Goal: Task Accomplishment & Management: Manage account settings

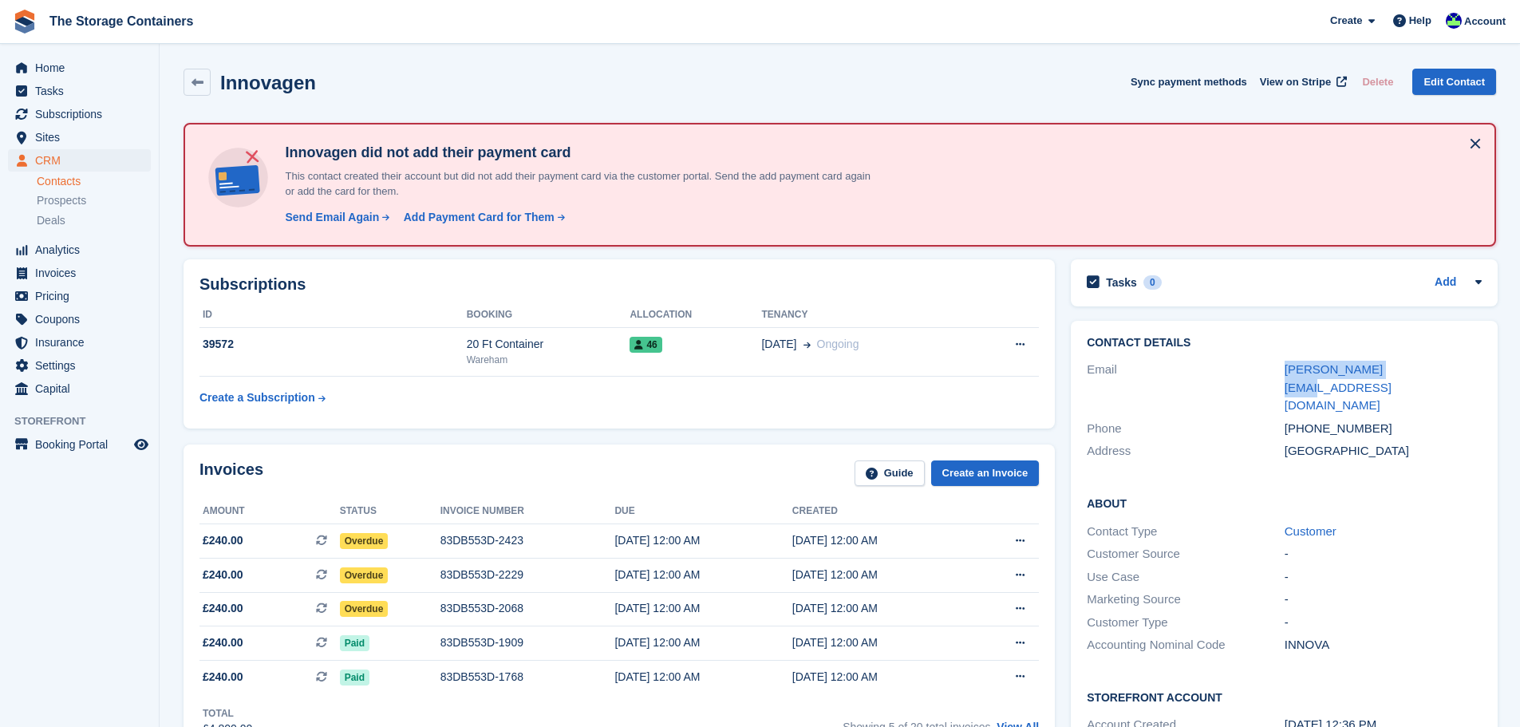
click at [78, 180] on link "Contacts" at bounding box center [94, 181] width 114 height 15
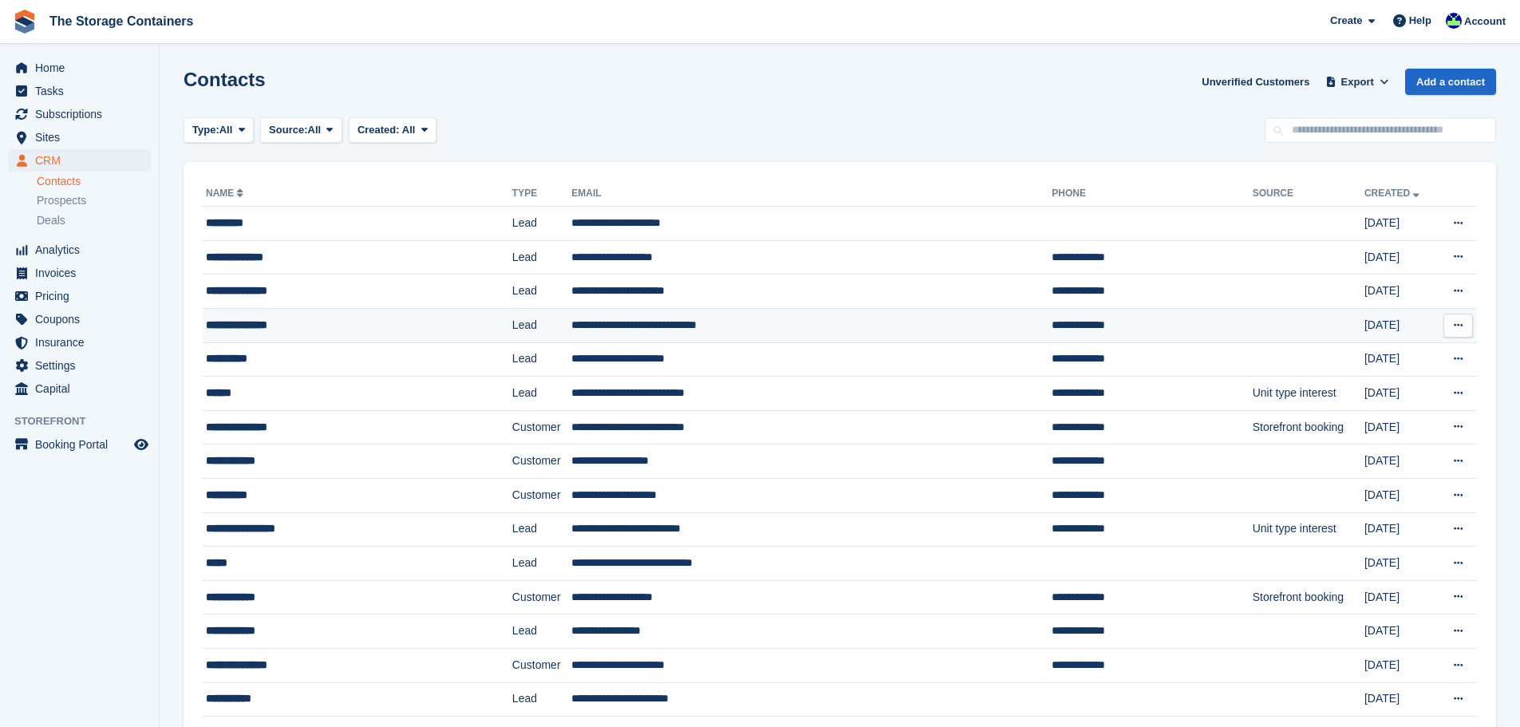
click at [768, 327] on td "**********" at bounding box center [811, 325] width 480 height 34
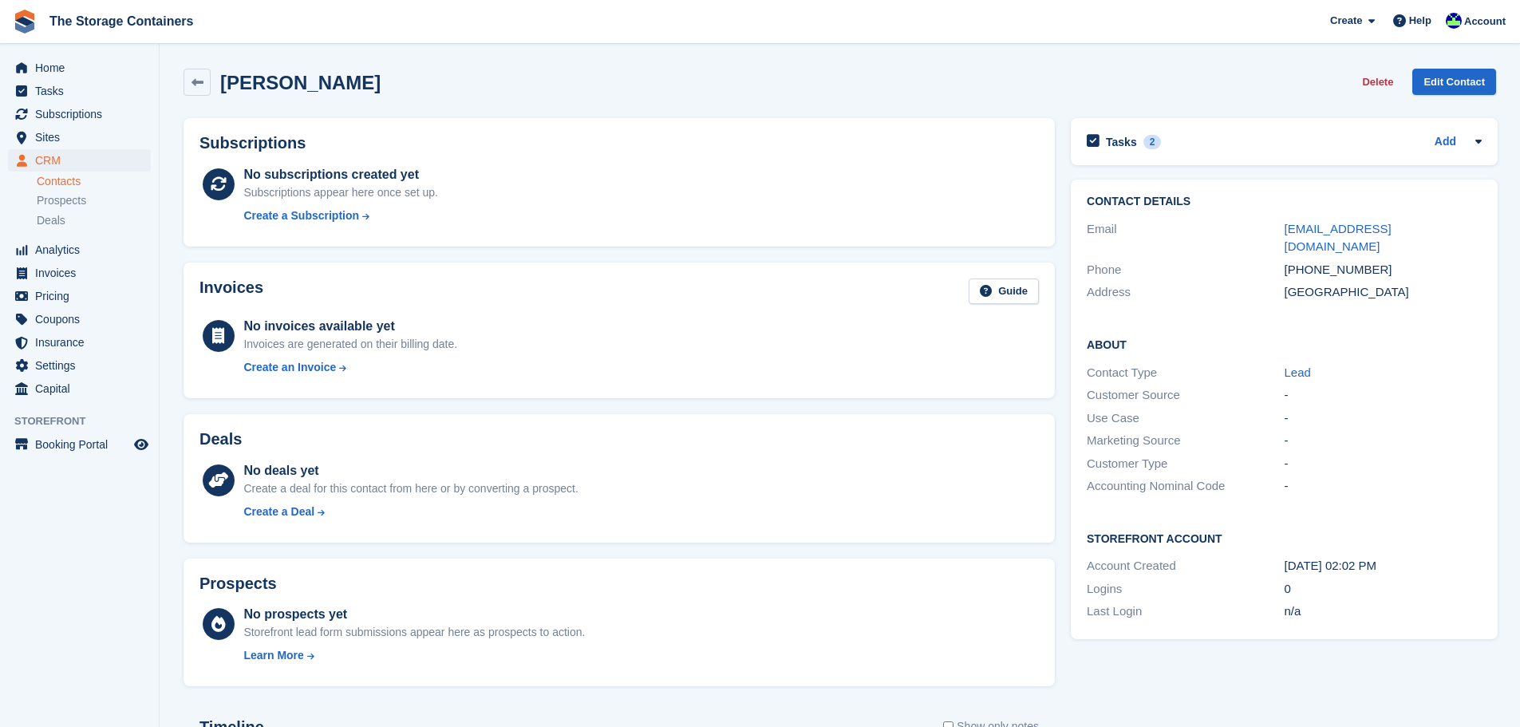
drag, startPoint x: 1479, startPoint y: 226, endPoint x: 1265, endPoint y: 231, distance: 214.0
click at [1265, 231] on div "Email jonathontaylor333manu@gmail.com" at bounding box center [1284, 238] width 395 height 41
copy div "jonathontaylor333manu@gmail.com"
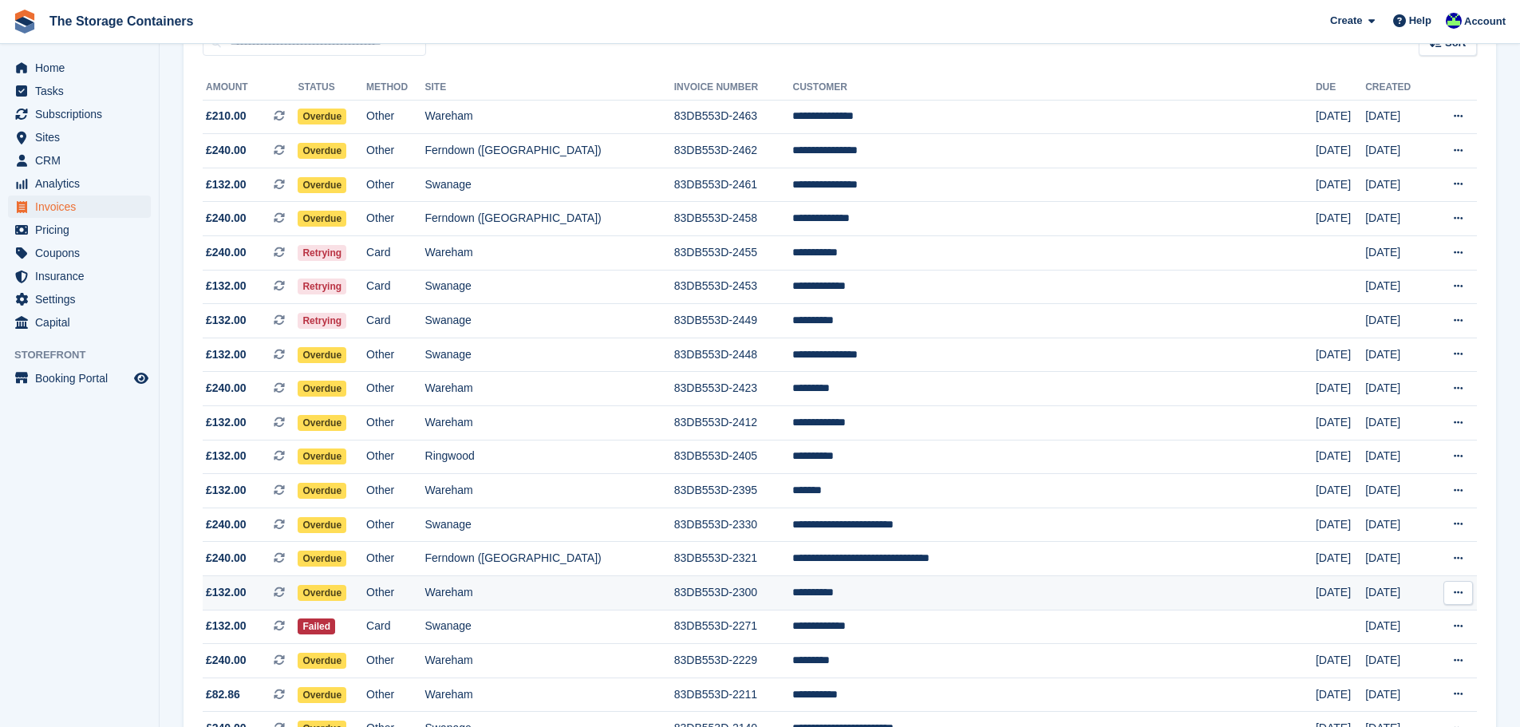
scroll to position [334, 0]
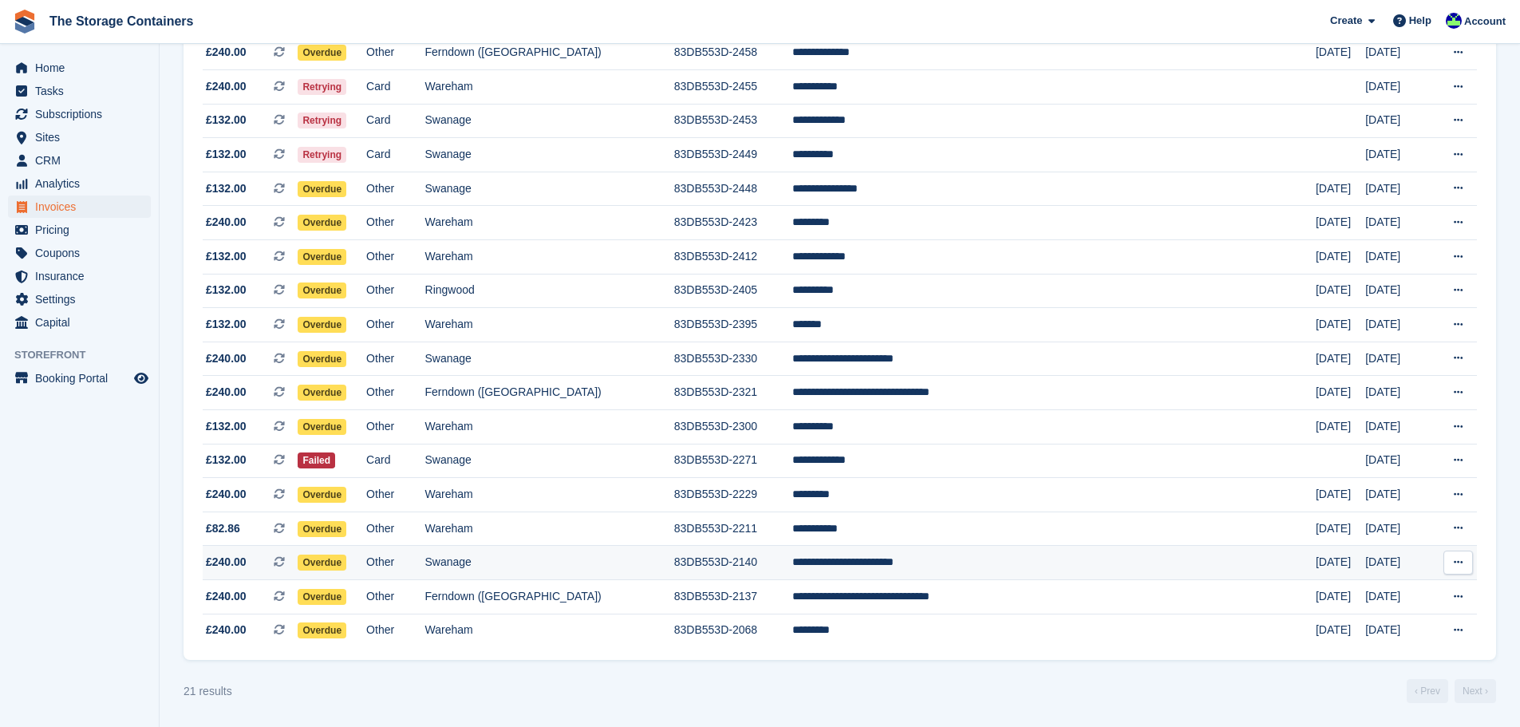
click at [674, 559] on td "Swanage" at bounding box center [549, 563] width 249 height 34
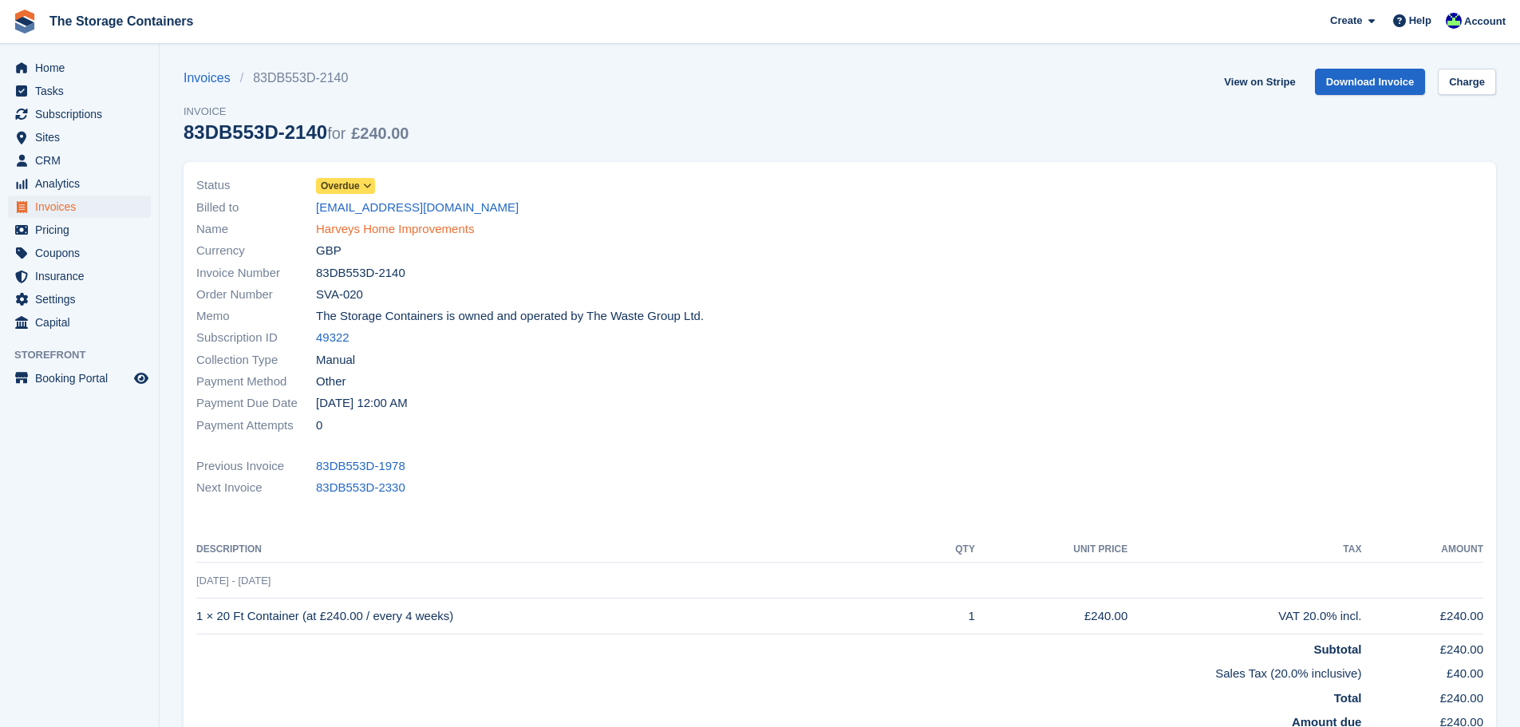
click at [445, 227] on link "Harveys Home Improvements" at bounding box center [395, 229] width 158 height 18
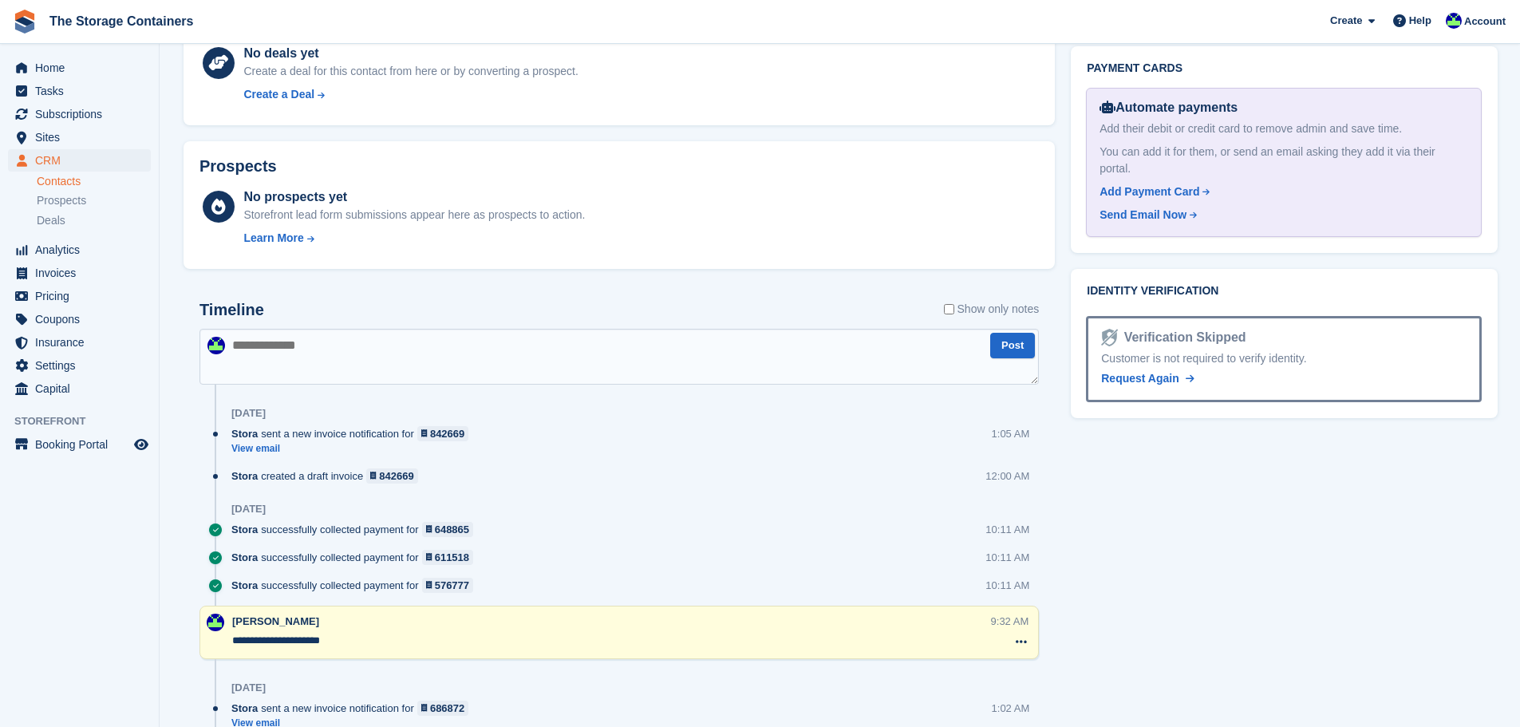
scroll to position [798, 0]
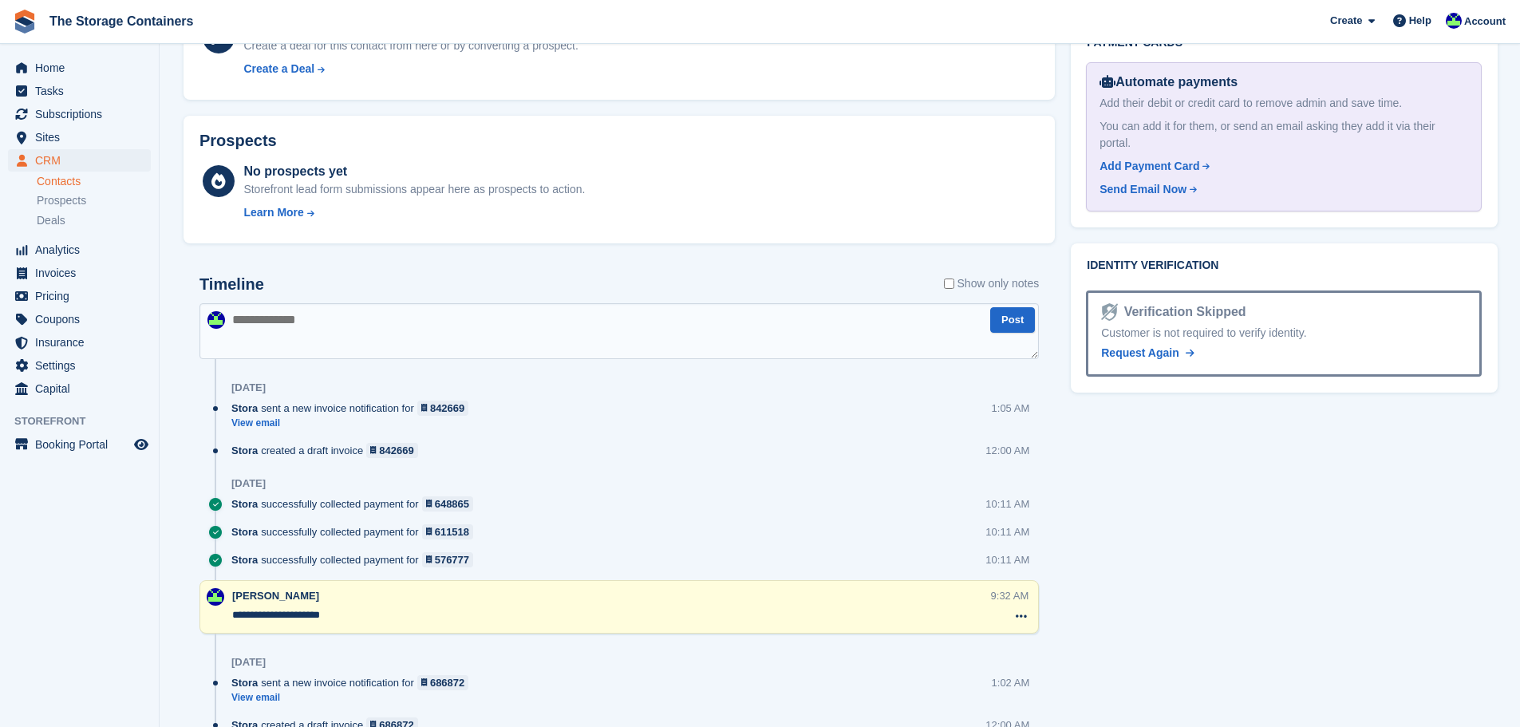
click at [353, 331] on textarea at bounding box center [620, 331] width 840 height 56
type textarea "**********"
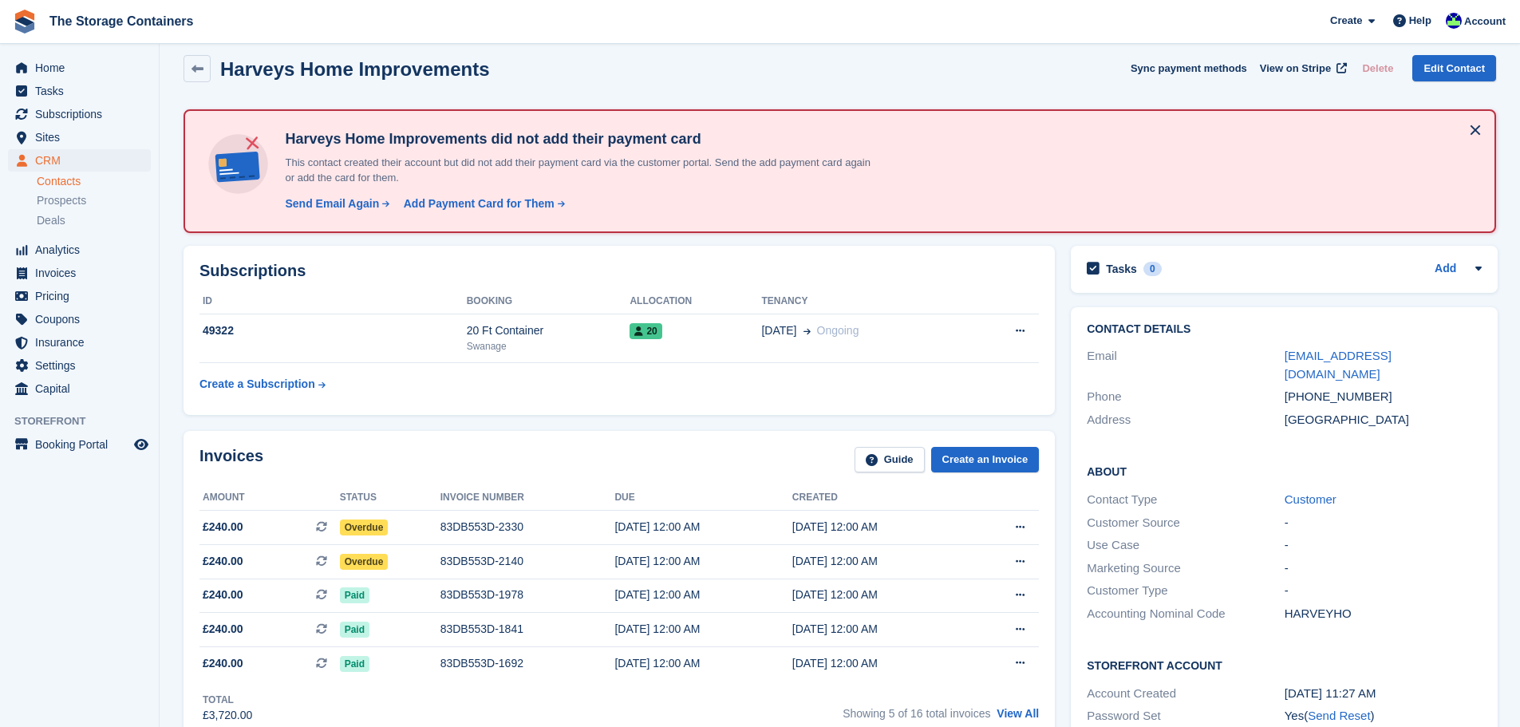
scroll to position [0, 0]
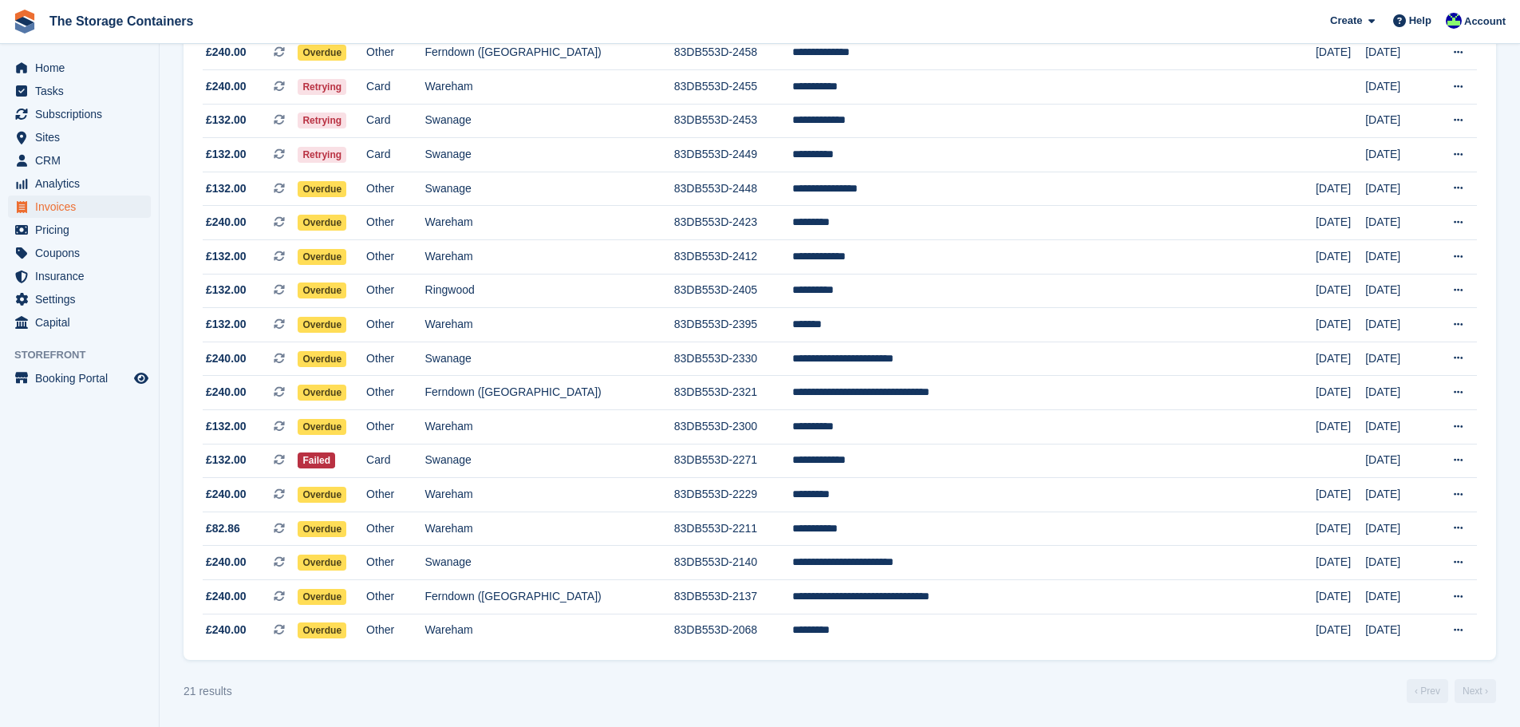
scroll to position [334, 0]
click at [674, 526] on td "Wareham" at bounding box center [549, 529] width 249 height 34
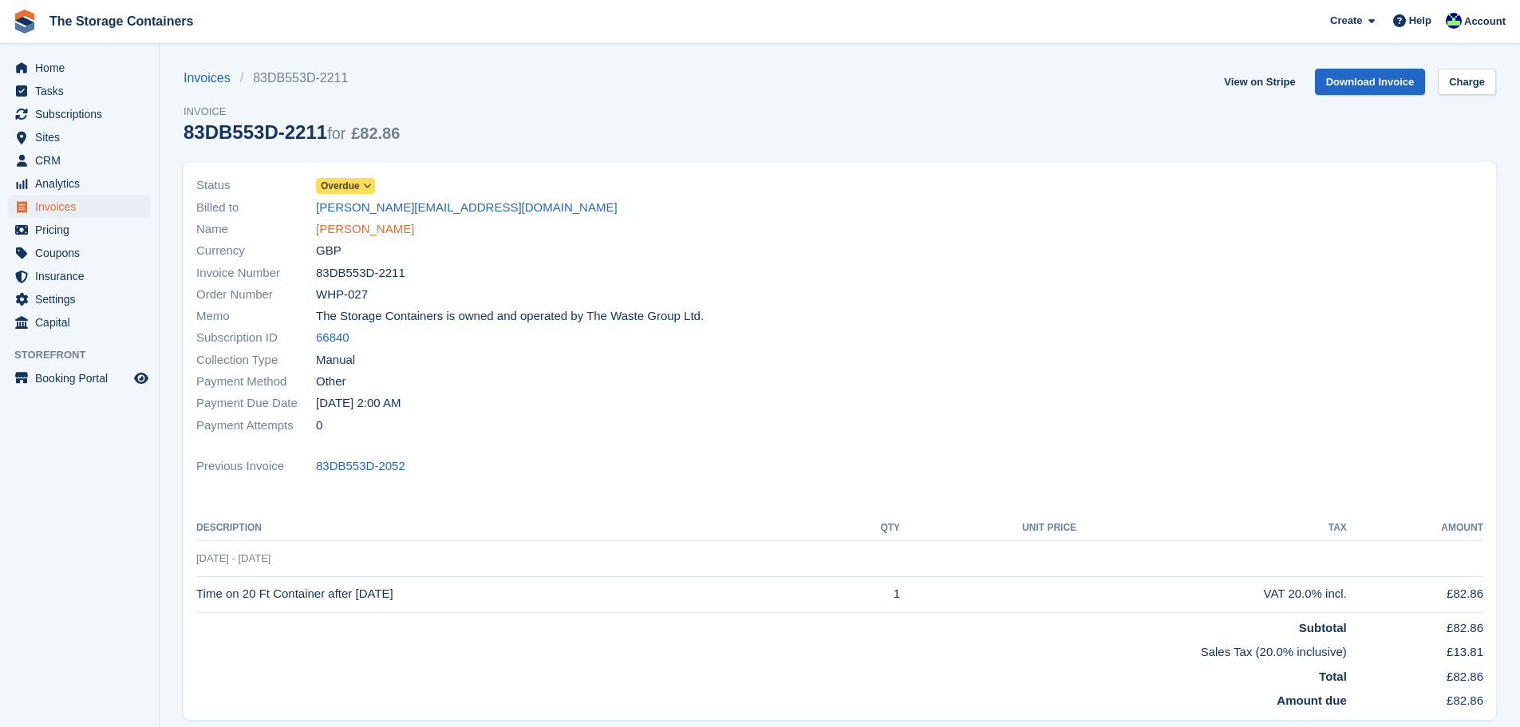
click at [336, 236] on link "[PERSON_NAME]" at bounding box center [365, 229] width 98 height 18
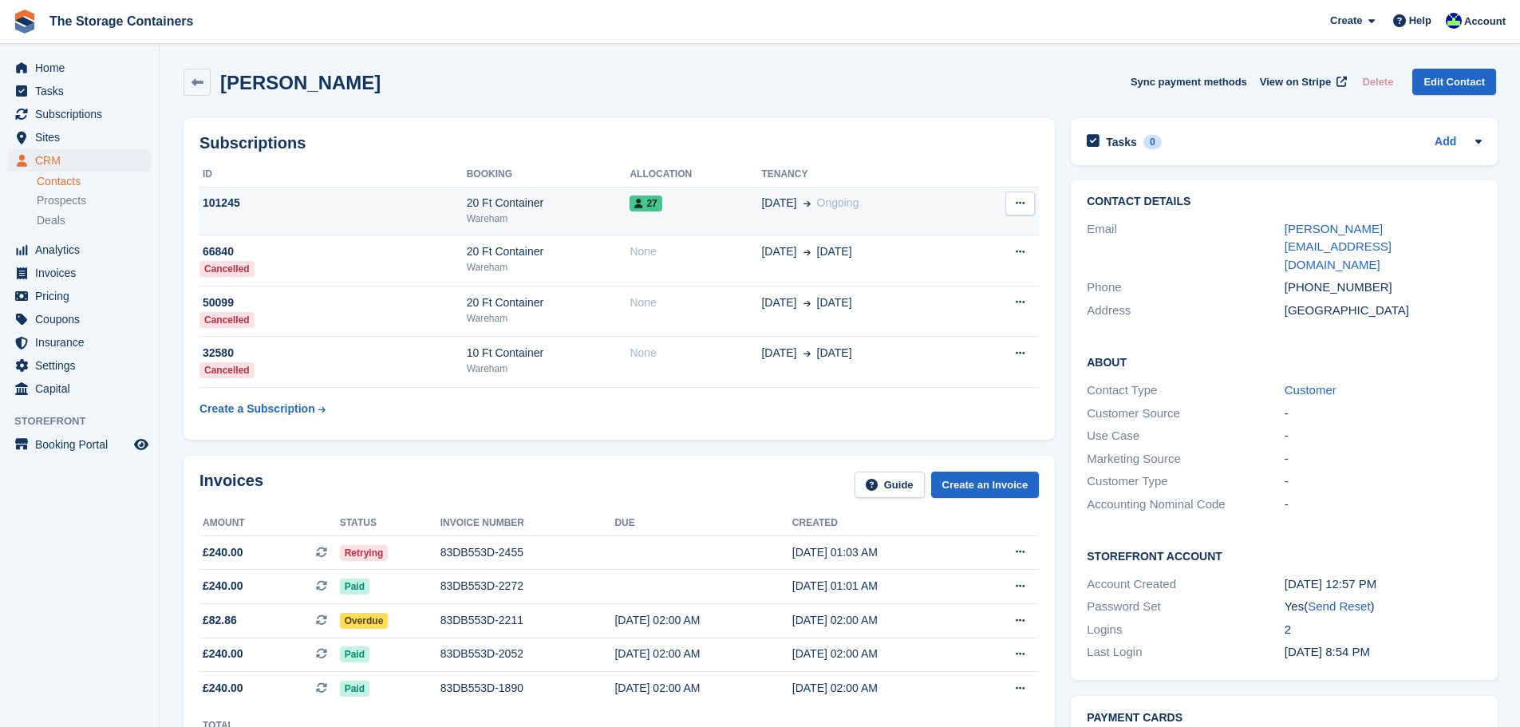
click at [540, 215] on div "Wareham" at bounding box center [549, 219] width 164 height 14
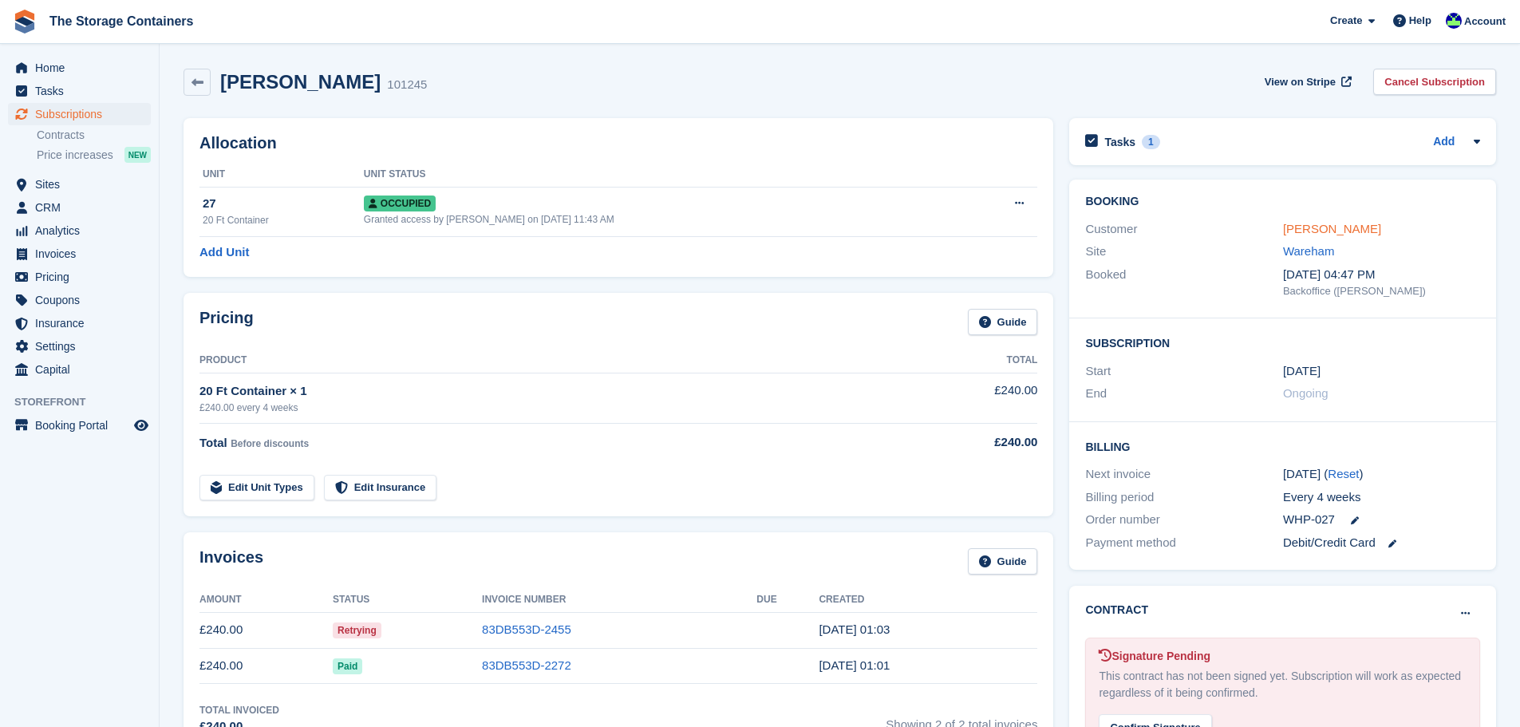
click at [1329, 222] on link "David McKay" at bounding box center [1332, 229] width 98 height 14
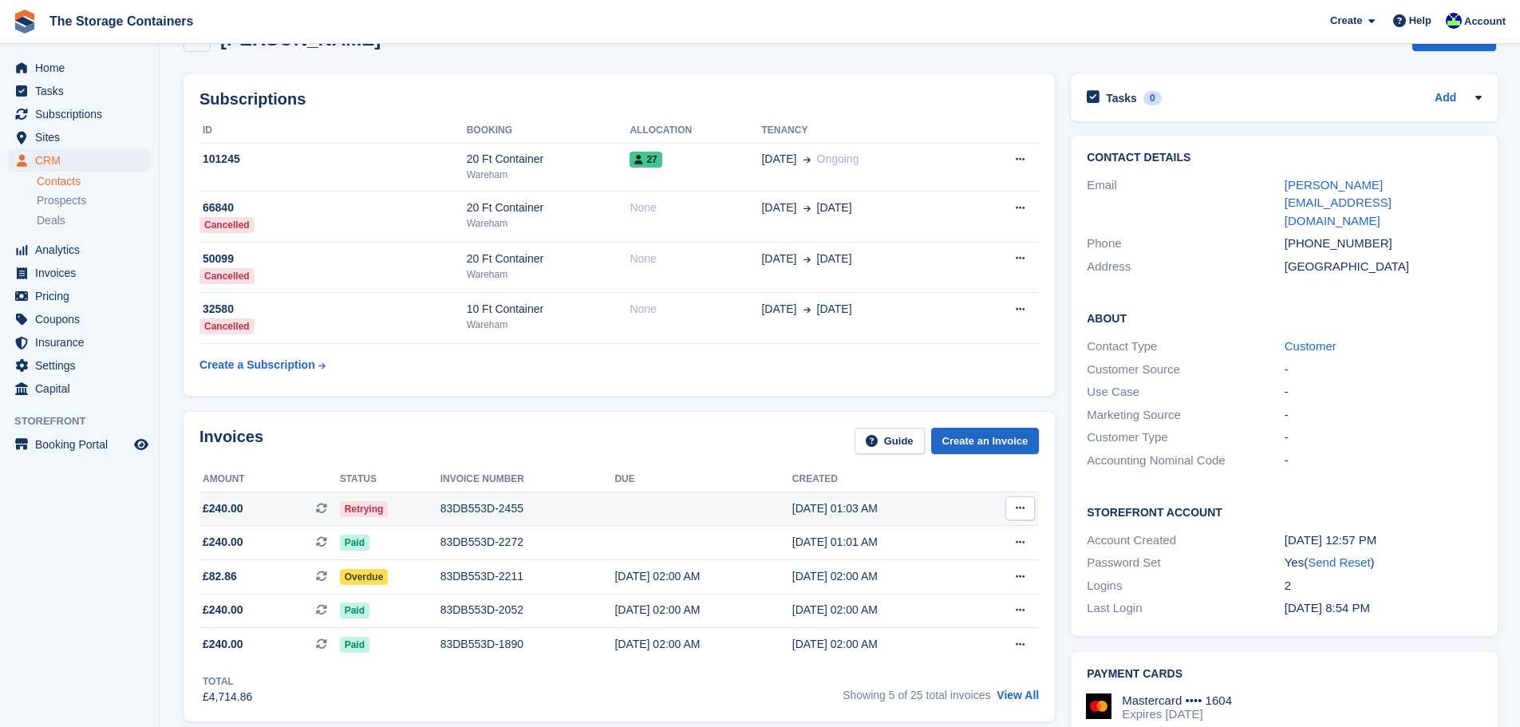
scroll to position [80, 0]
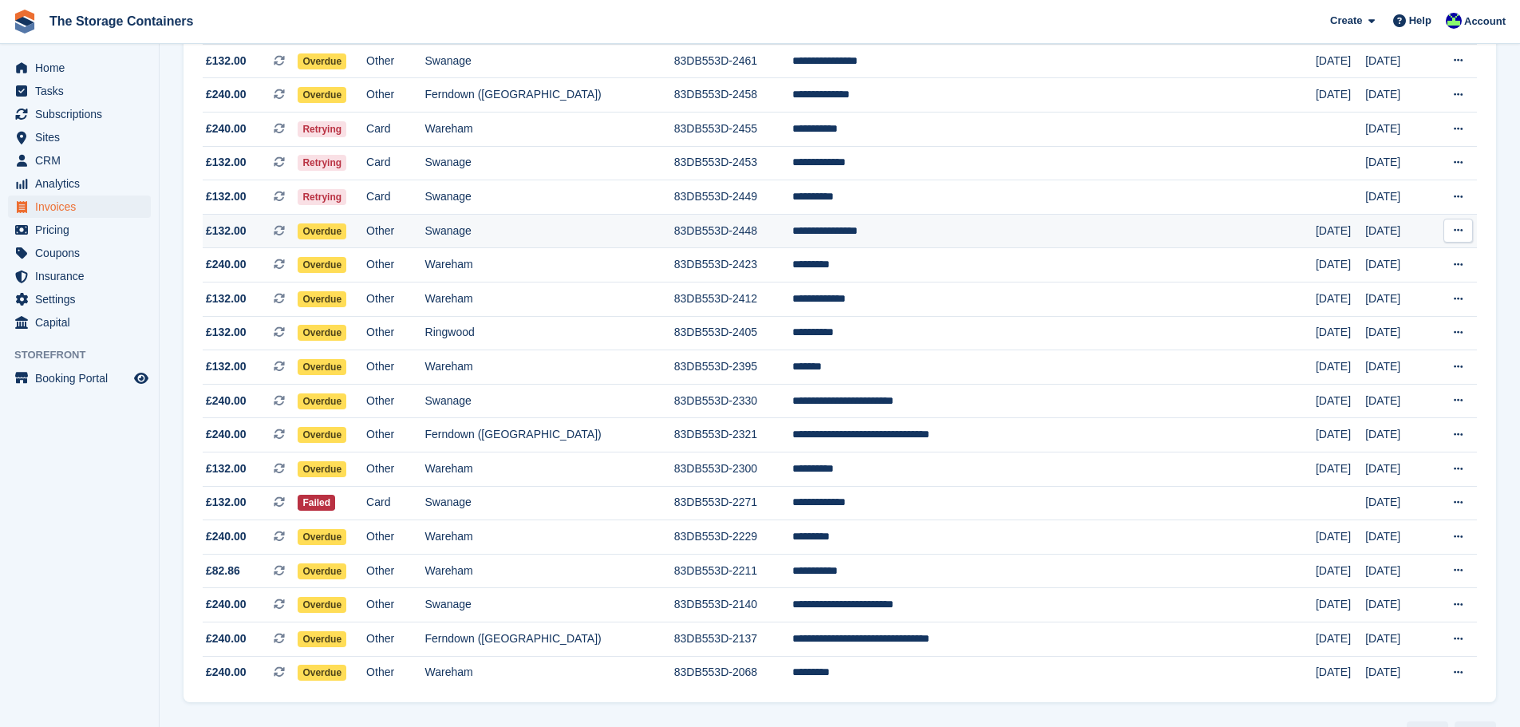
scroll to position [319, 0]
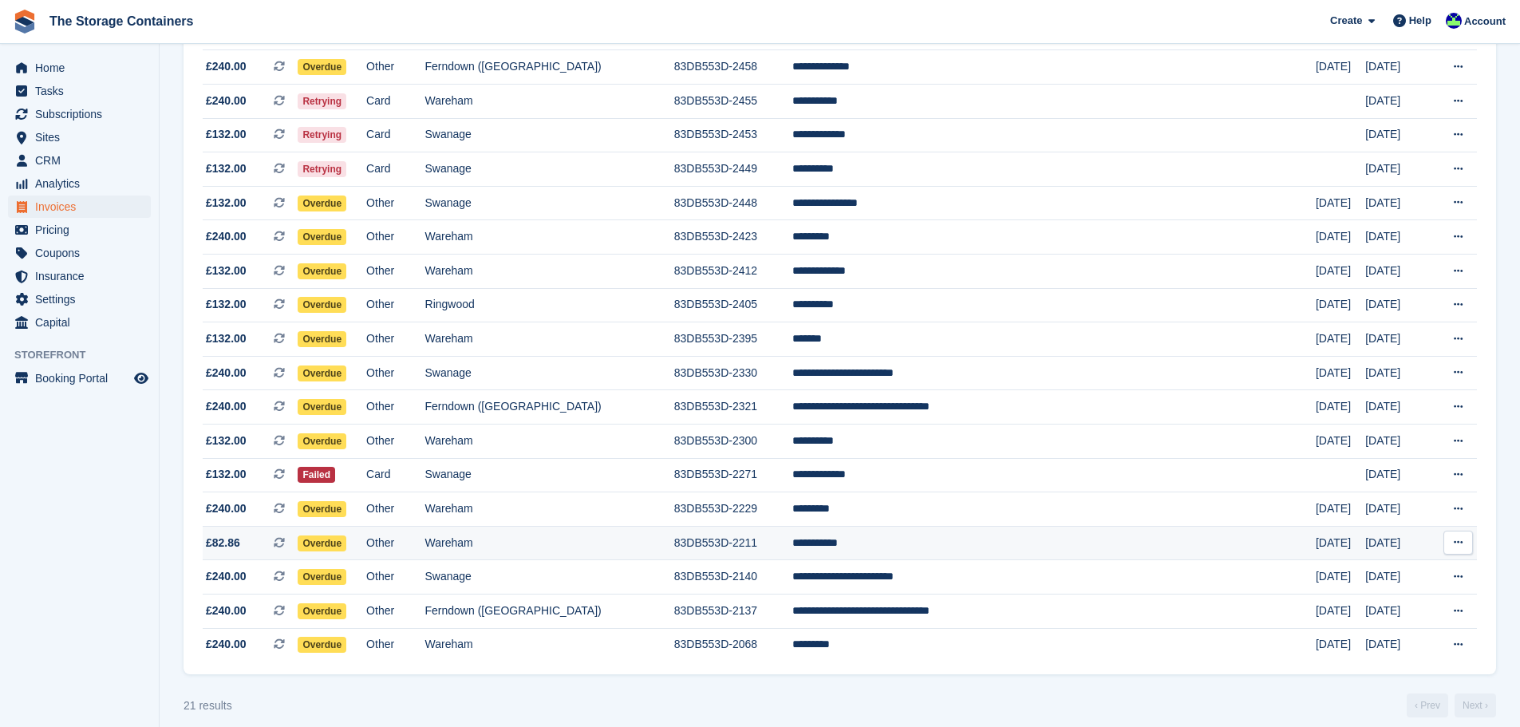
click at [934, 555] on td "**********" at bounding box center [1054, 543] width 523 height 34
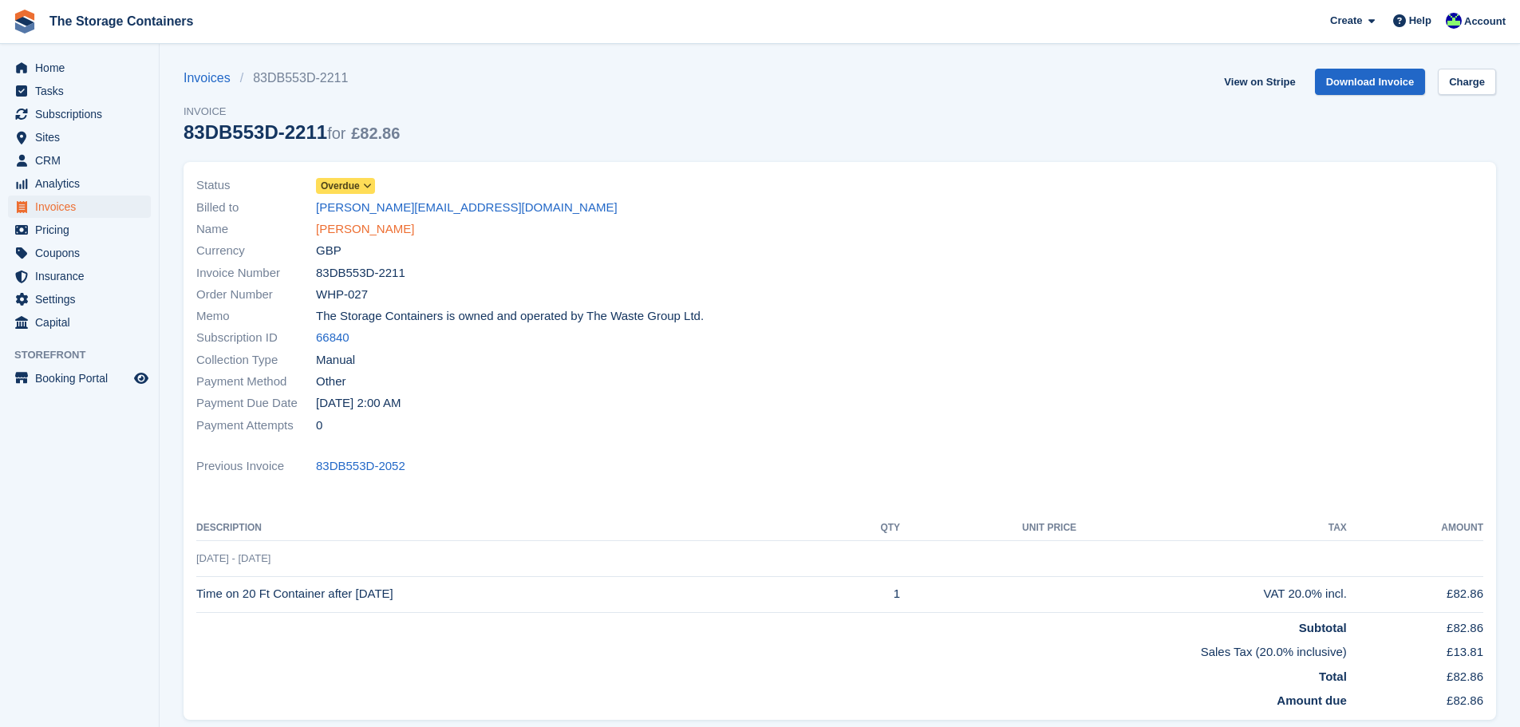
click at [374, 237] on link "David McKay" at bounding box center [365, 229] width 98 height 18
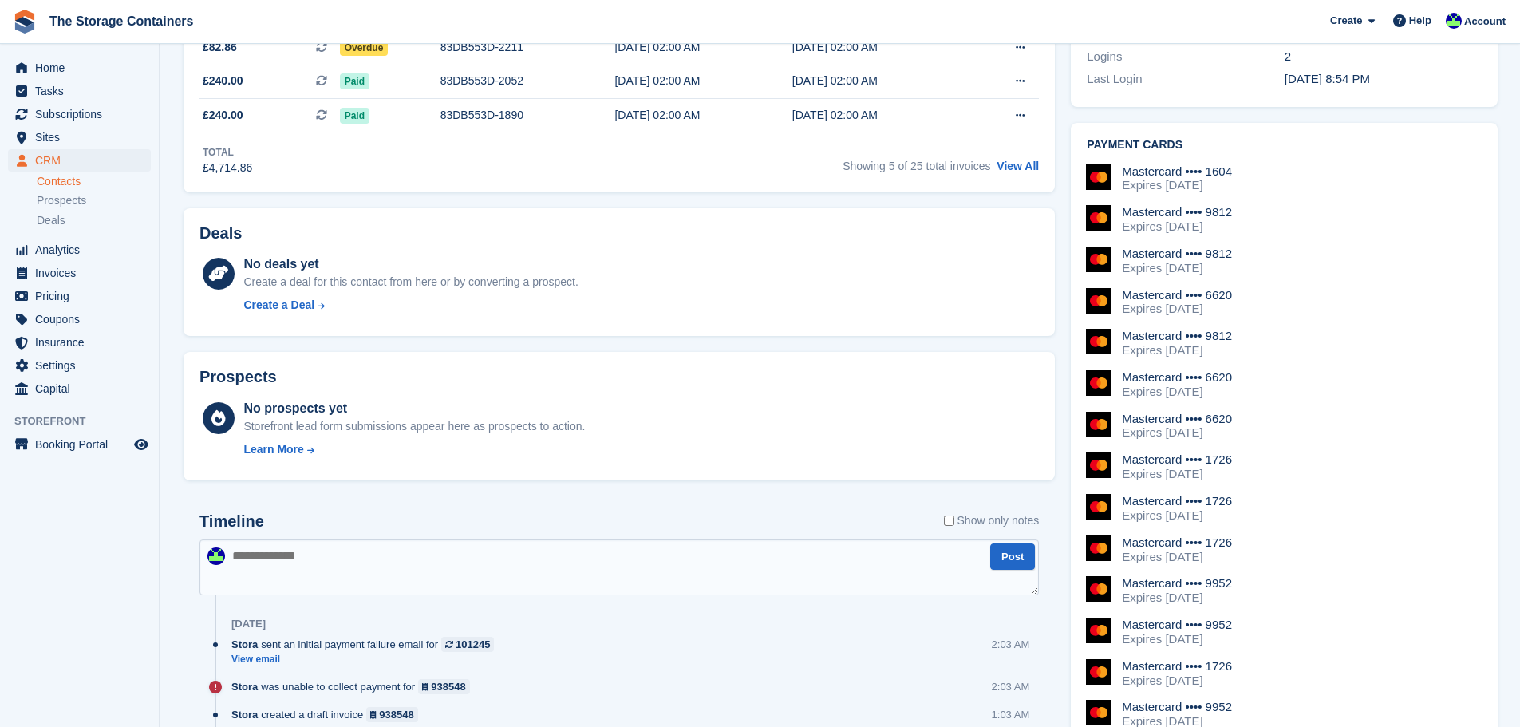
scroll to position [878, 0]
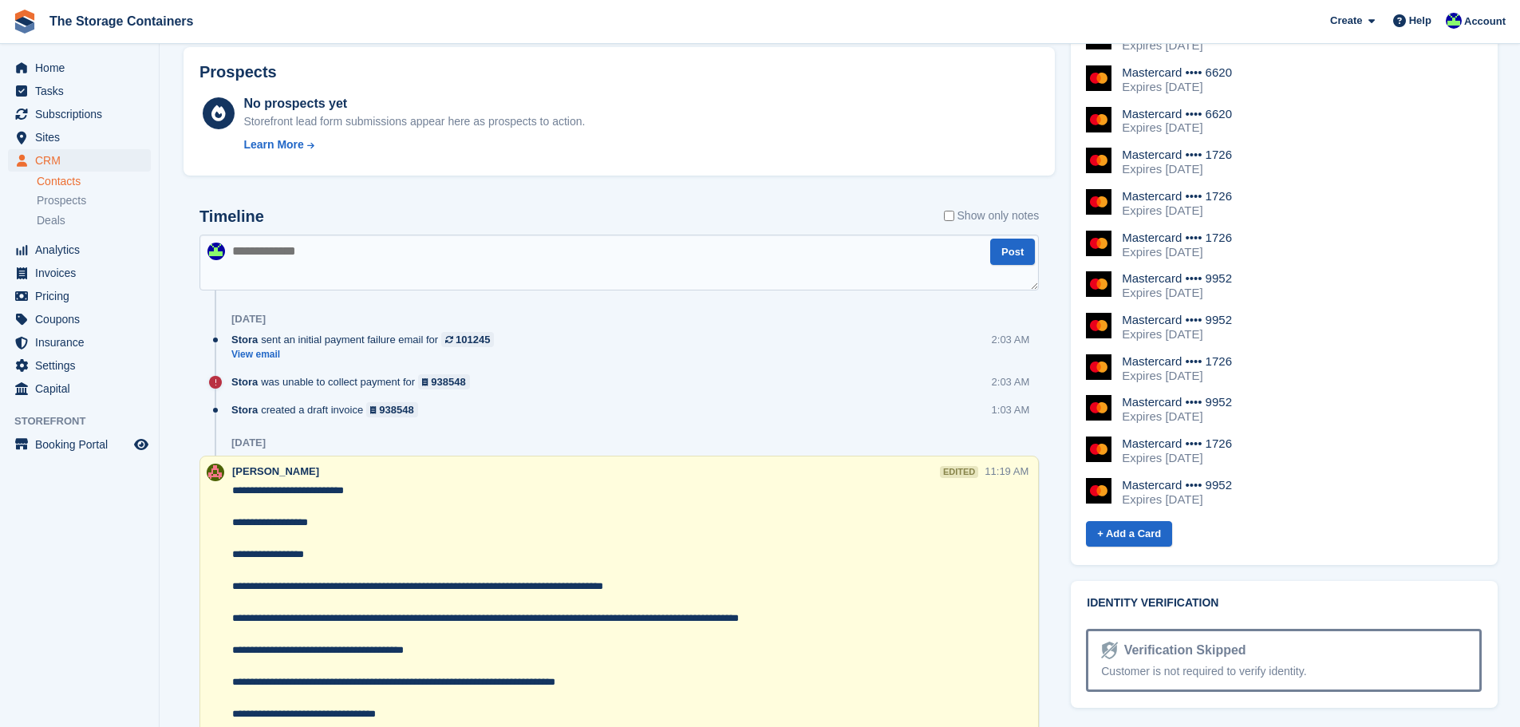
click at [381, 263] on textarea at bounding box center [620, 263] width 840 height 56
type textarea "**********"
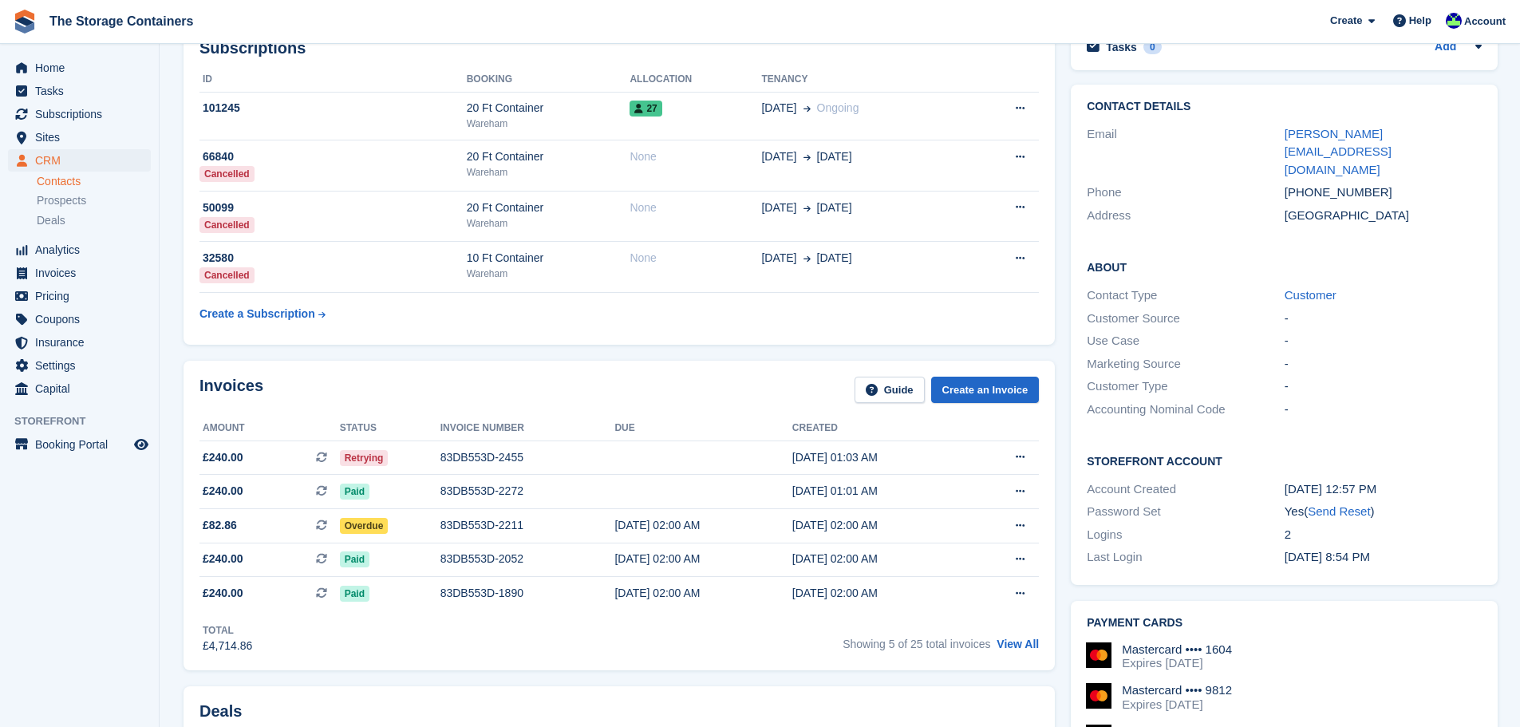
scroll to position [0, 0]
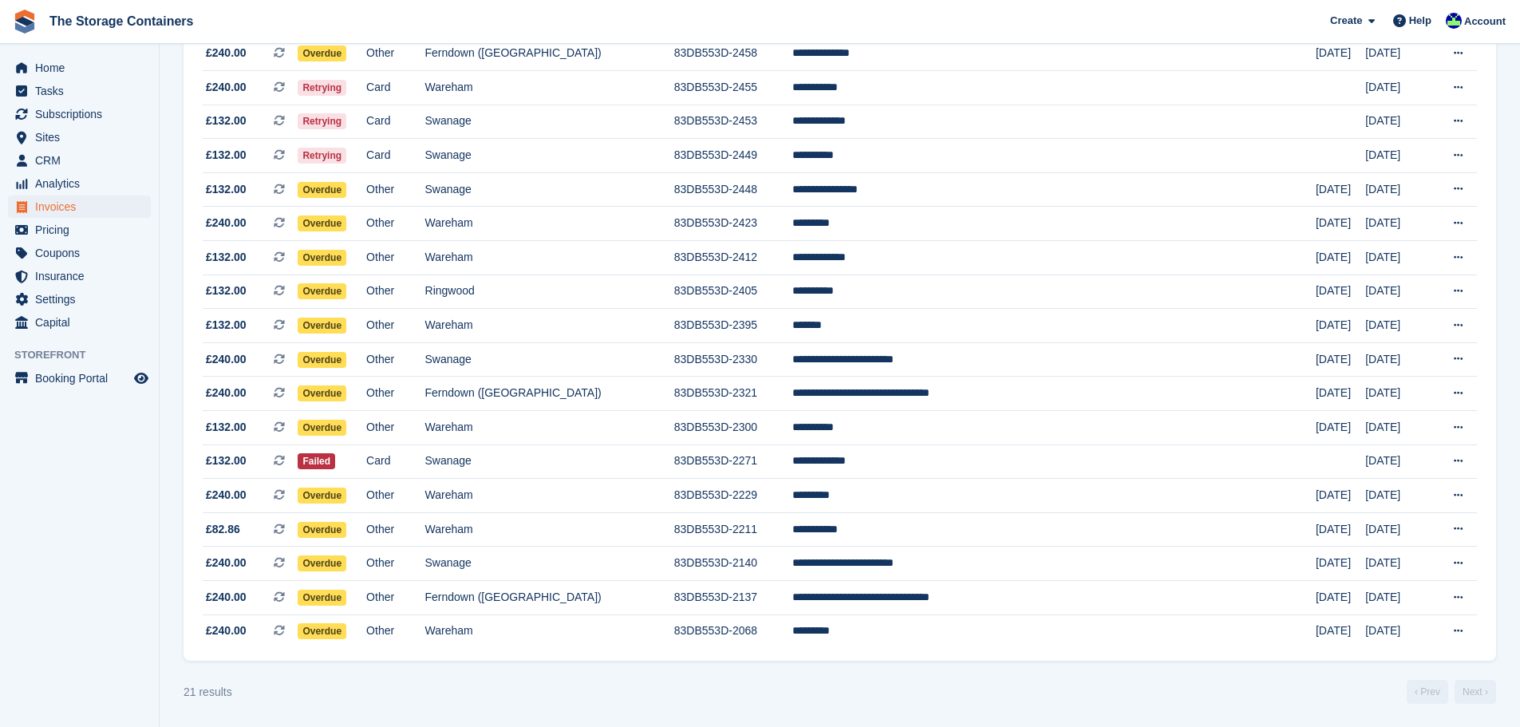
scroll to position [334, 0]
click at [793, 488] on td "83DB553D-2229" at bounding box center [733, 495] width 119 height 34
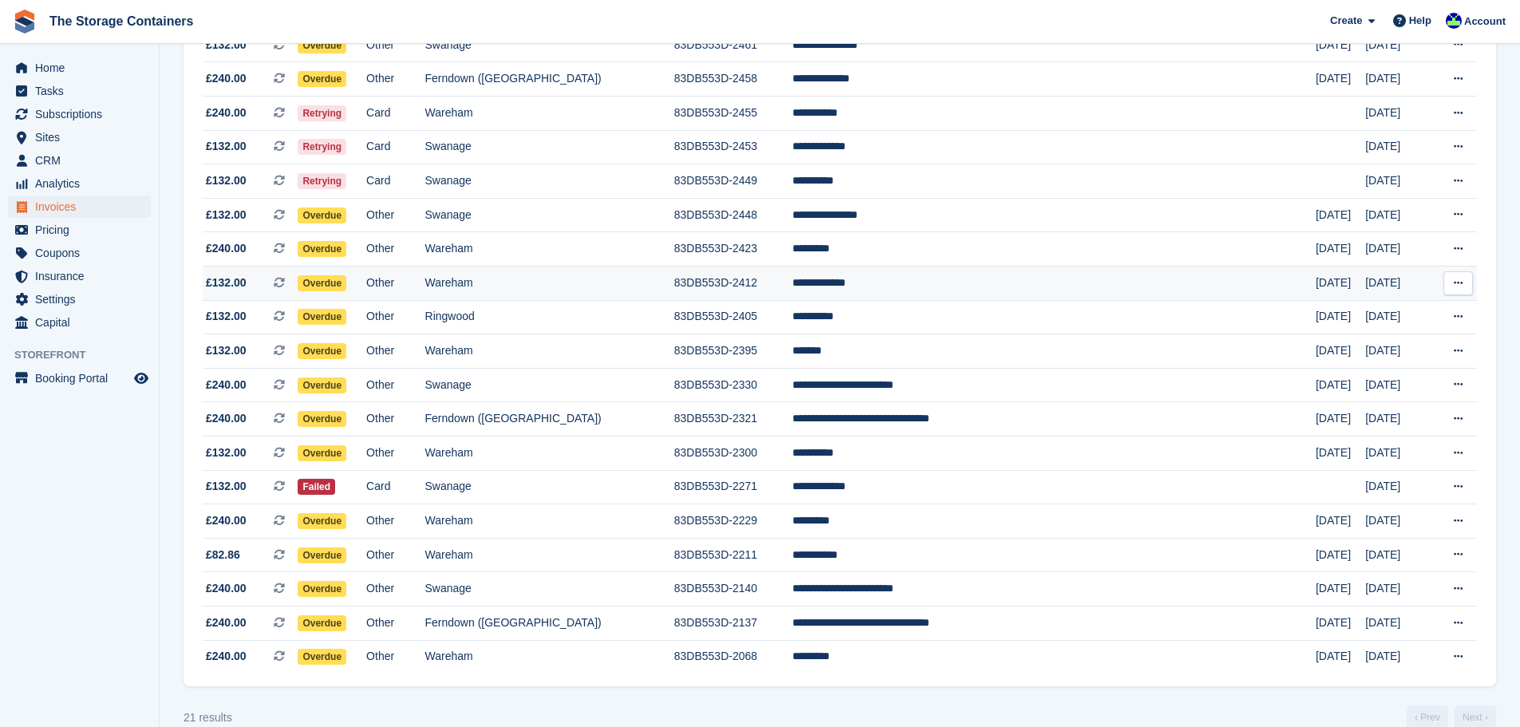
scroll to position [334, 0]
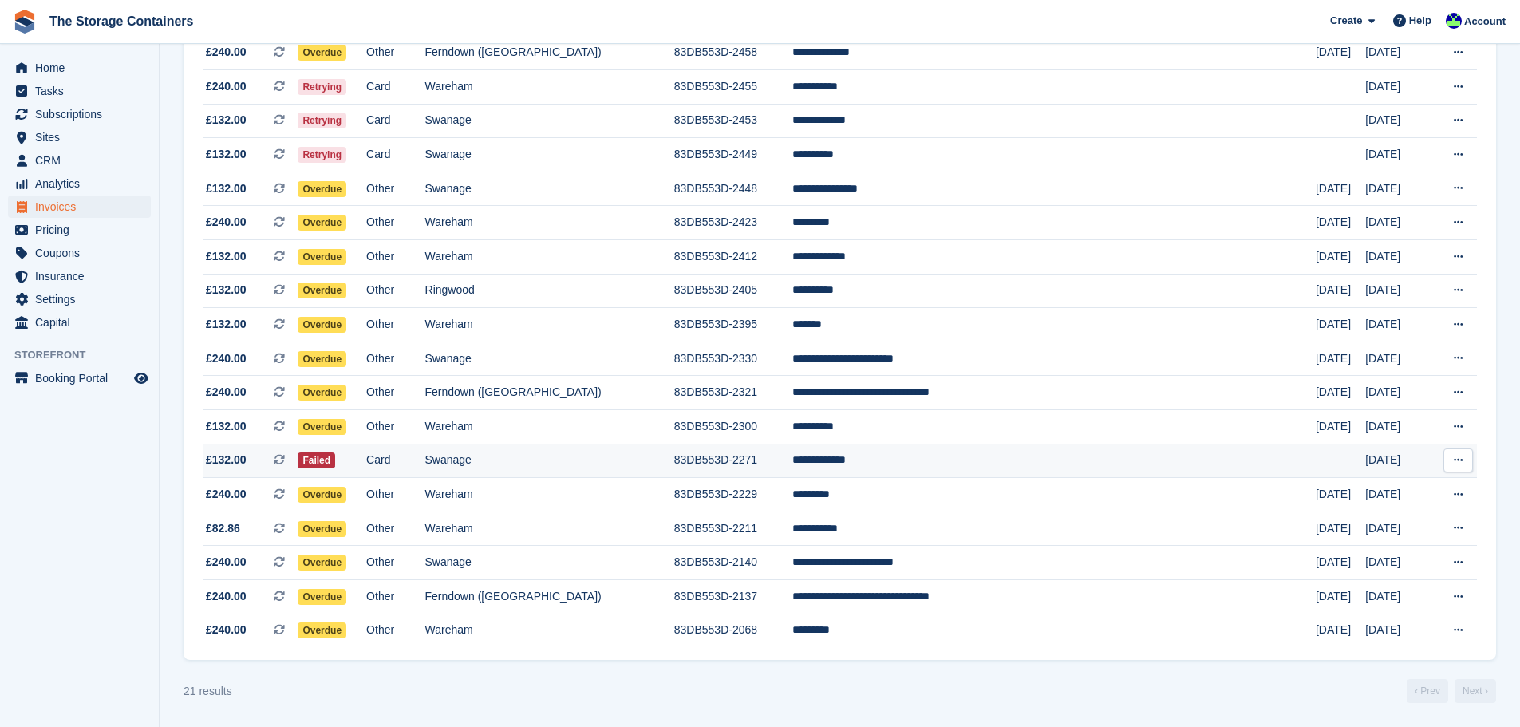
click at [739, 458] on td "83DB553D-2271" at bounding box center [733, 461] width 119 height 34
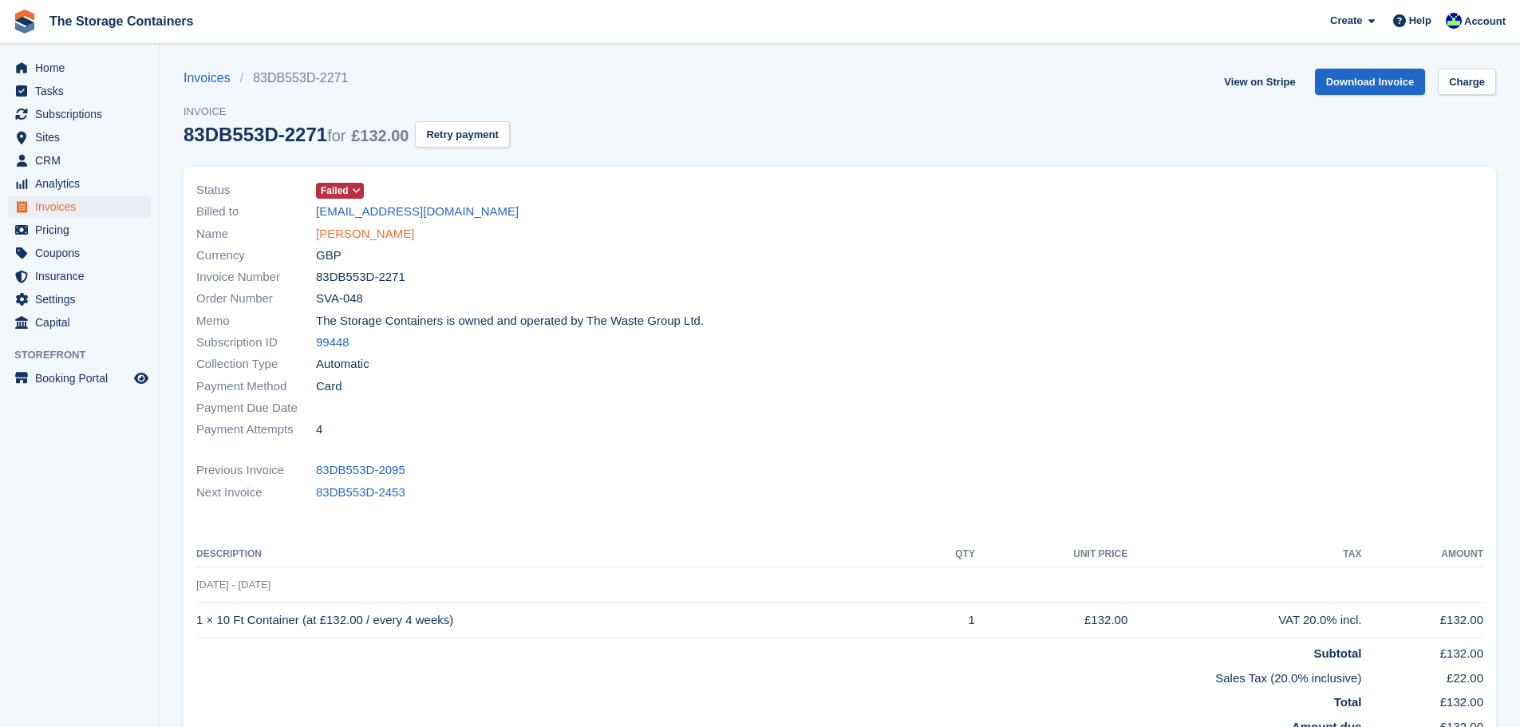
click at [346, 235] on link "Clive Collier" at bounding box center [365, 234] width 98 height 18
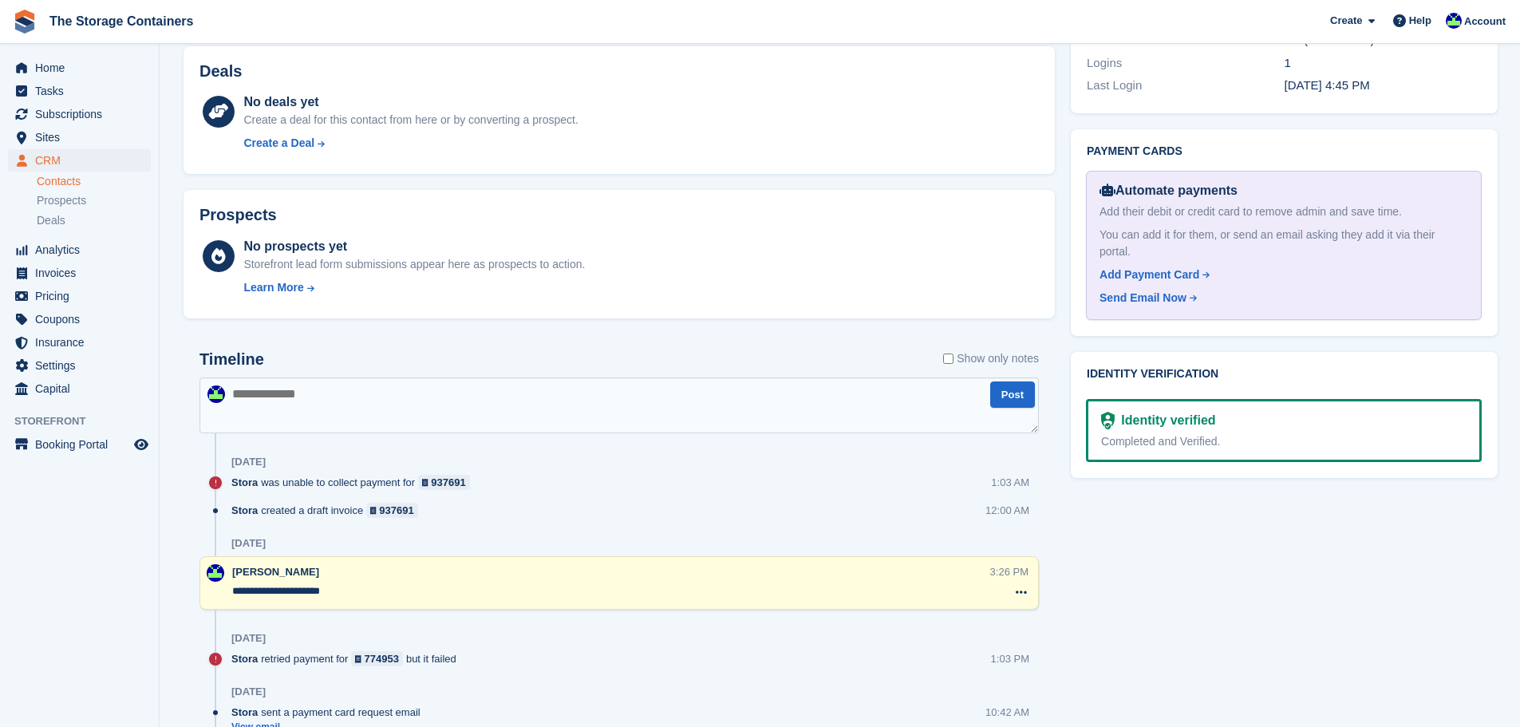
scroll to position [798, 0]
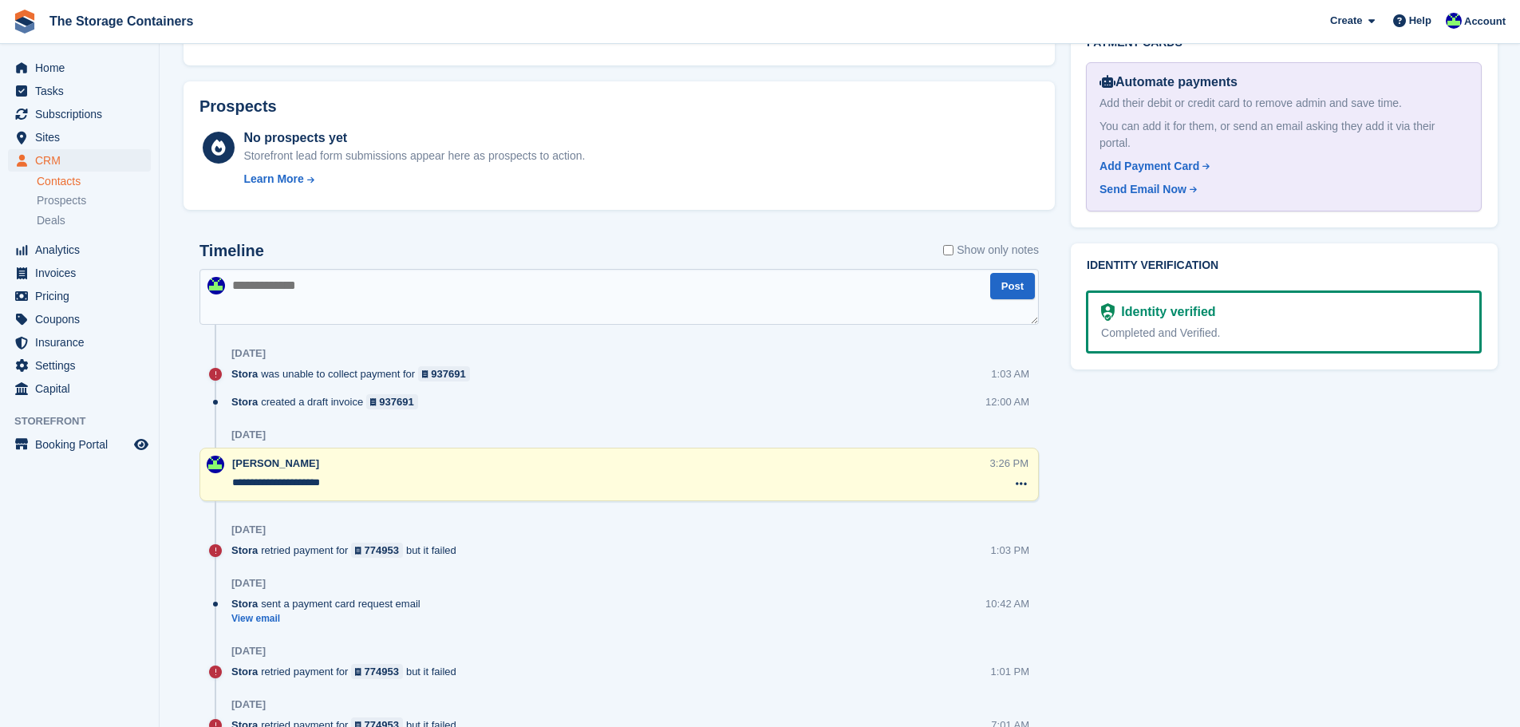
click at [372, 314] on textarea at bounding box center [620, 297] width 840 height 56
type textarea "**********"
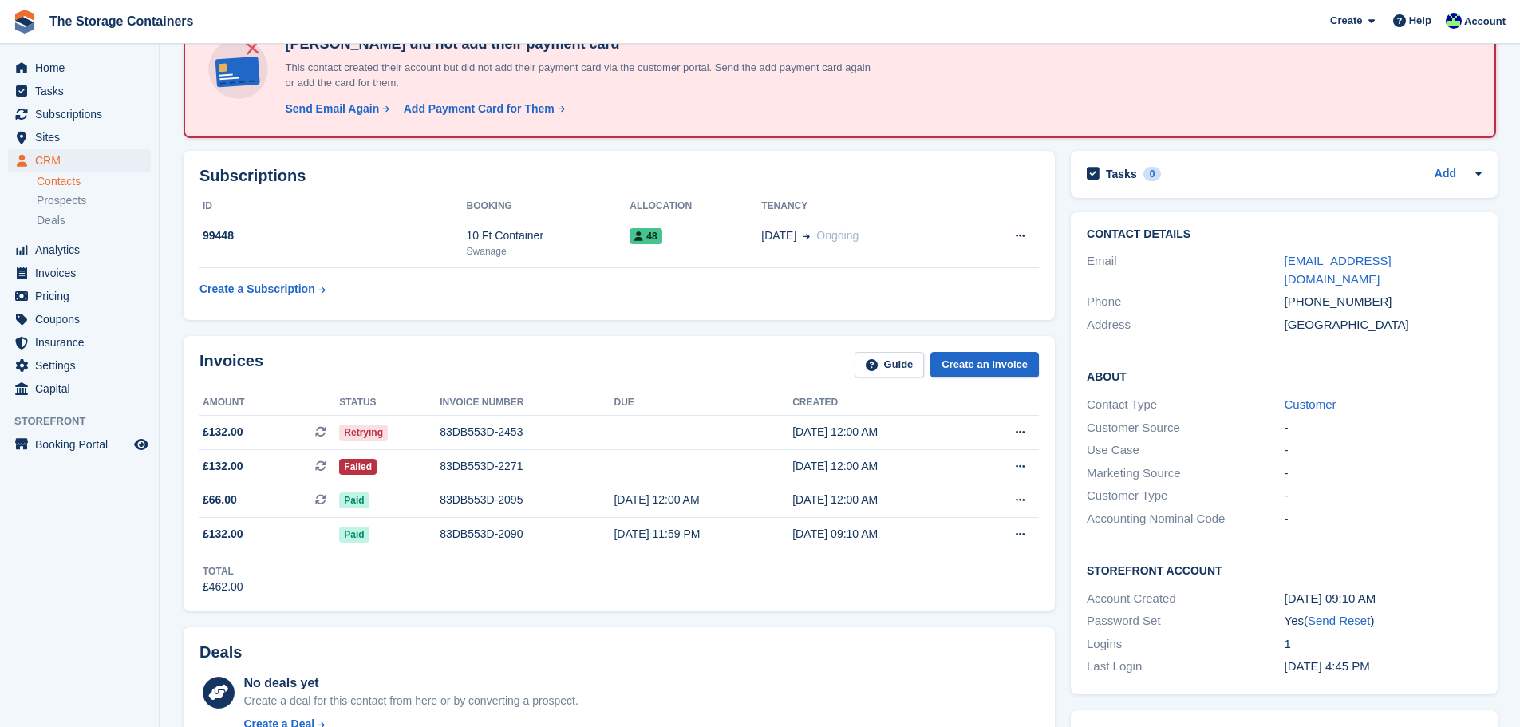
scroll to position [0, 0]
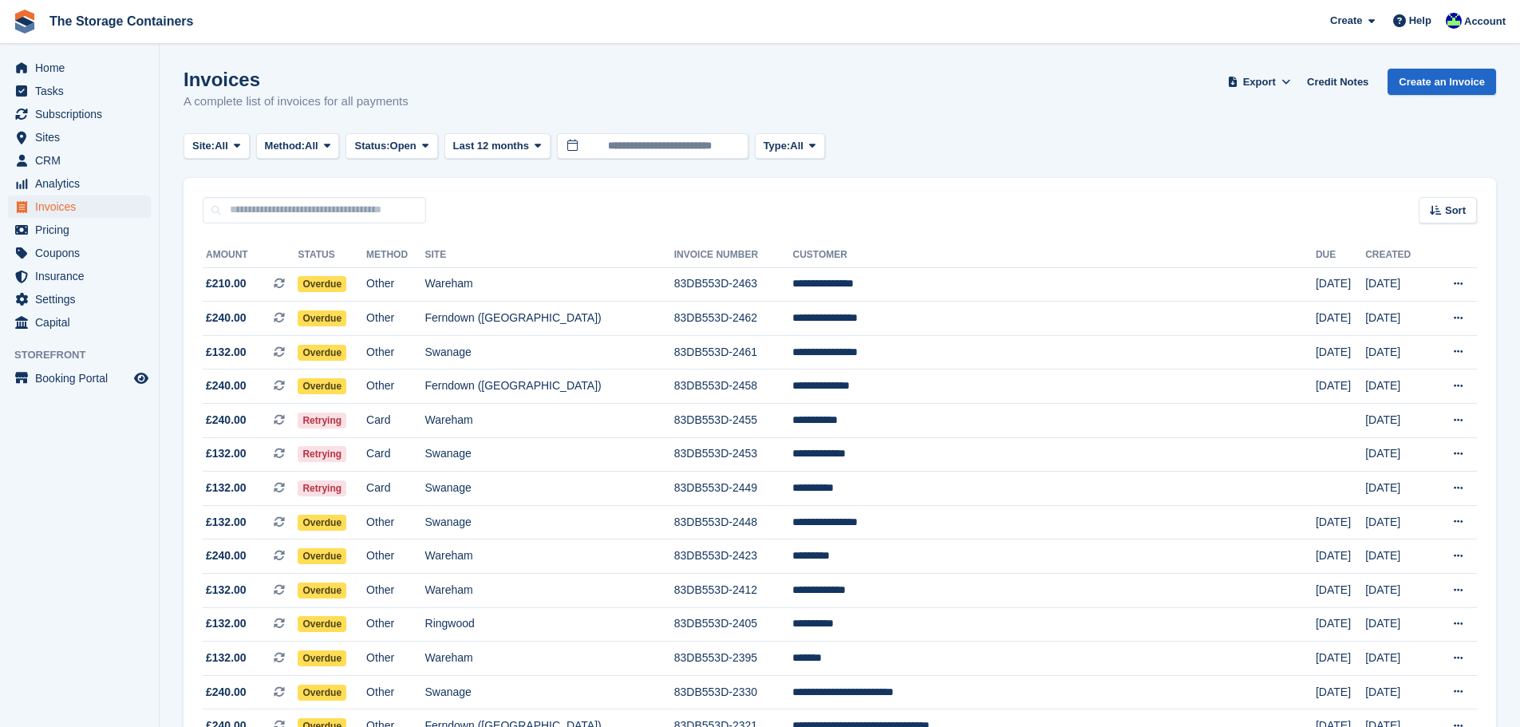
scroll to position [334, 0]
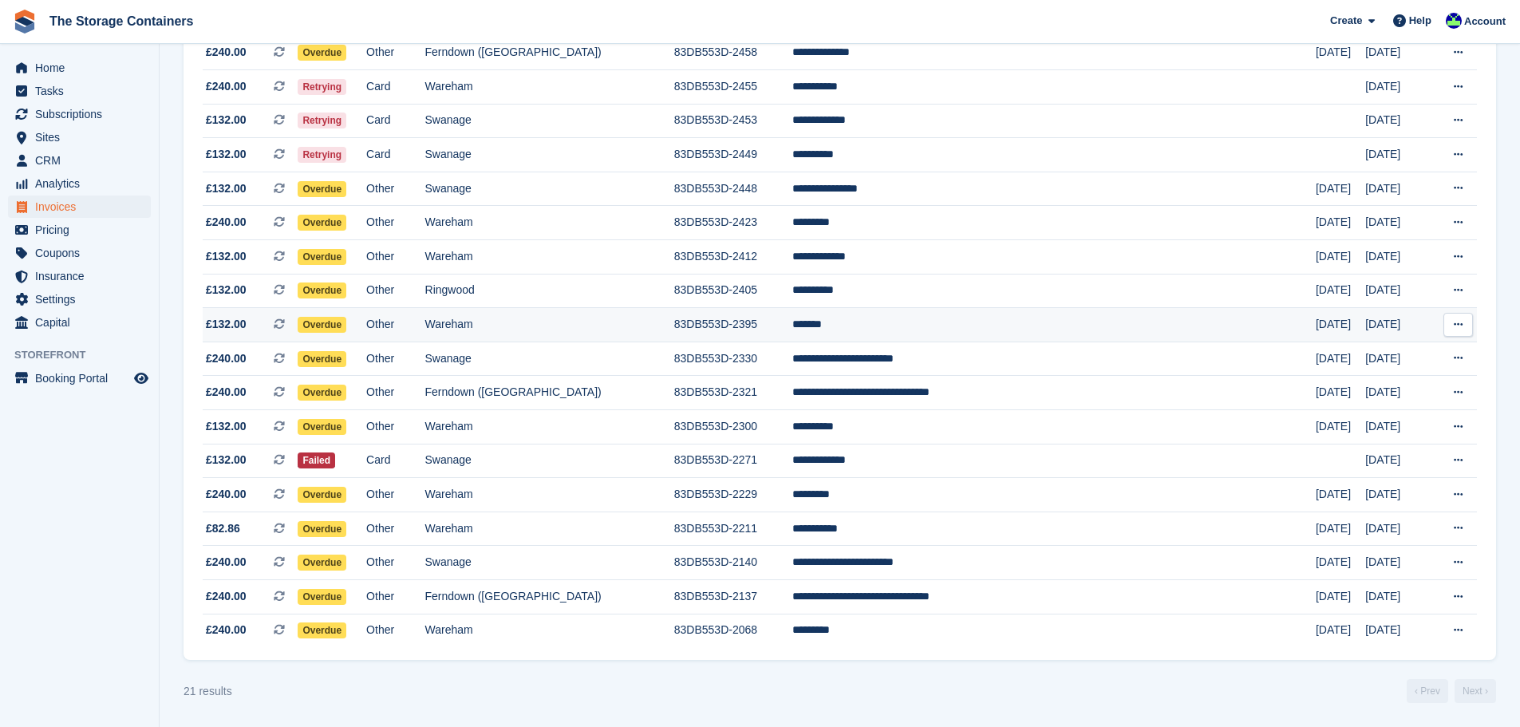
click at [674, 318] on td "Wareham" at bounding box center [549, 325] width 249 height 34
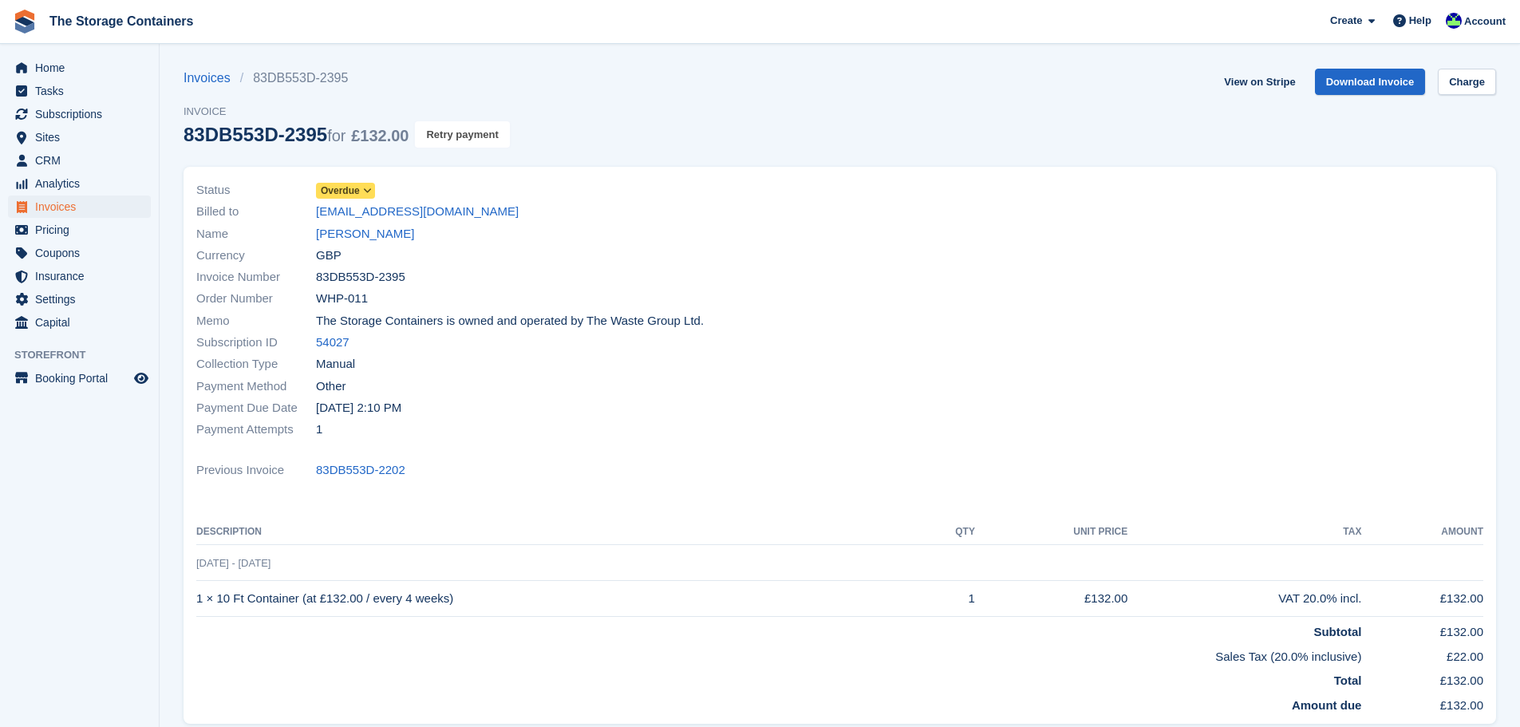
click at [466, 140] on button "Retry payment" at bounding box center [462, 134] width 94 height 26
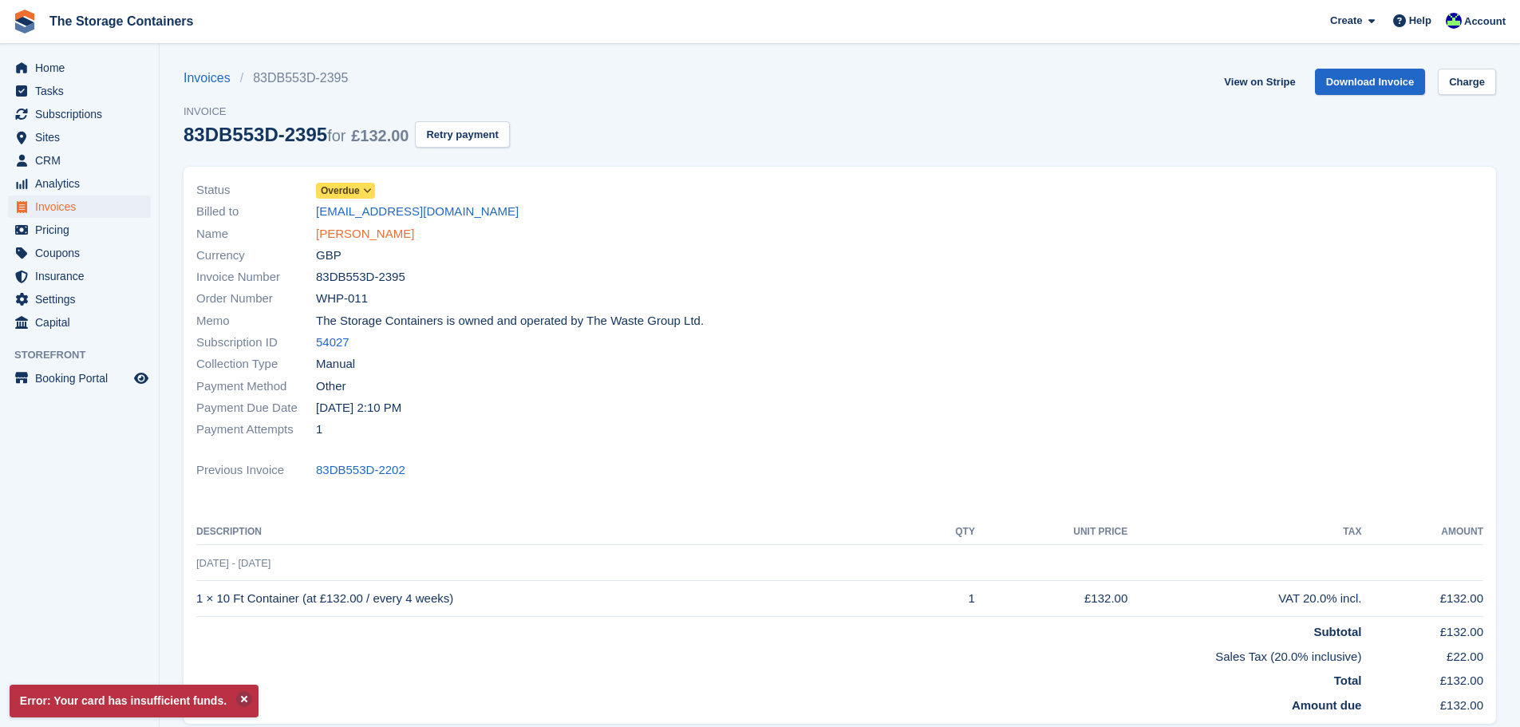
click at [347, 237] on link "Eva Fox" at bounding box center [365, 234] width 98 height 18
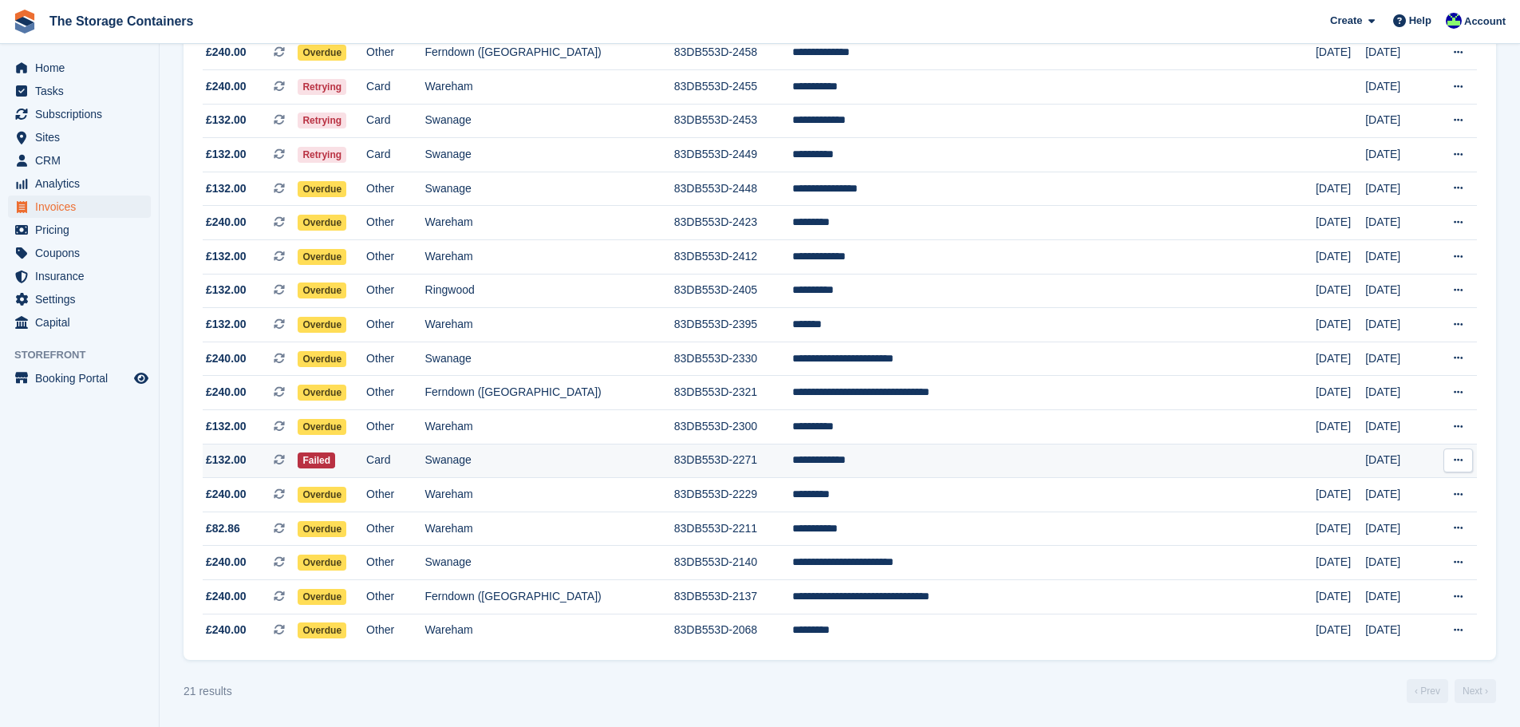
scroll to position [334, 0]
click at [674, 457] on td "Swanage" at bounding box center [549, 461] width 249 height 34
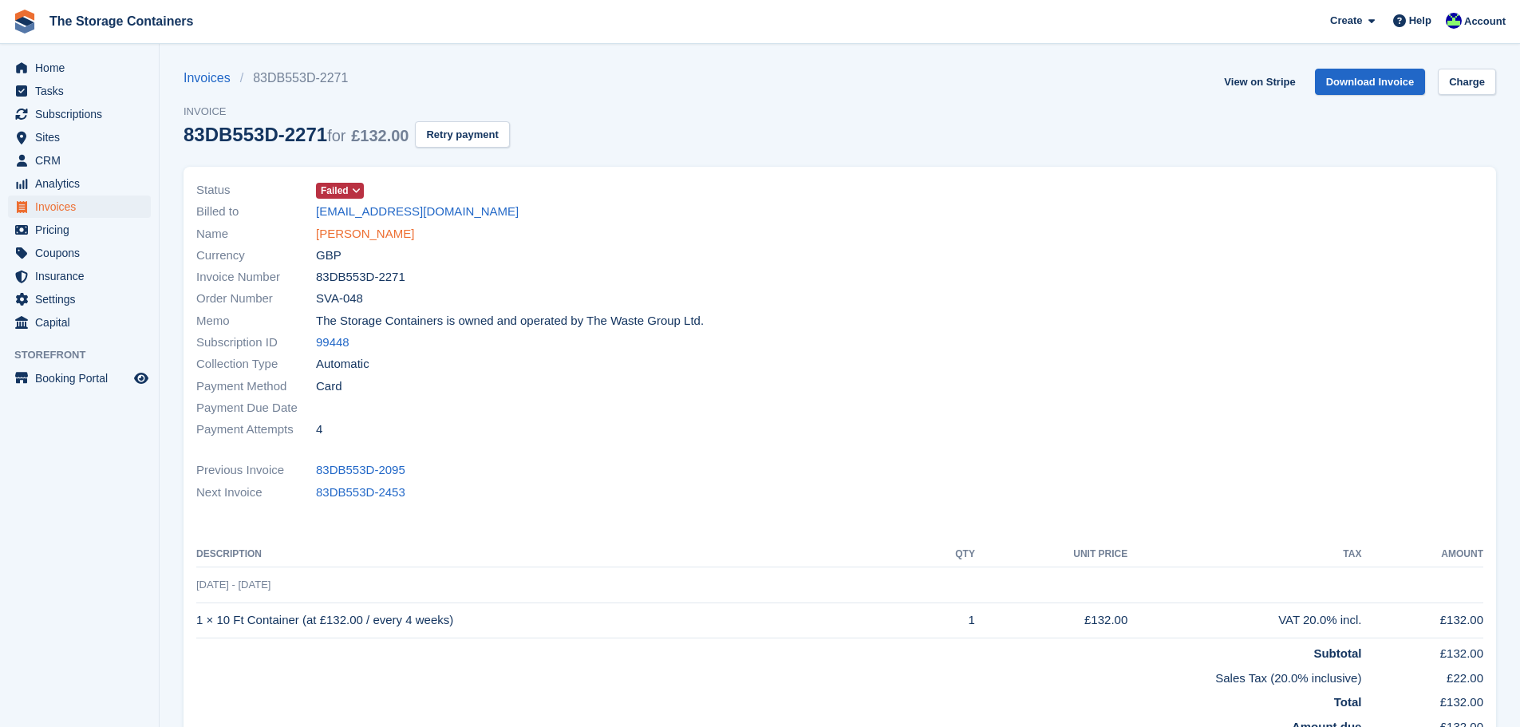
click at [362, 240] on link "[PERSON_NAME]" at bounding box center [365, 234] width 98 height 18
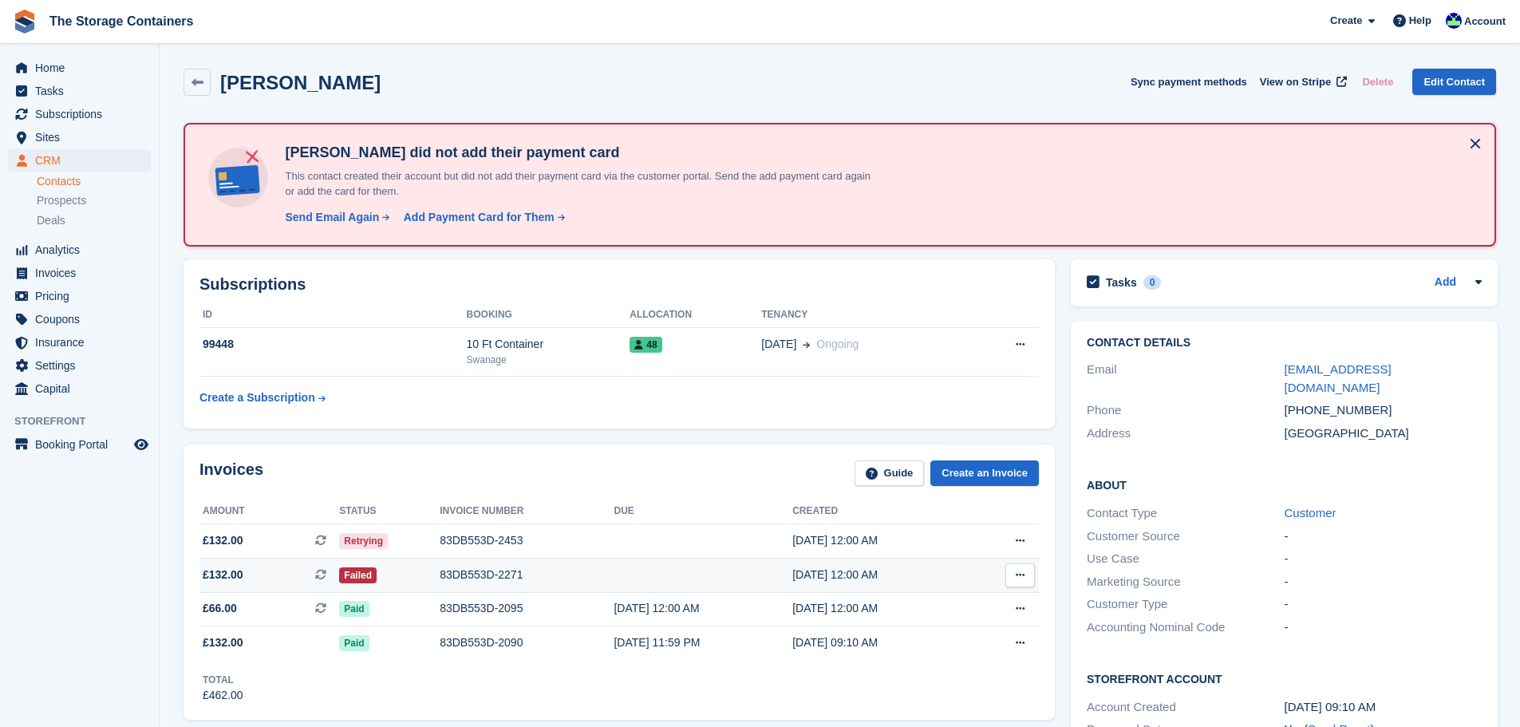
click at [614, 575] on td at bounding box center [703, 576] width 179 height 34
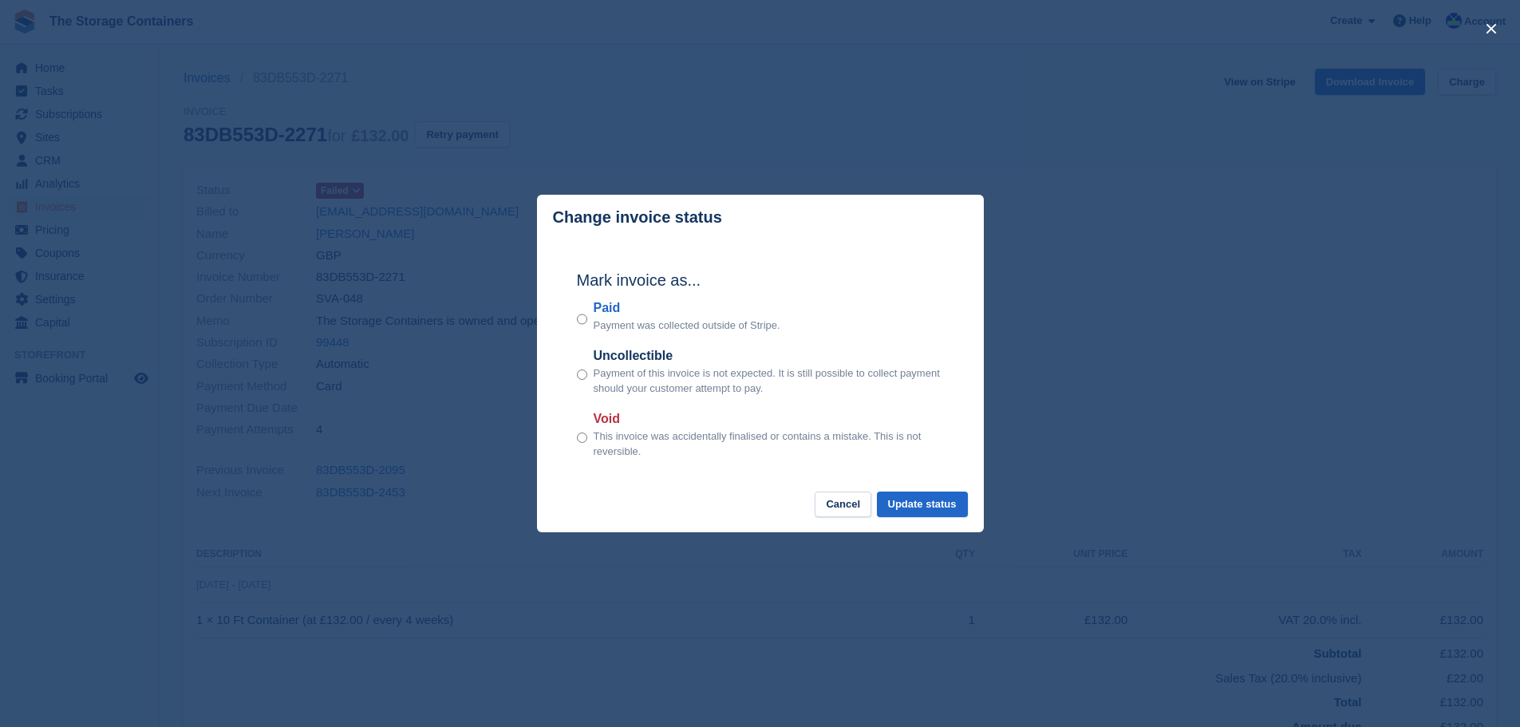
click at [592, 322] on div "Paid Payment was collected outside of Stripe." at bounding box center [760, 315] width 367 height 35
click at [590, 322] on div "Paid Payment was collected outside of Stripe." at bounding box center [760, 315] width 367 height 35
click at [945, 508] on button "Update status" at bounding box center [922, 505] width 91 height 26
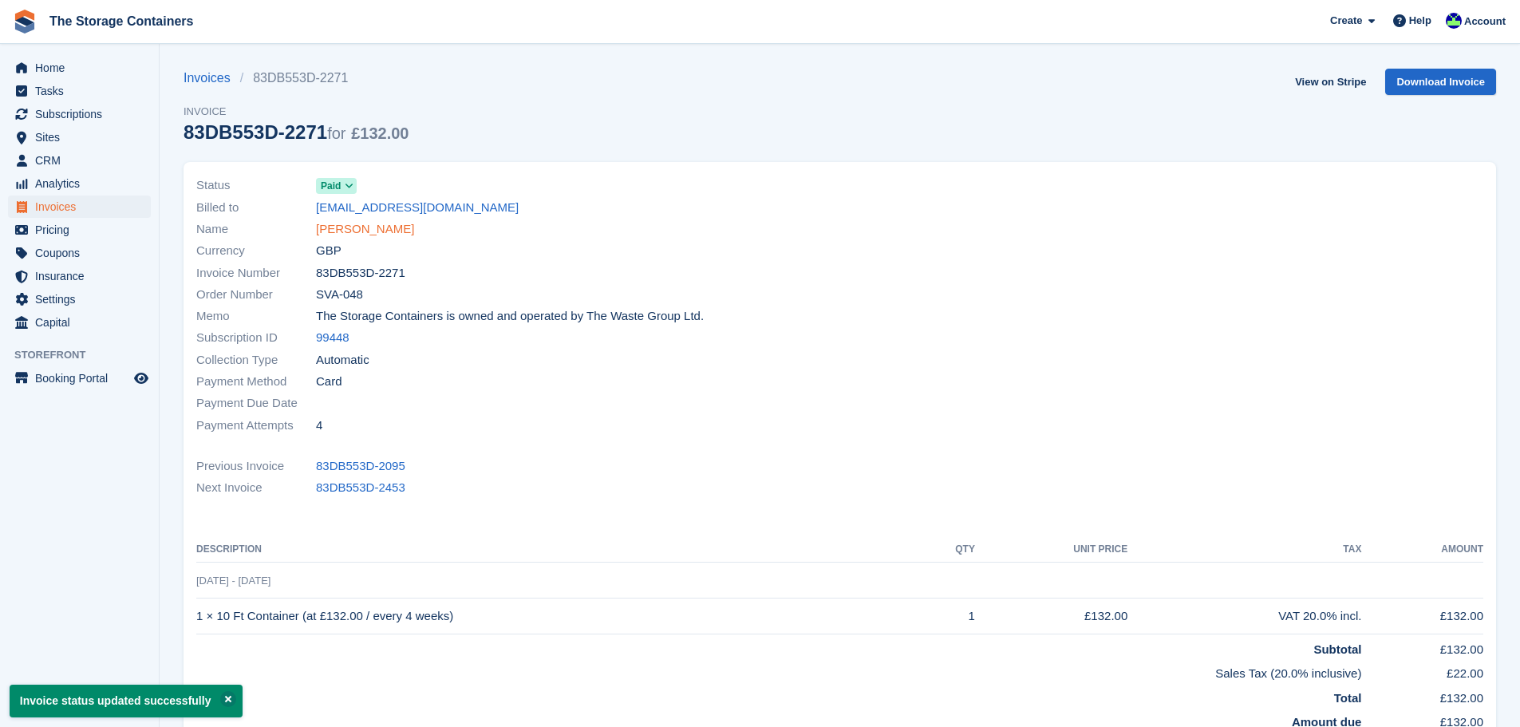
click at [338, 235] on link "Clive Collier" at bounding box center [365, 229] width 98 height 18
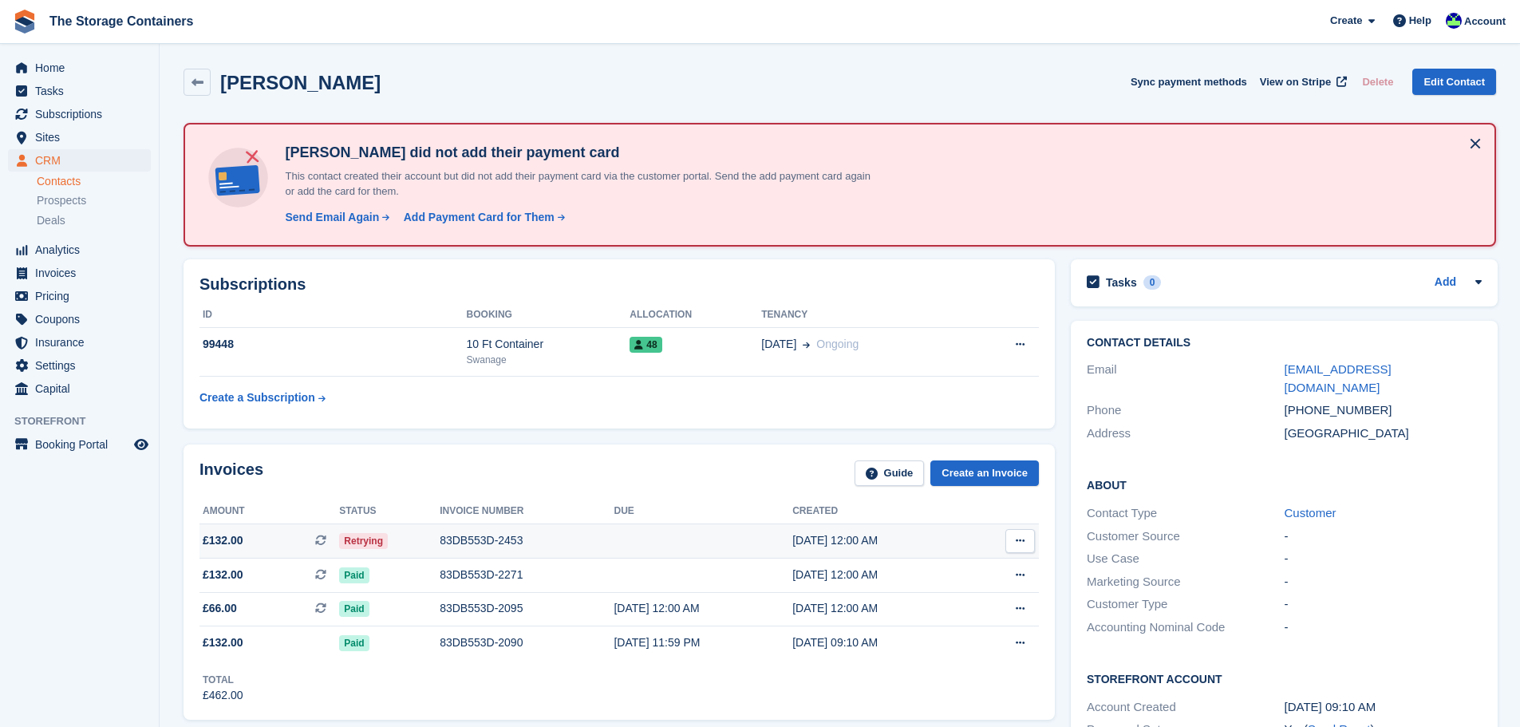
click at [486, 551] on td "83DB553D-2453" at bounding box center [527, 541] width 174 height 34
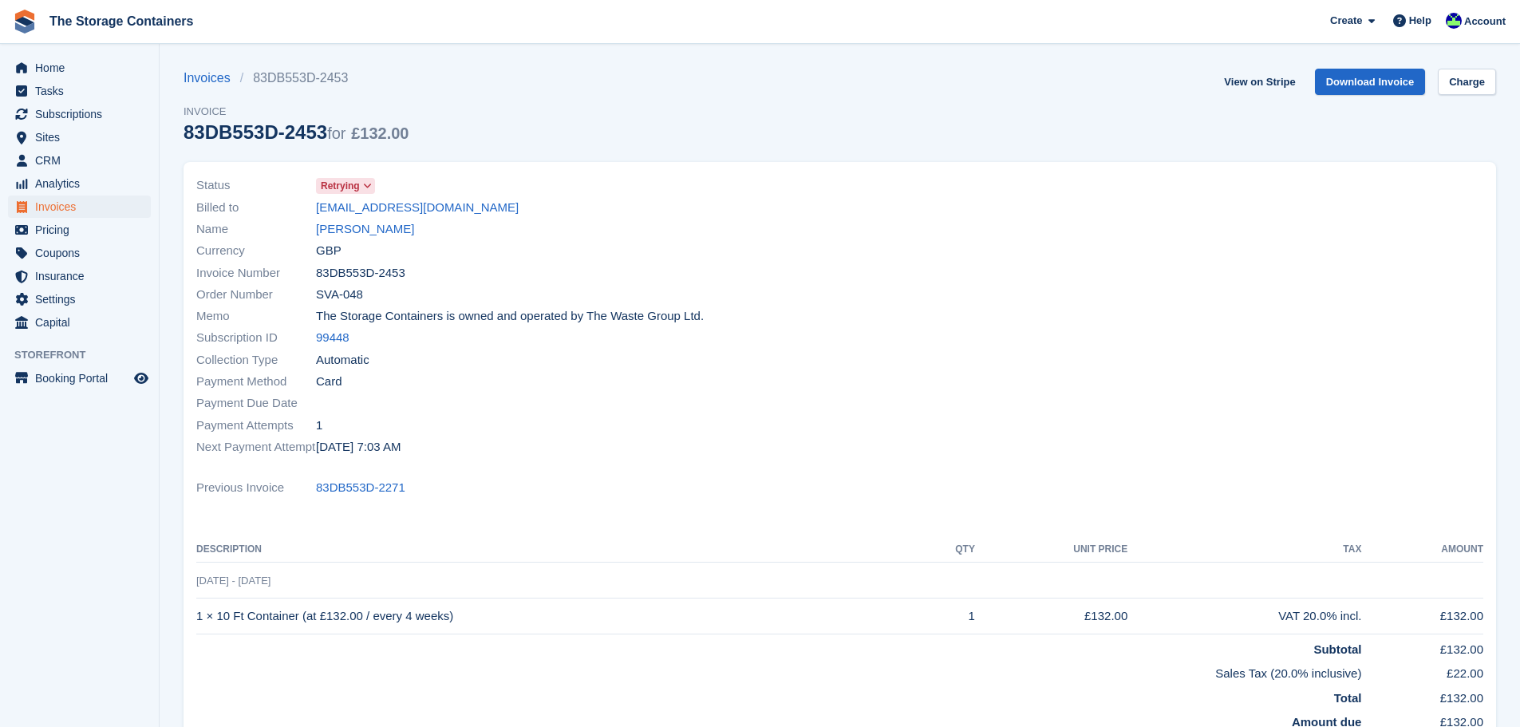
click at [373, 179] on span "Retrying" at bounding box center [345, 186] width 59 height 16
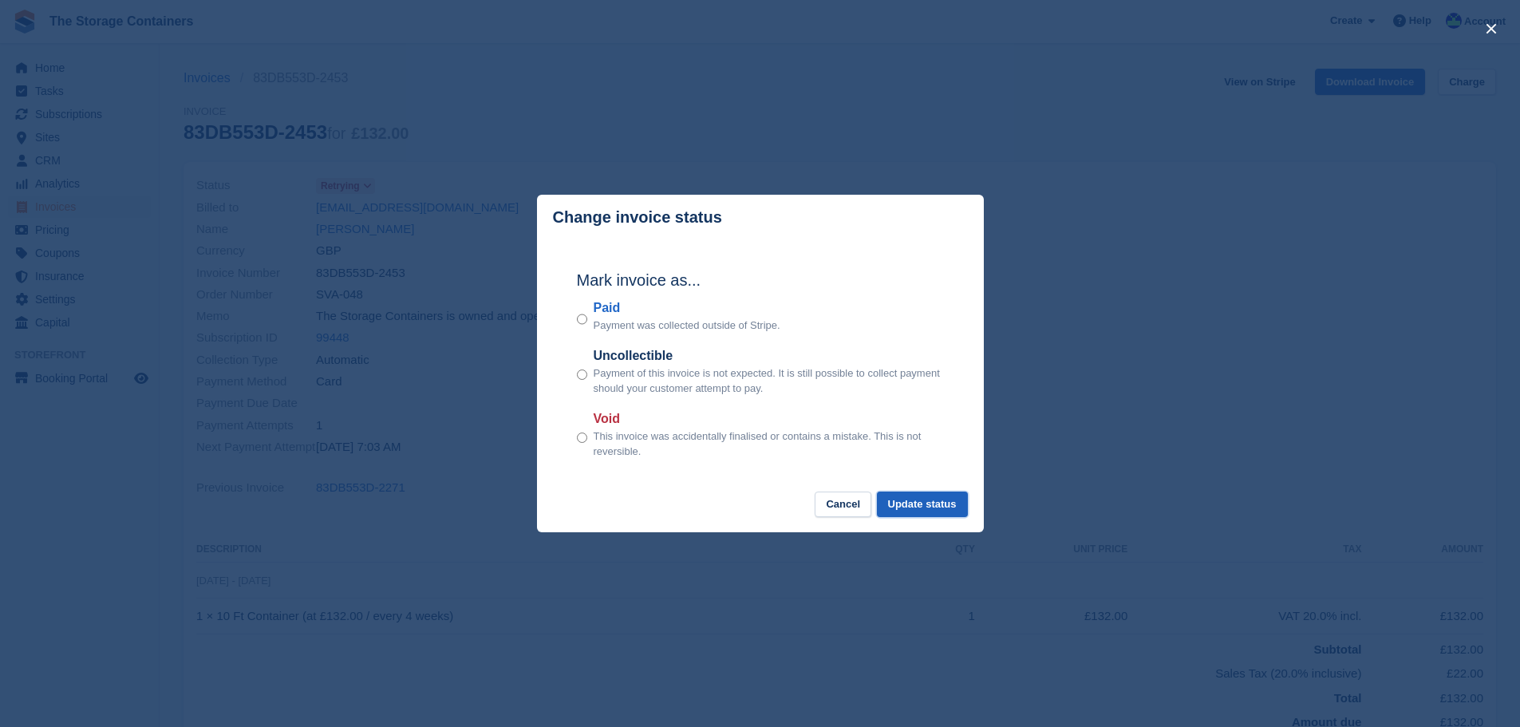
click at [906, 506] on button "Update status" at bounding box center [922, 505] width 91 height 26
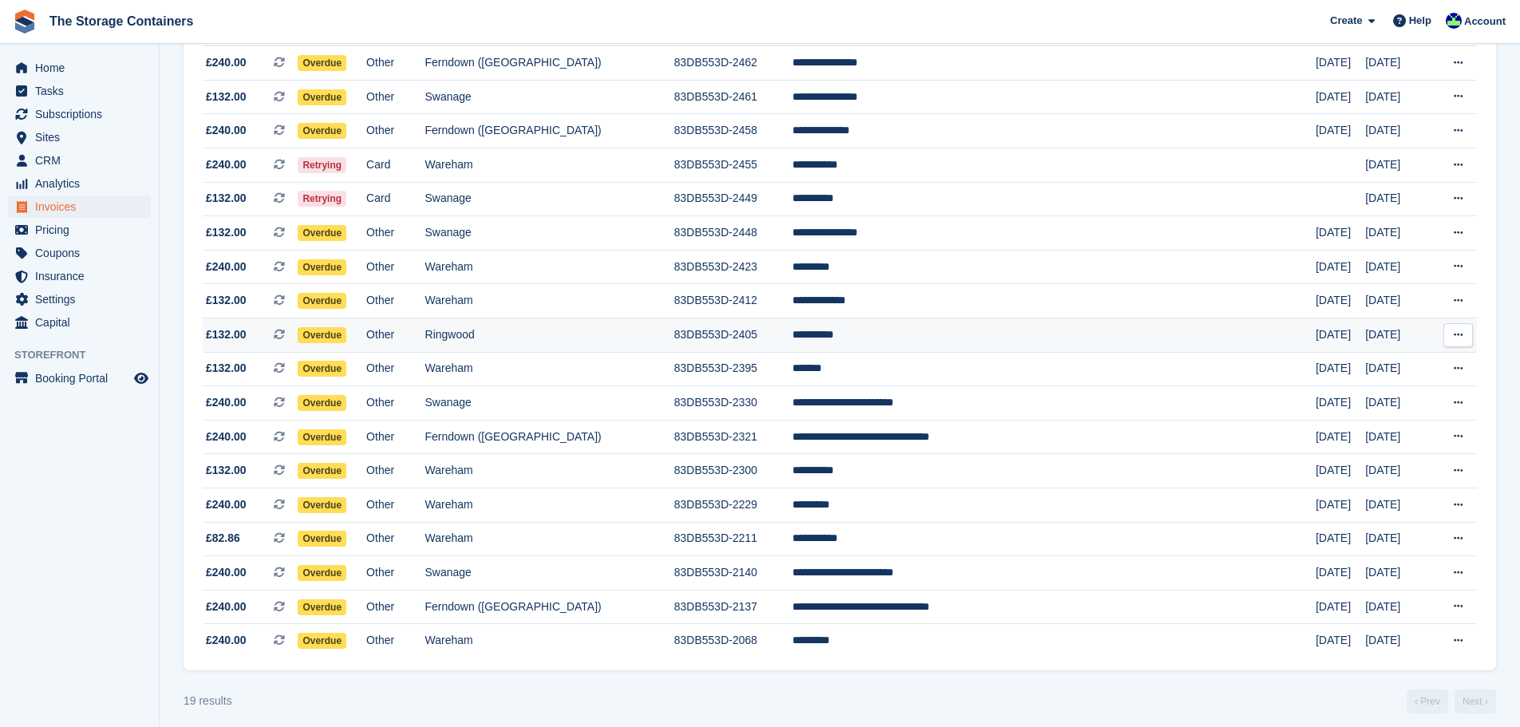
scroll to position [266, 0]
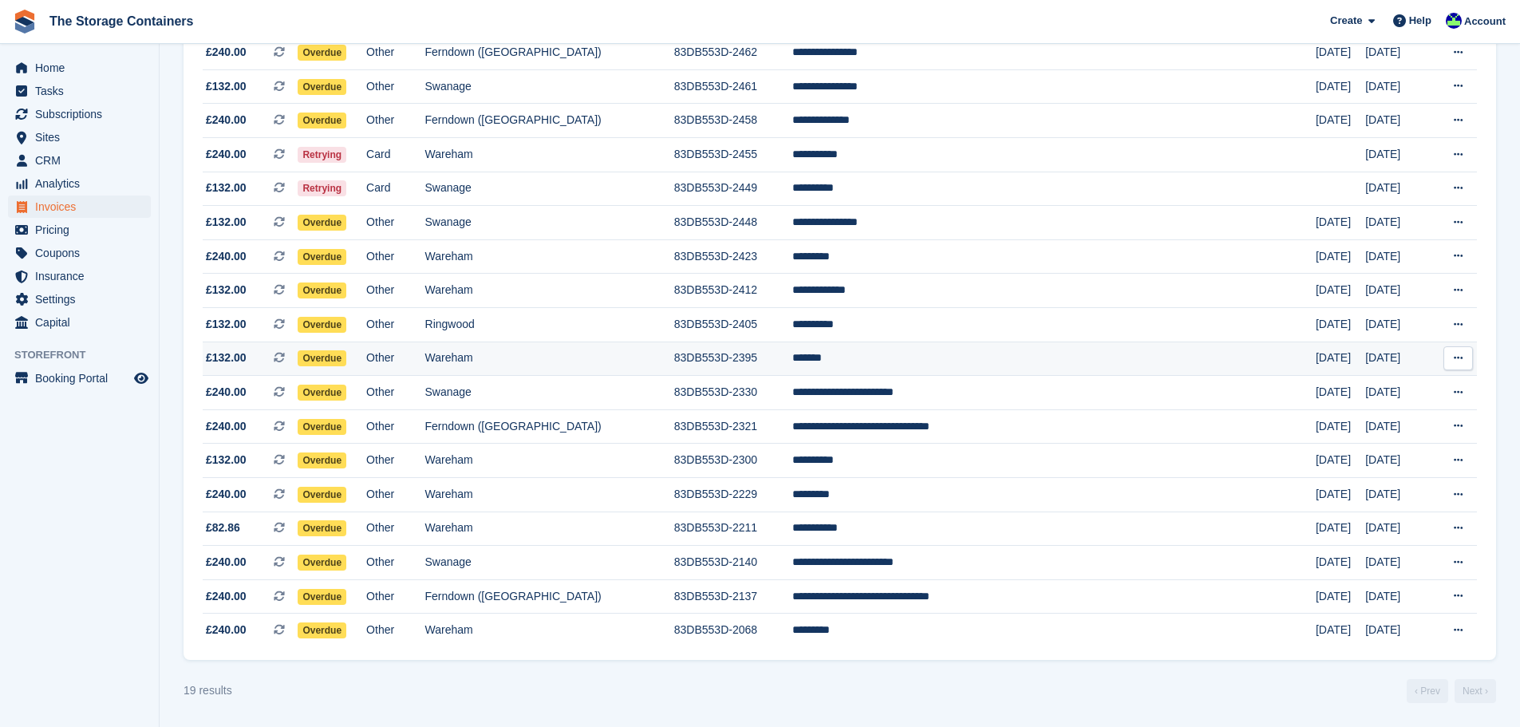
click at [651, 350] on td "Wareham" at bounding box center [549, 359] width 249 height 34
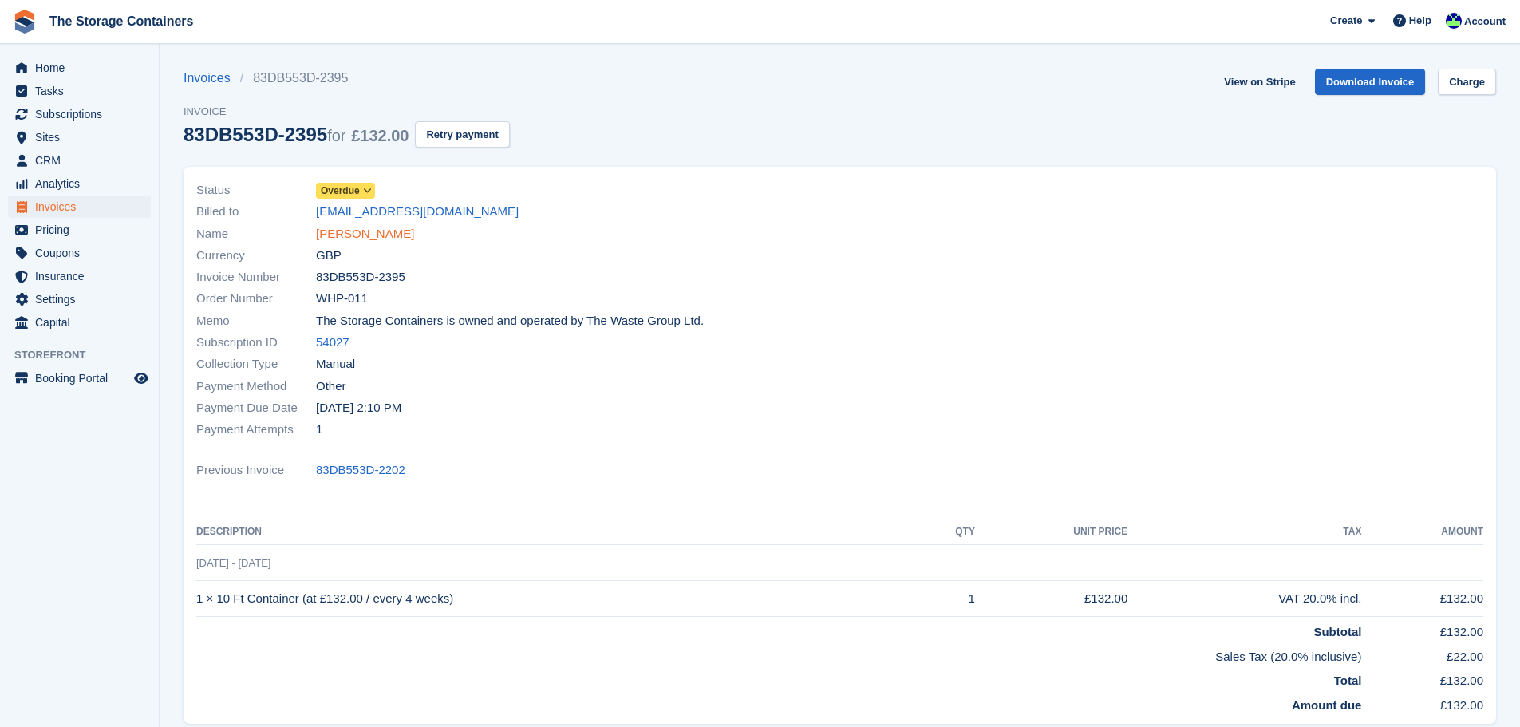
click at [350, 231] on link "[PERSON_NAME]" at bounding box center [365, 234] width 98 height 18
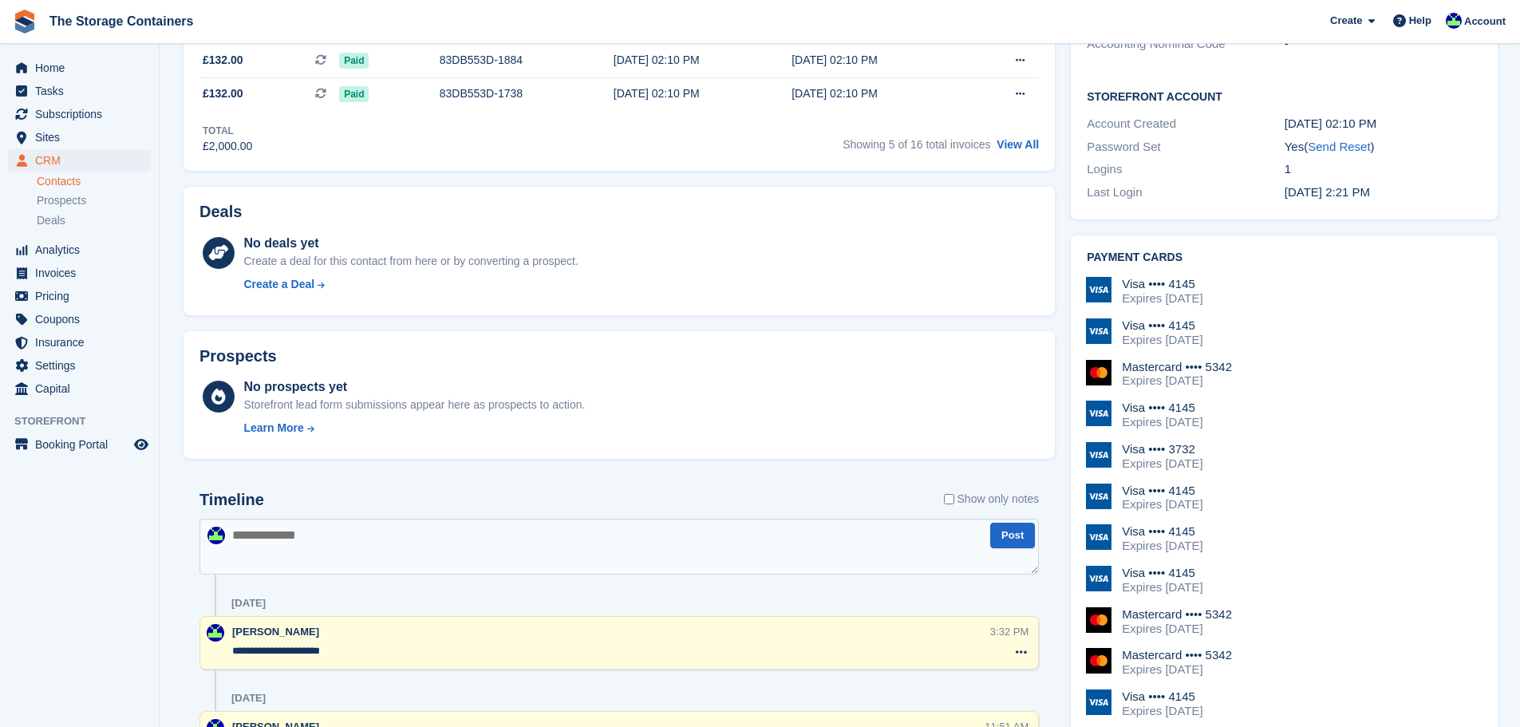
scroll to position [798, 0]
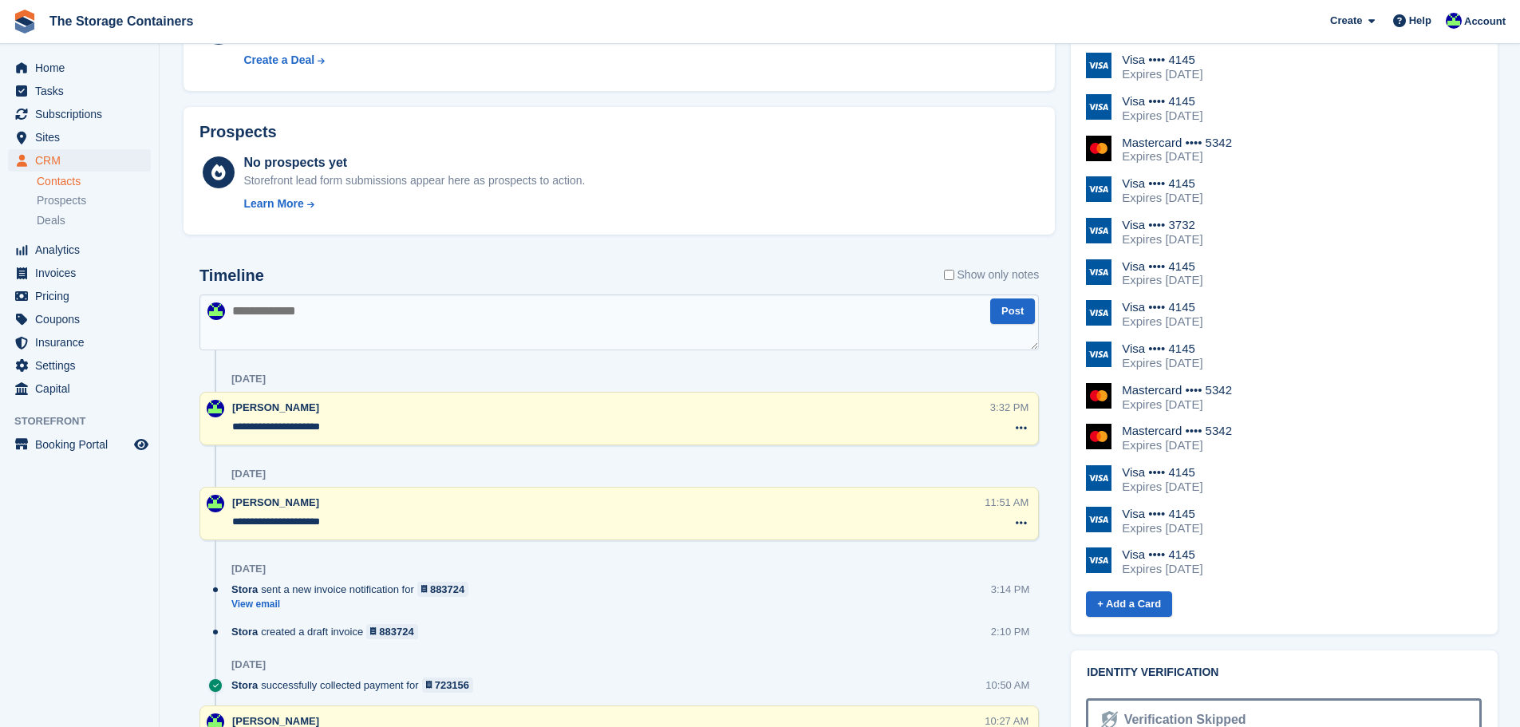
click at [398, 323] on textarea at bounding box center [620, 323] width 840 height 56
type textarea "**********"
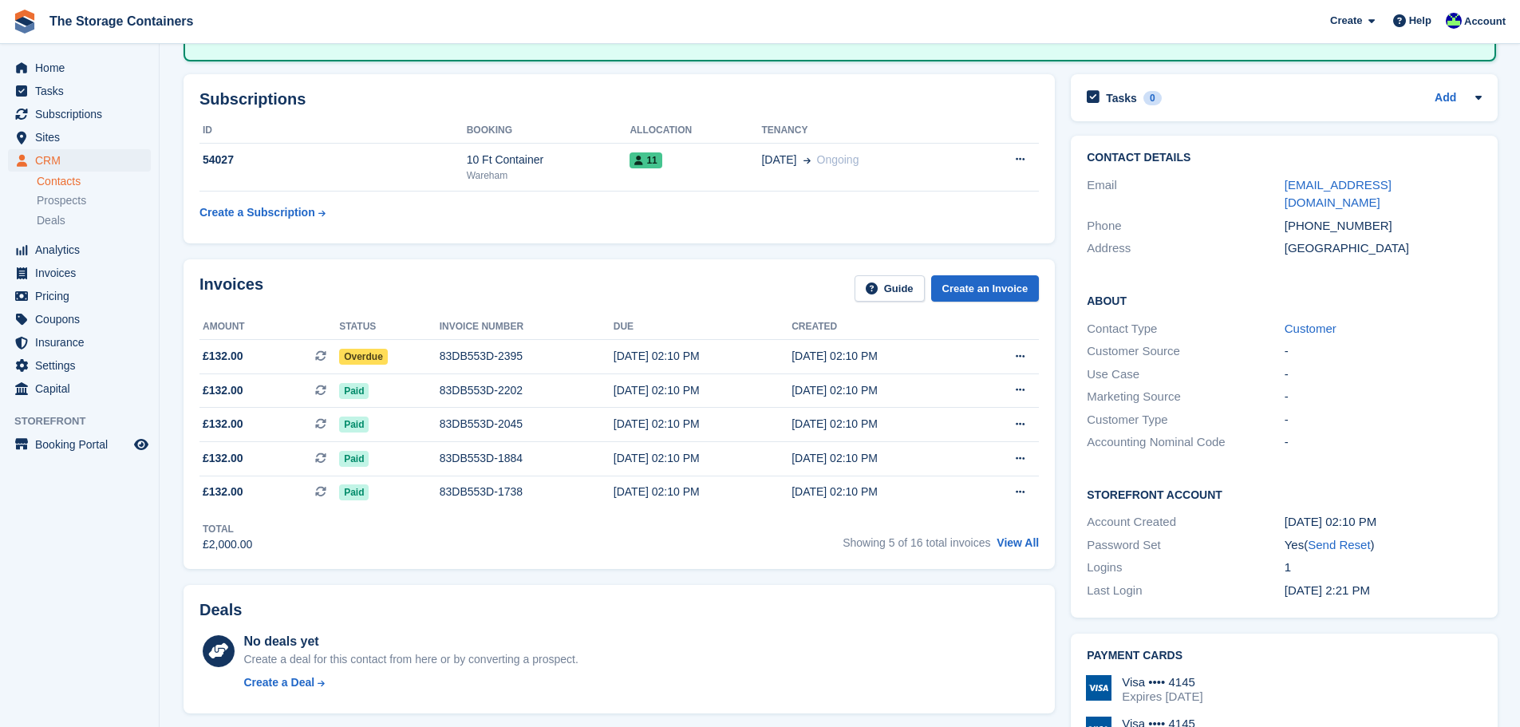
scroll to position [0, 0]
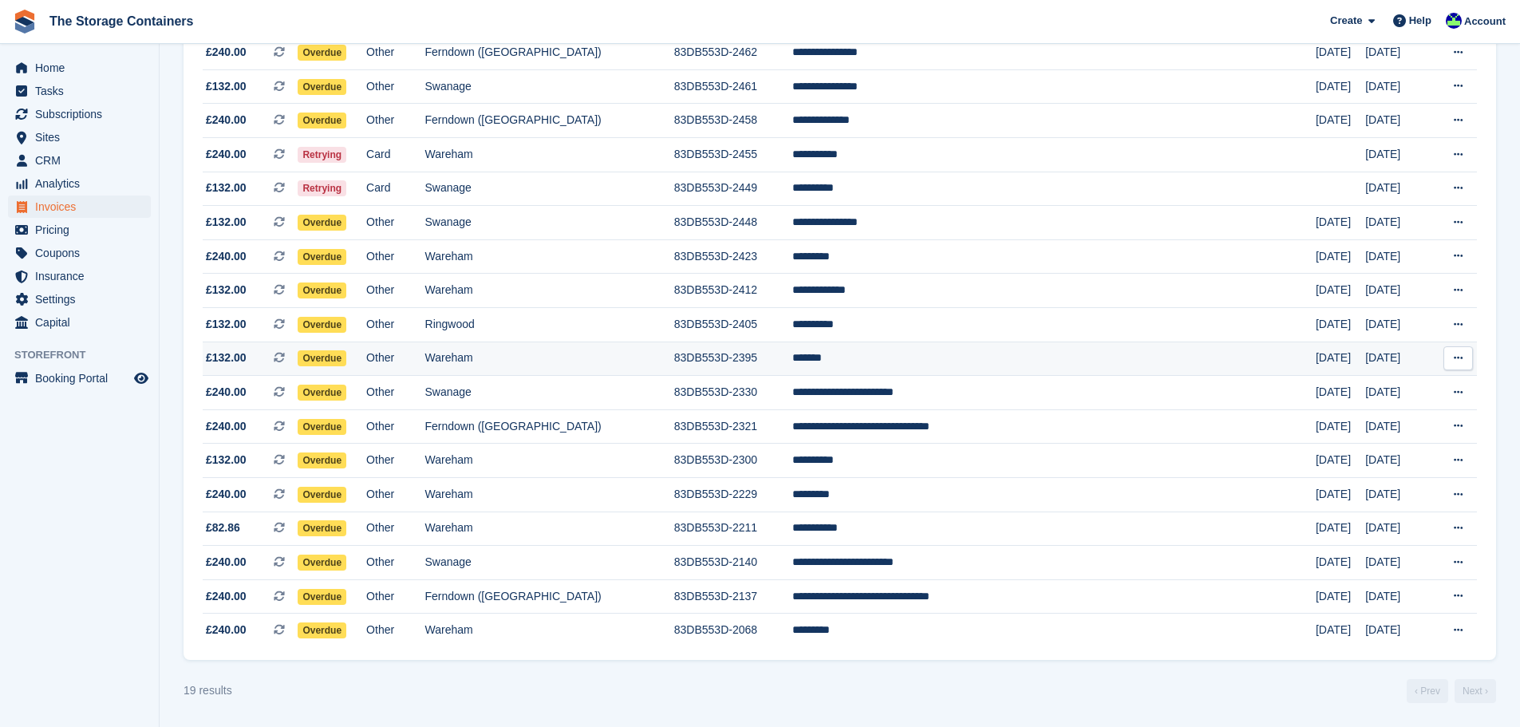
scroll to position [266, 0]
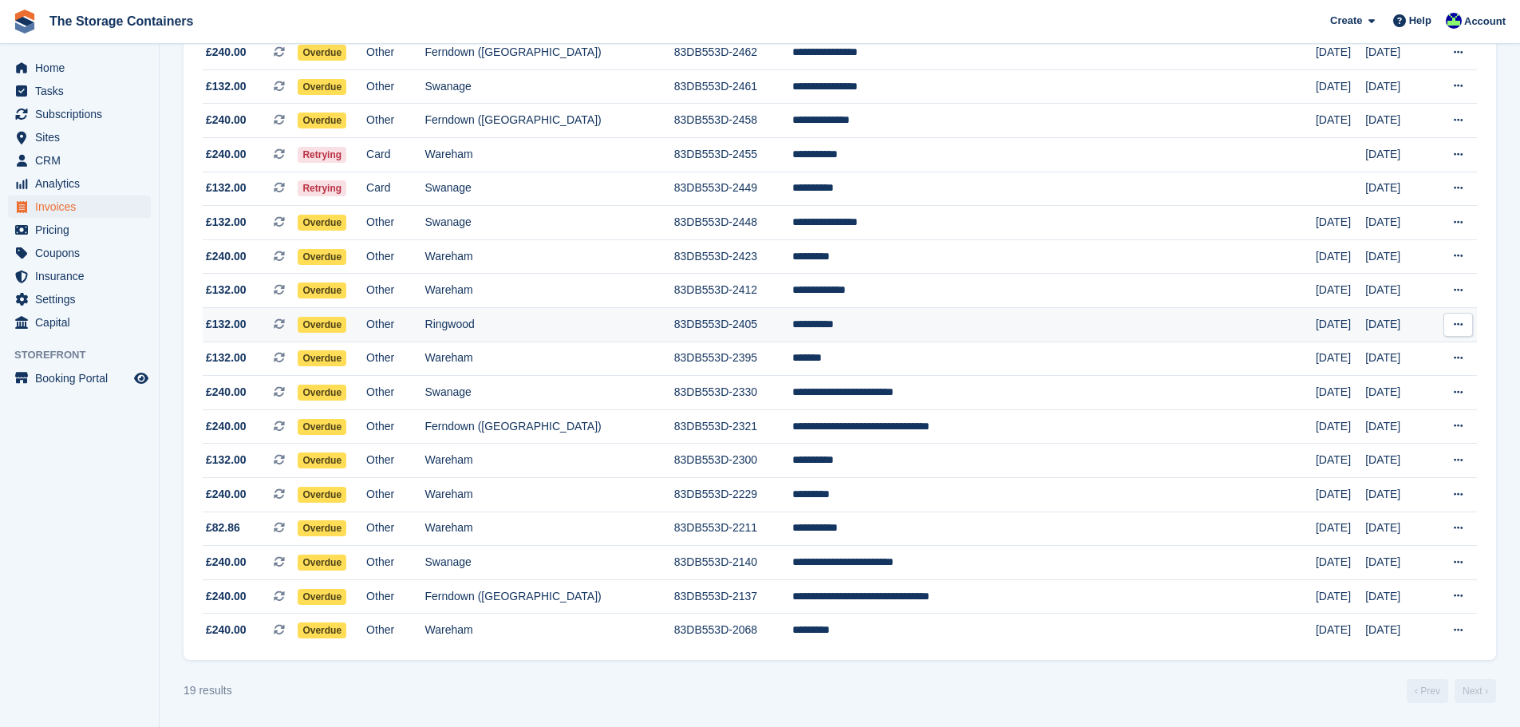
click at [604, 322] on td "Ringwood" at bounding box center [549, 325] width 249 height 34
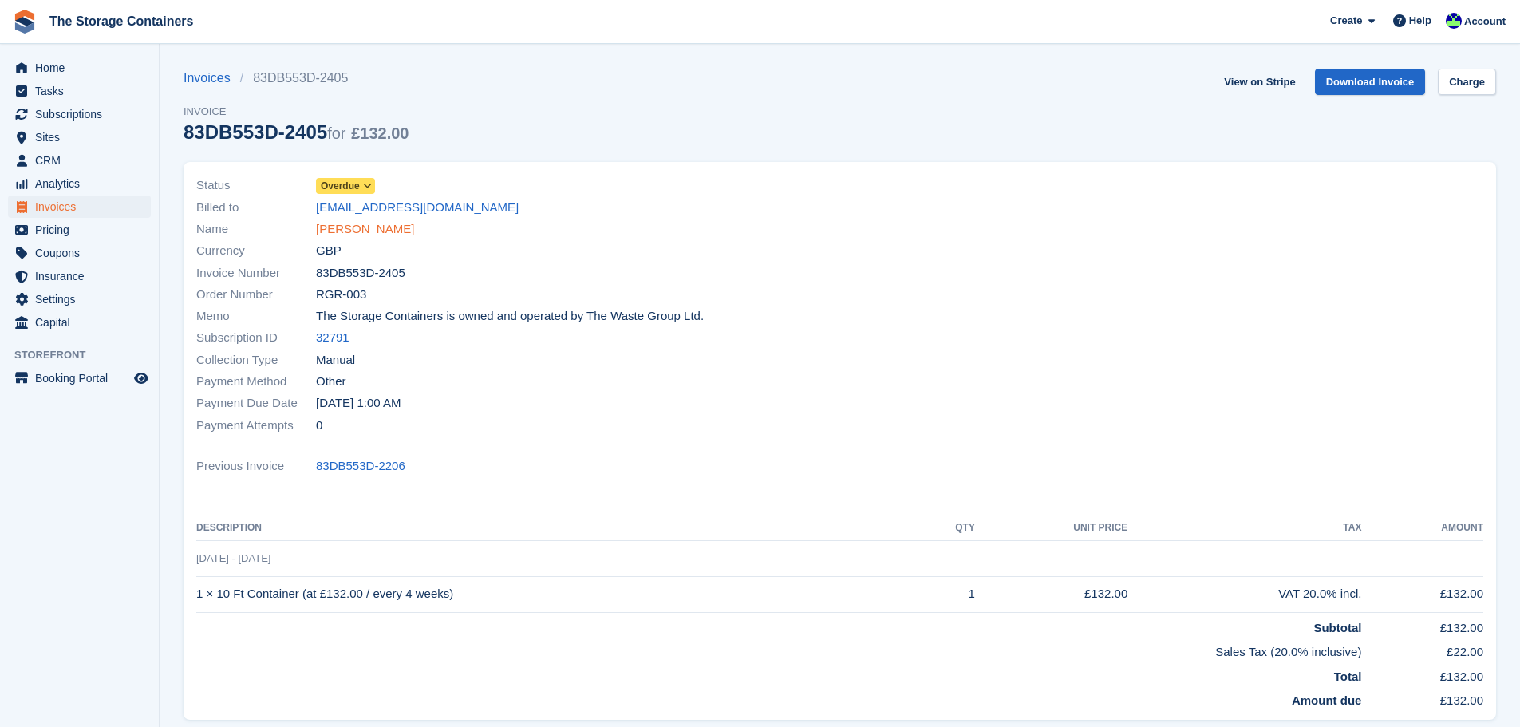
click at [326, 231] on link "Tom Bishop" at bounding box center [365, 229] width 98 height 18
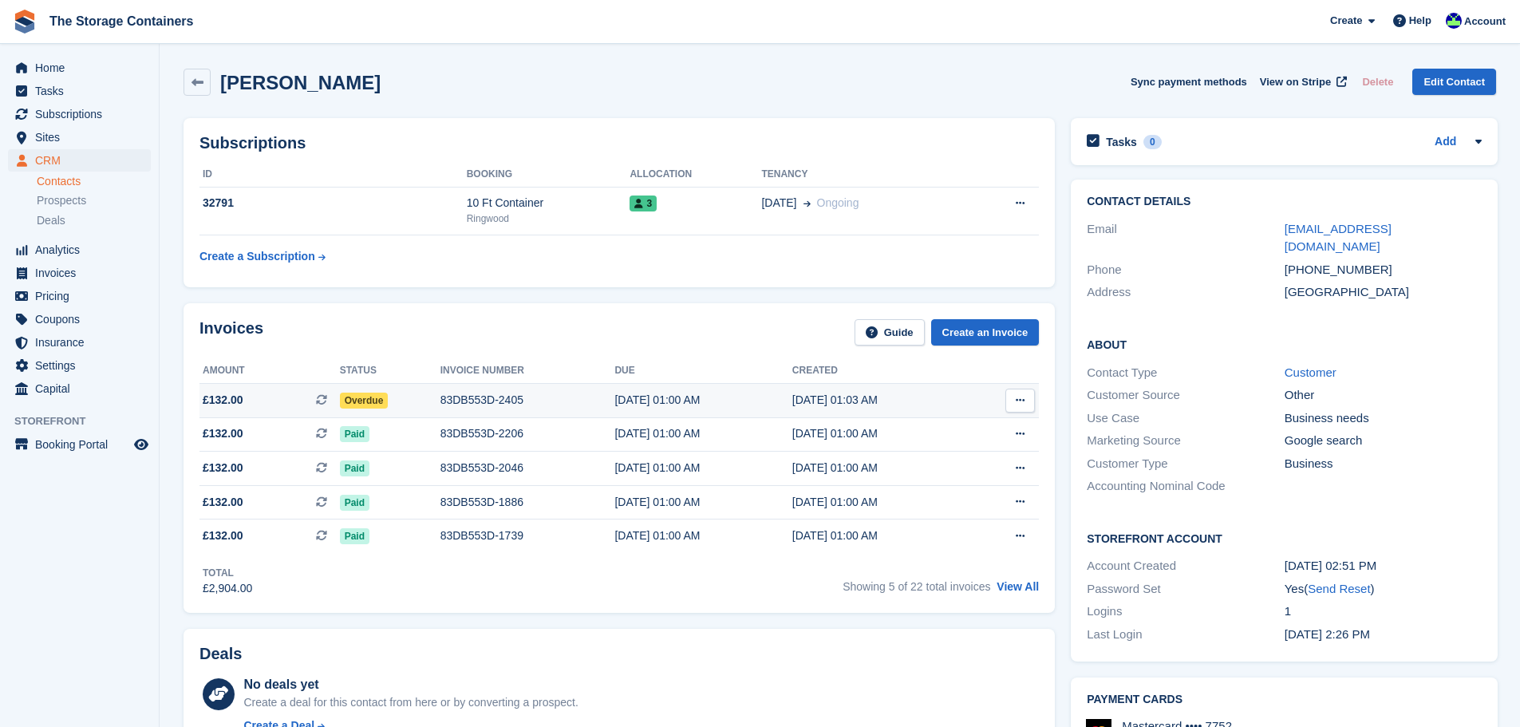
click at [615, 404] on div "20 Sep, 01:00 AM" at bounding box center [703, 400] width 177 height 17
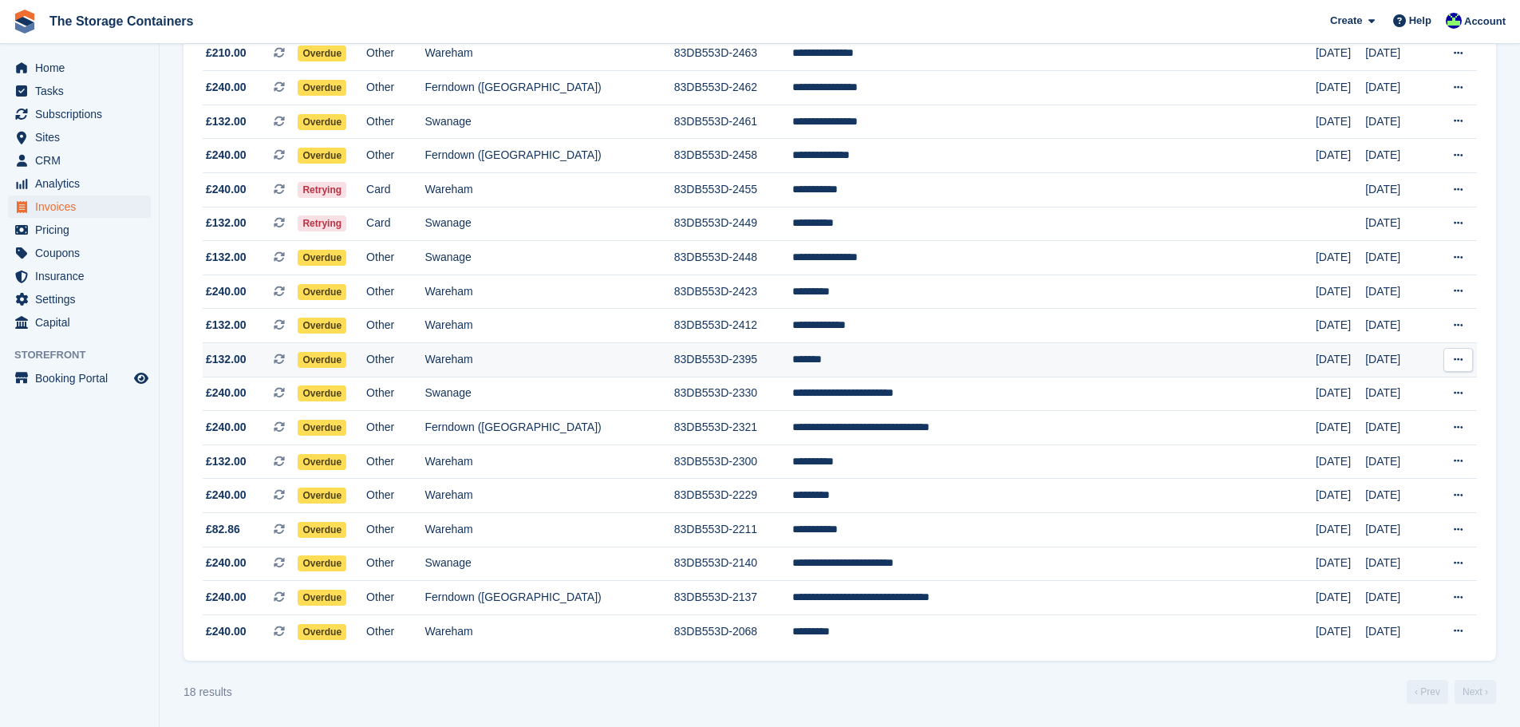
scroll to position [231, 0]
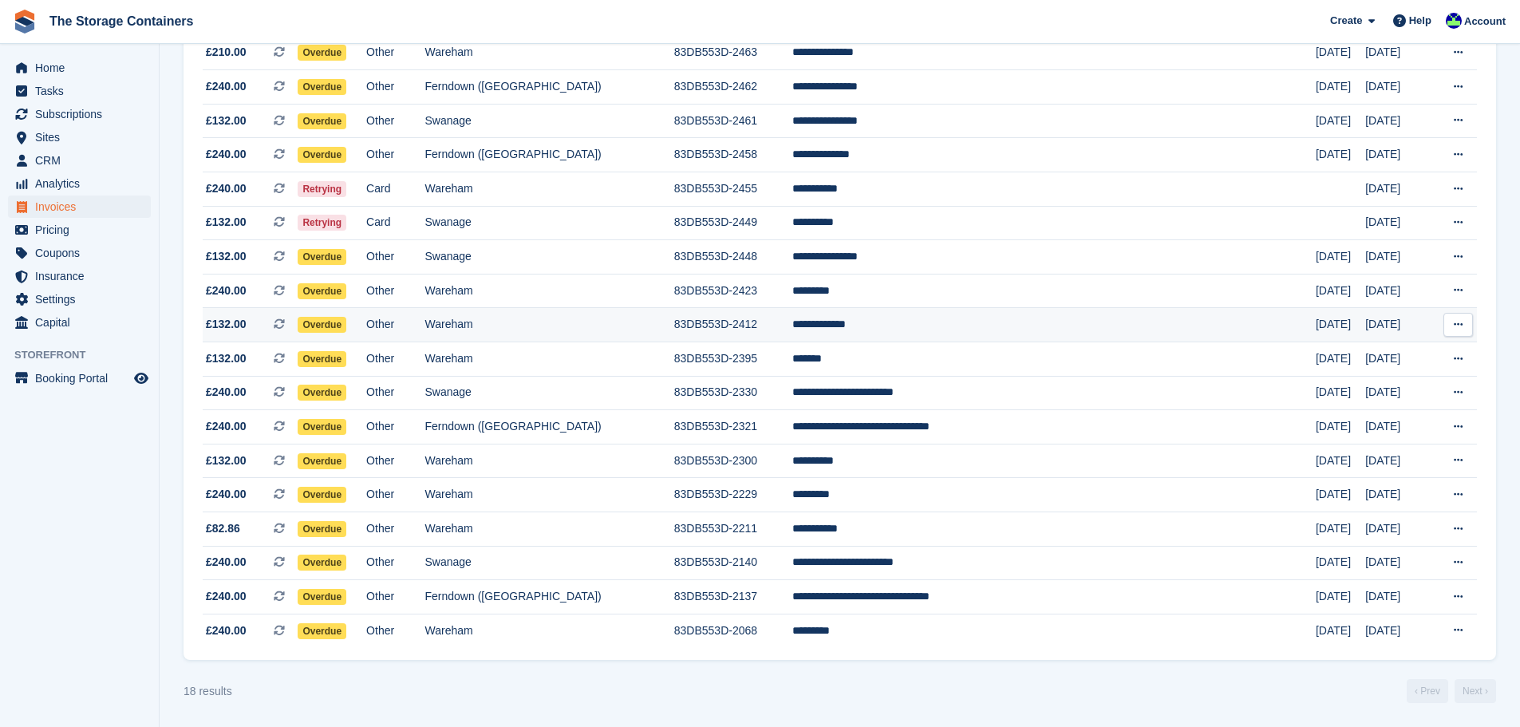
click at [750, 334] on td "83DB553D-2412" at bounding box center [733, 325] width 119 height 34
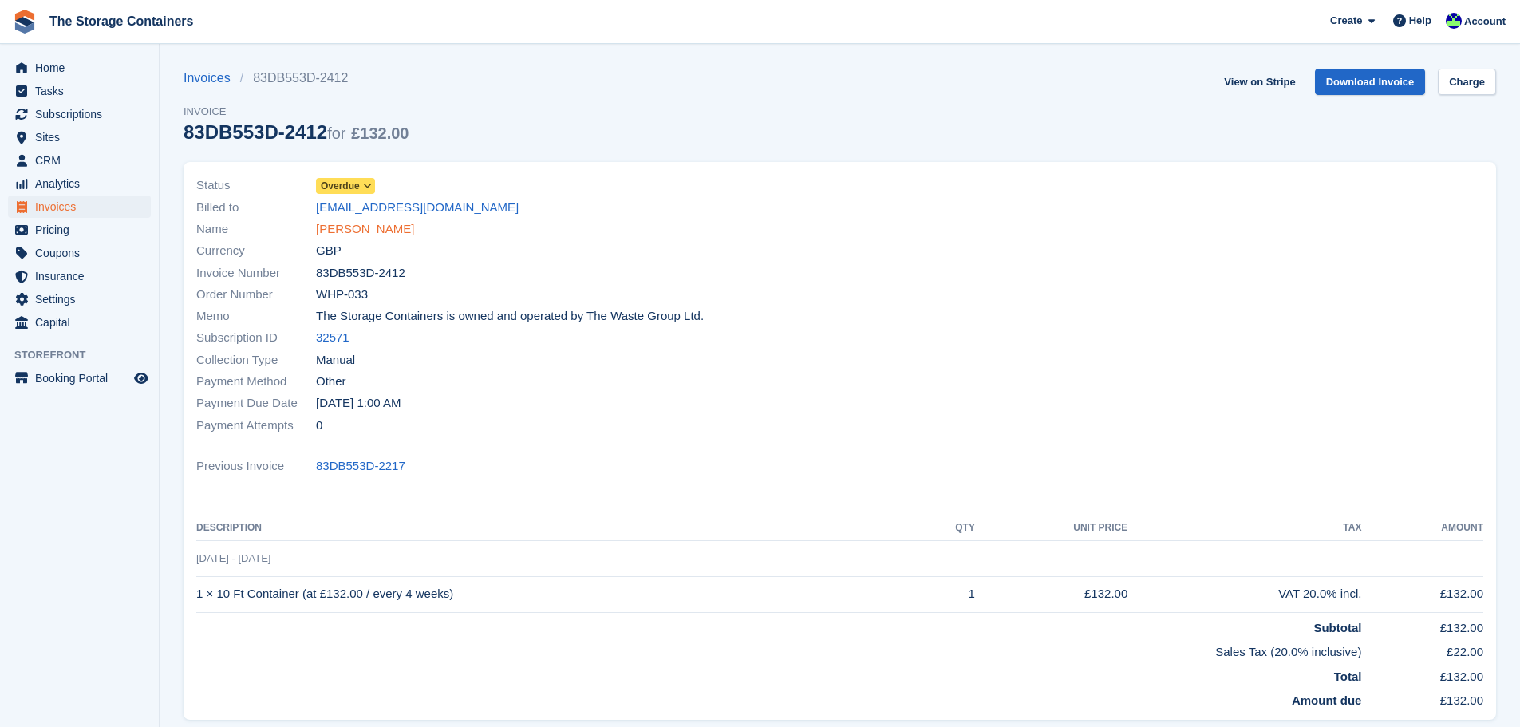
click at [368, 235] on link "[PERSON_NAME]" at bounding box center [365, 229] width 98 height 18
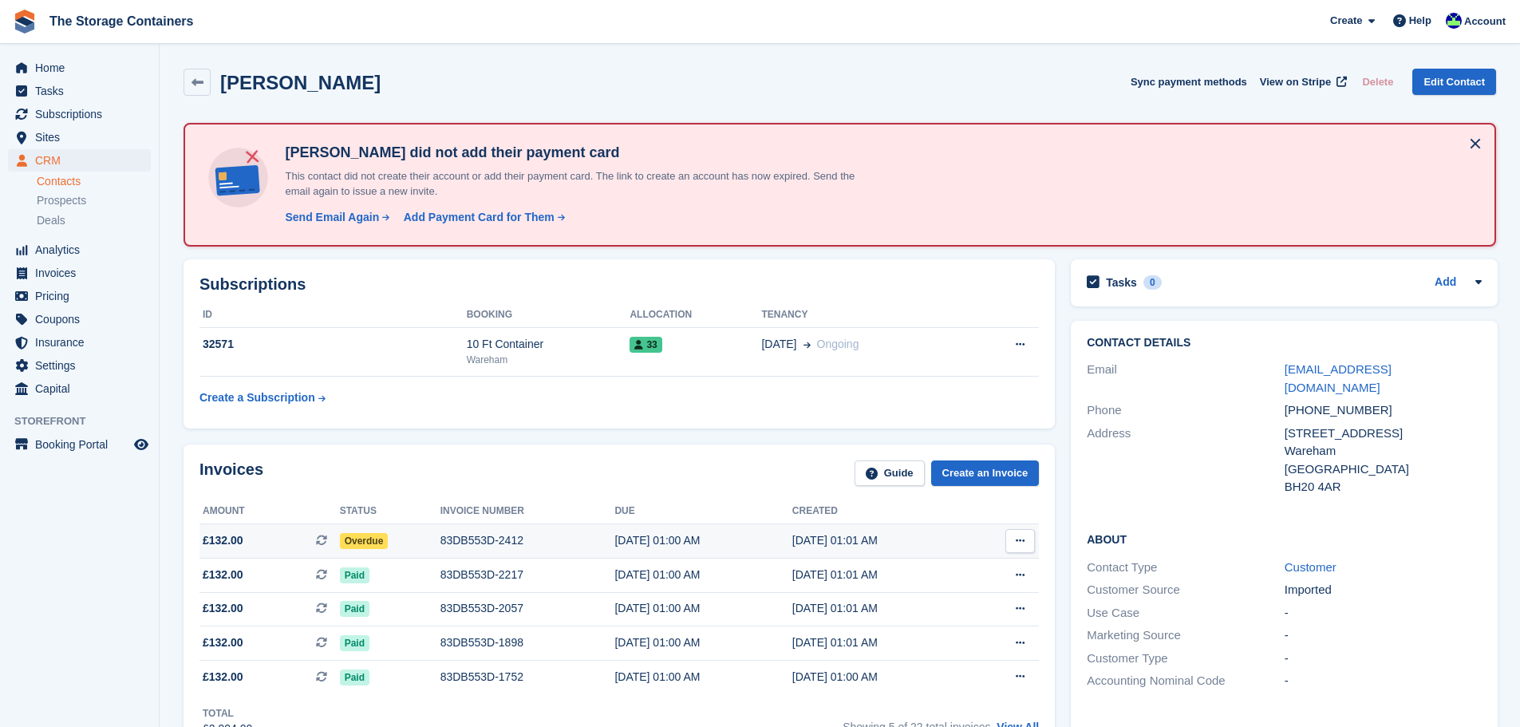
click at [394, 538] on div "Overdue" at bounding box center [390, 540] width 101 height 17
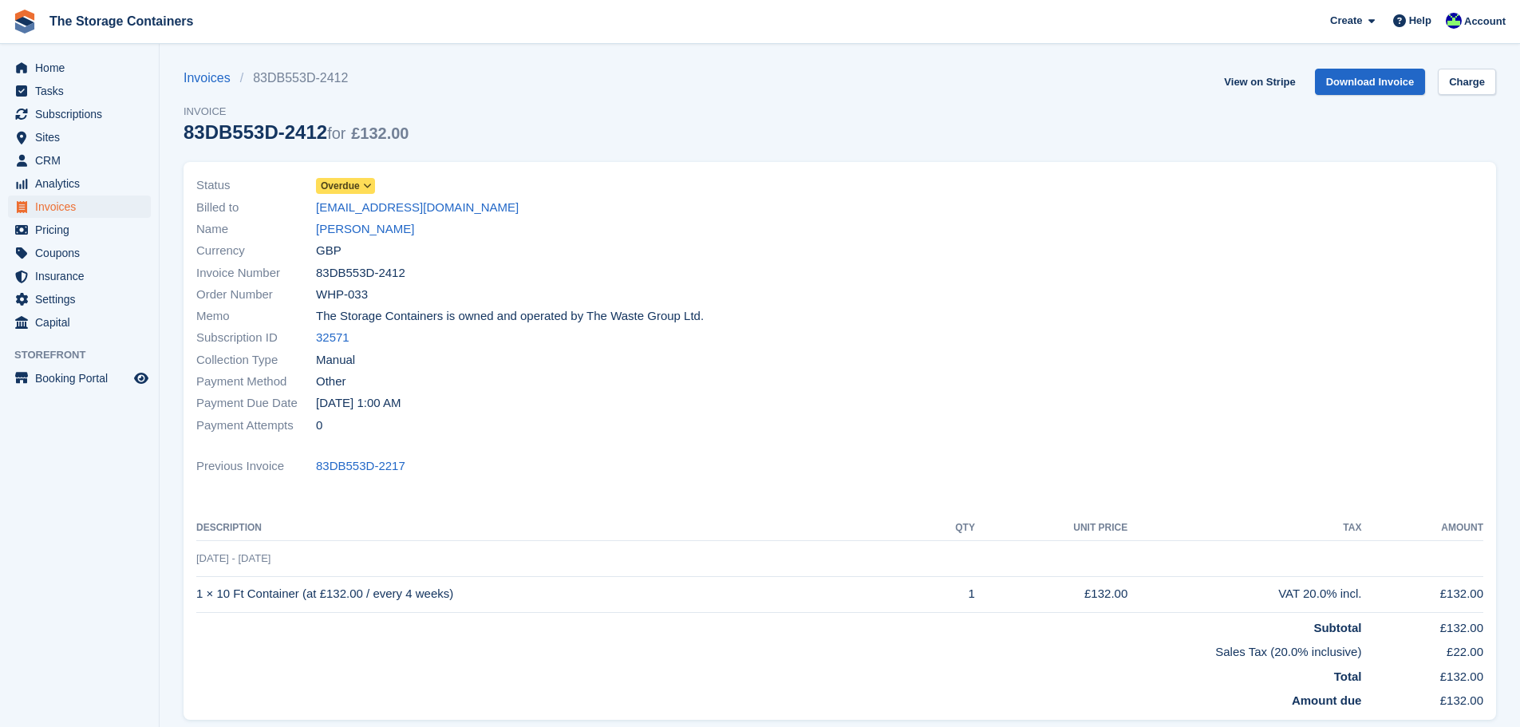
drag, startPoint x: 0, startPoint y: 0, endPoint x: 366, endPoint y: 195, distance: 414.2
click at [362, 180] on span at bounding box center [368, 186] width 13 height 13
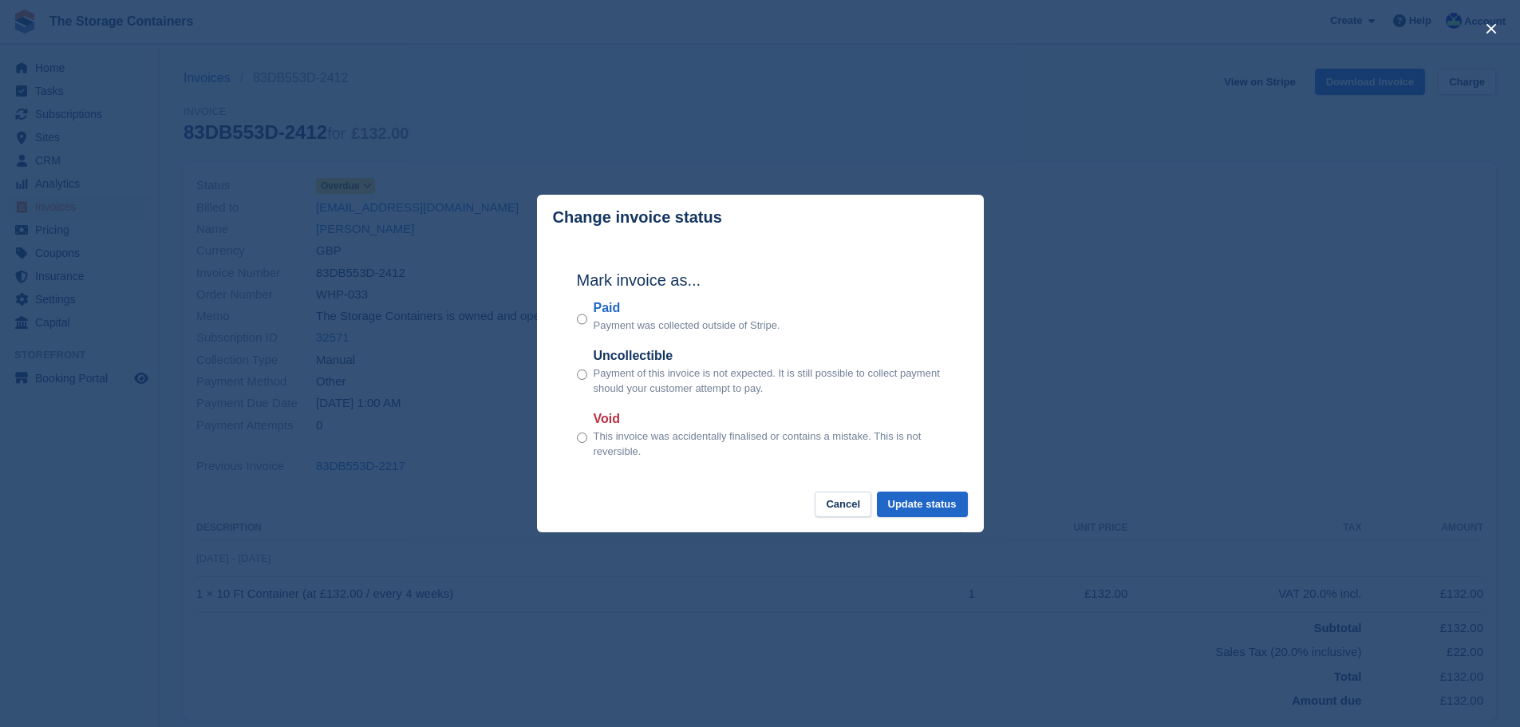
click at [939, 521] on footer "Cancel Update status" at bounding box center [760, 513] width 447 height 42
click at [935, 507] on button "Update status" at bounding box center [922, 505] width 91 height 26
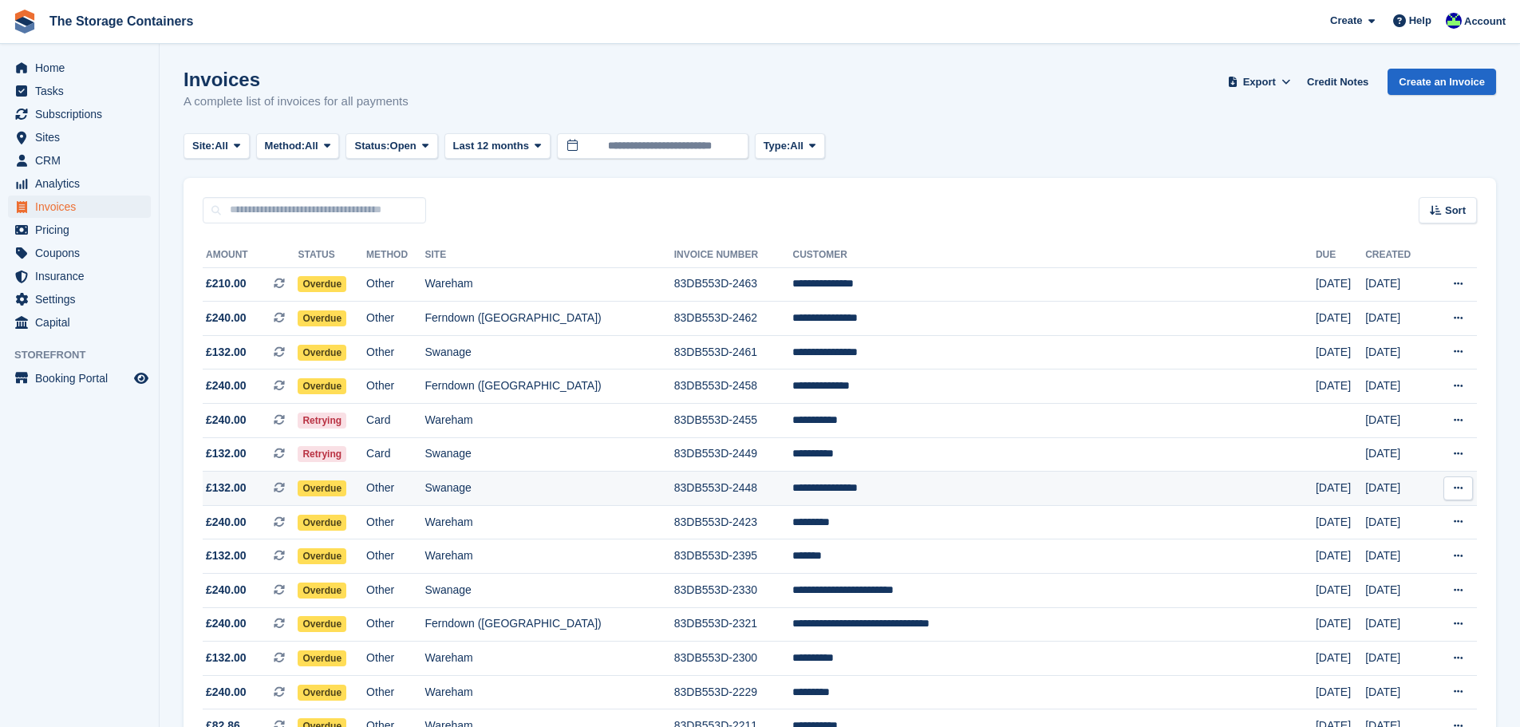
click at [674, 496] on td "Swanage" at bounding box center [549, 489] width 249 height 34
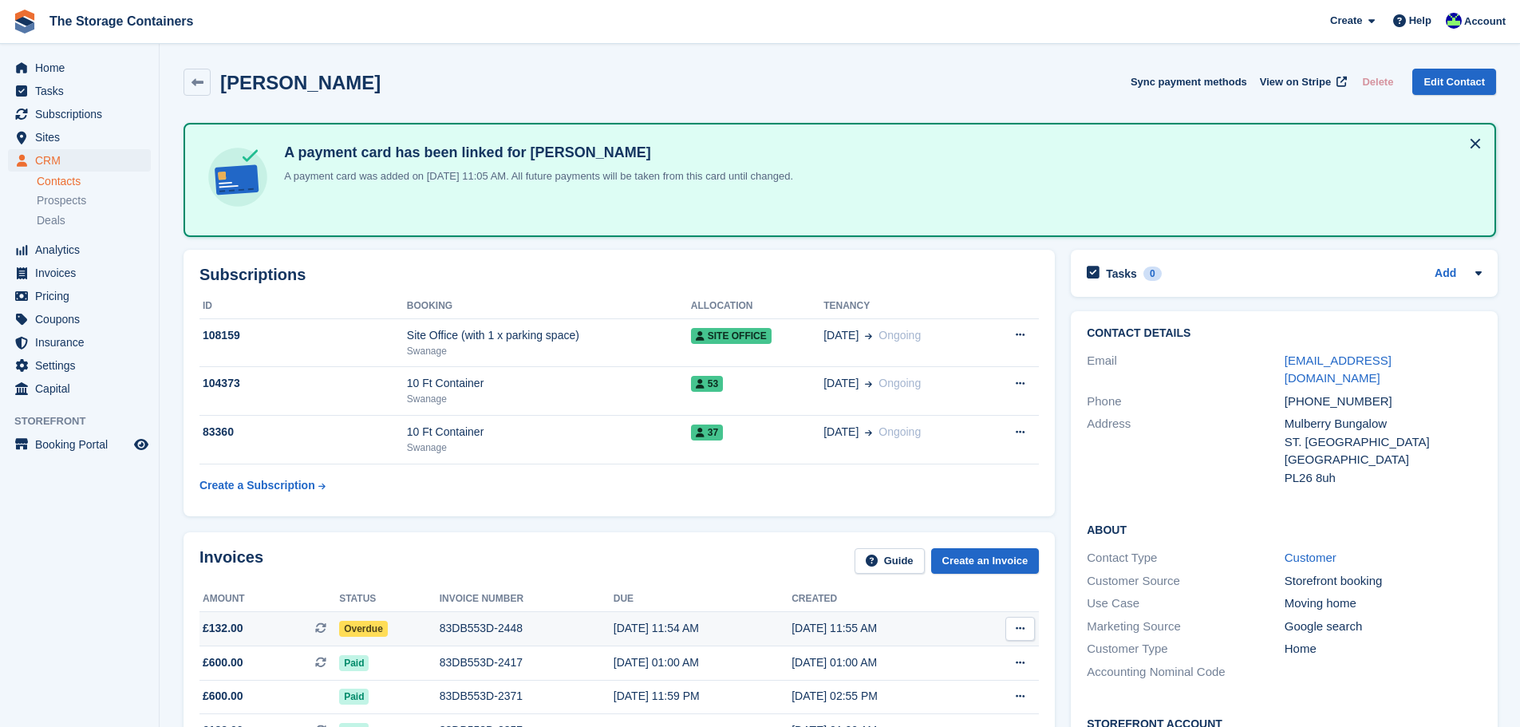
click at [548, 627] on div "83DB553D-2448" at bounding box center [527, 628] width 174 height 17
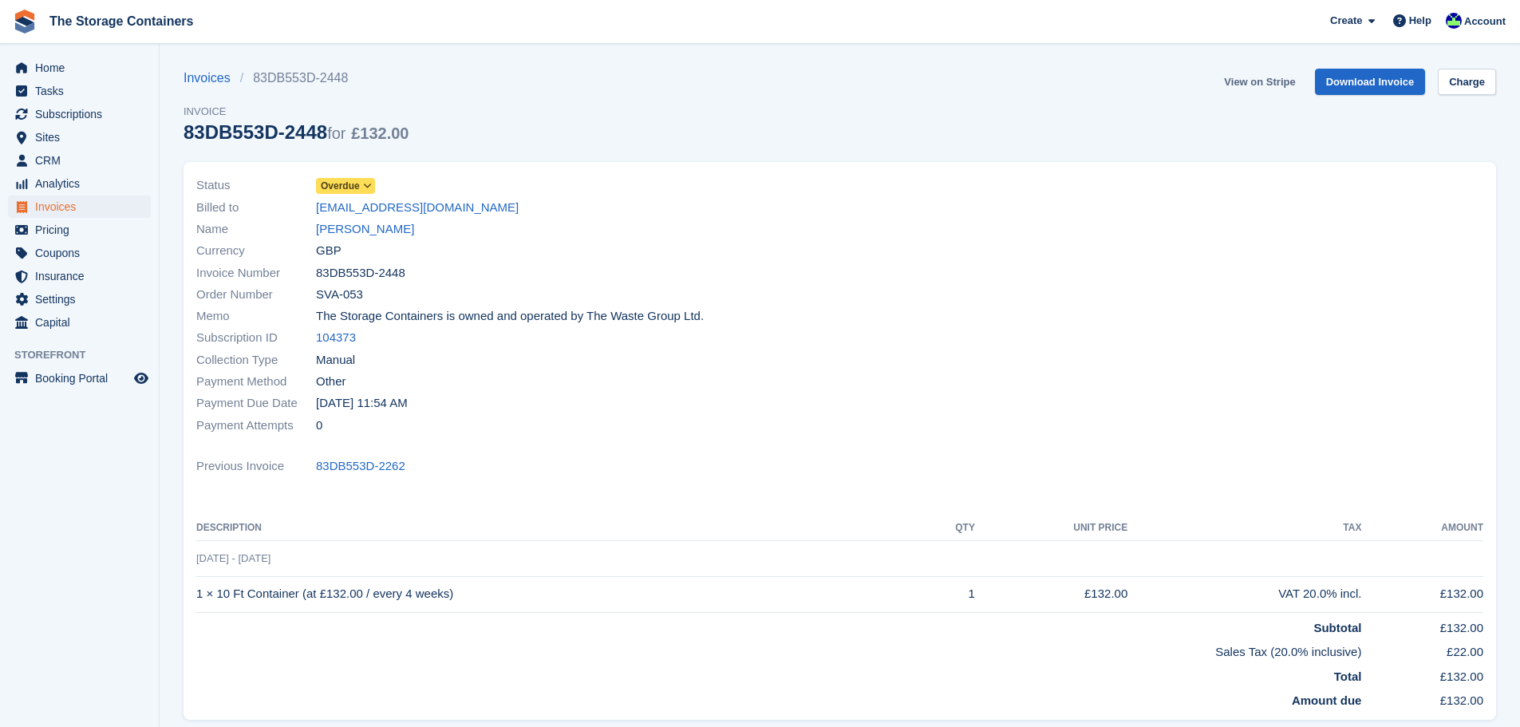
click at [1266, 83] on link "View on Stripe" at bounding box center [1260, 82] width 84 height 26
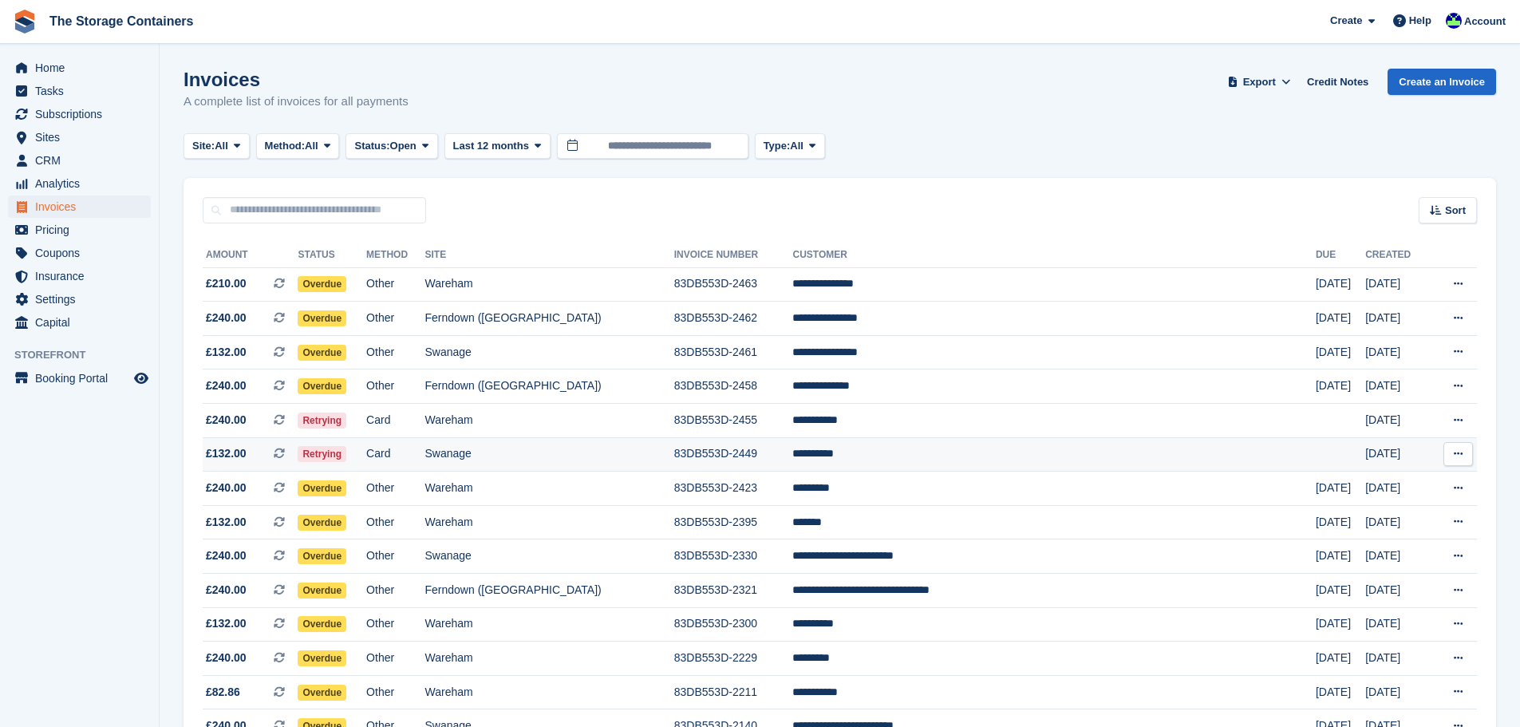
click at [793, 457] on td "83DB553D-2449" at bounding box center [733, 454] width 119 height 34
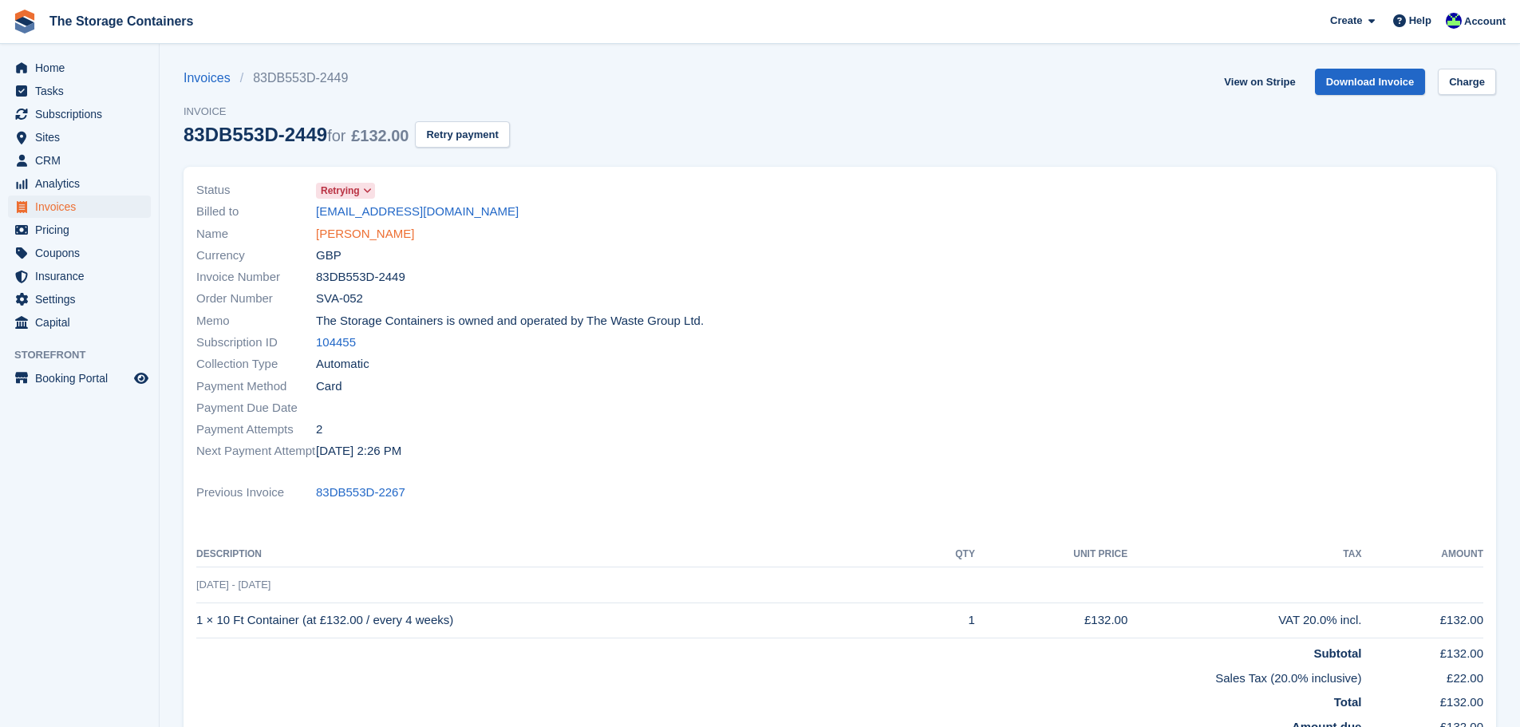
click at [362, 240] on link "[PERSON_NAME]" at bounding box center [365, 234] width 98 height 18
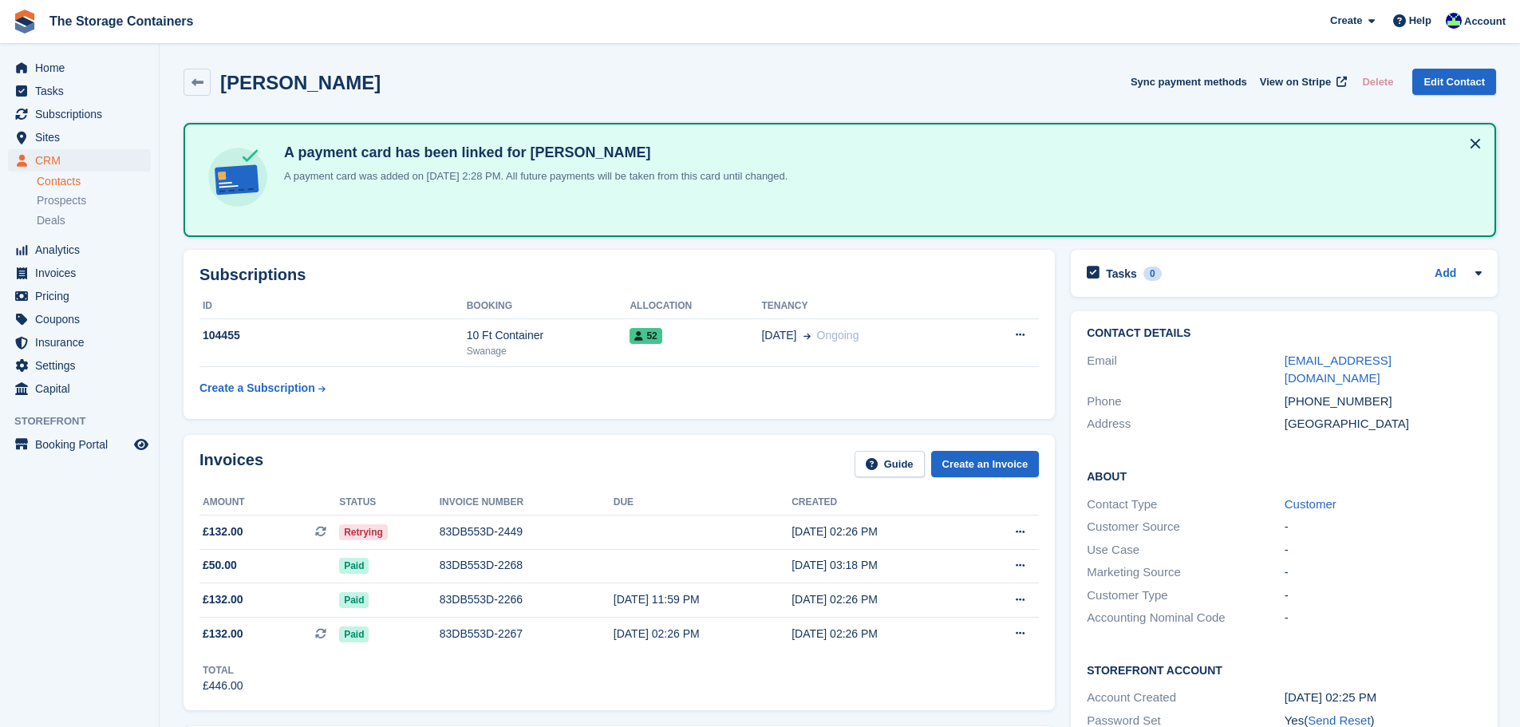
click at [183, 85] on div "Toby Smith Sync payment methods View on Stripe Delete Edit Contact" at bounding box center [840, 85] width 1329 height 49
click at [188, 85] on link at bounding box center [197, 82] width 27 height 27
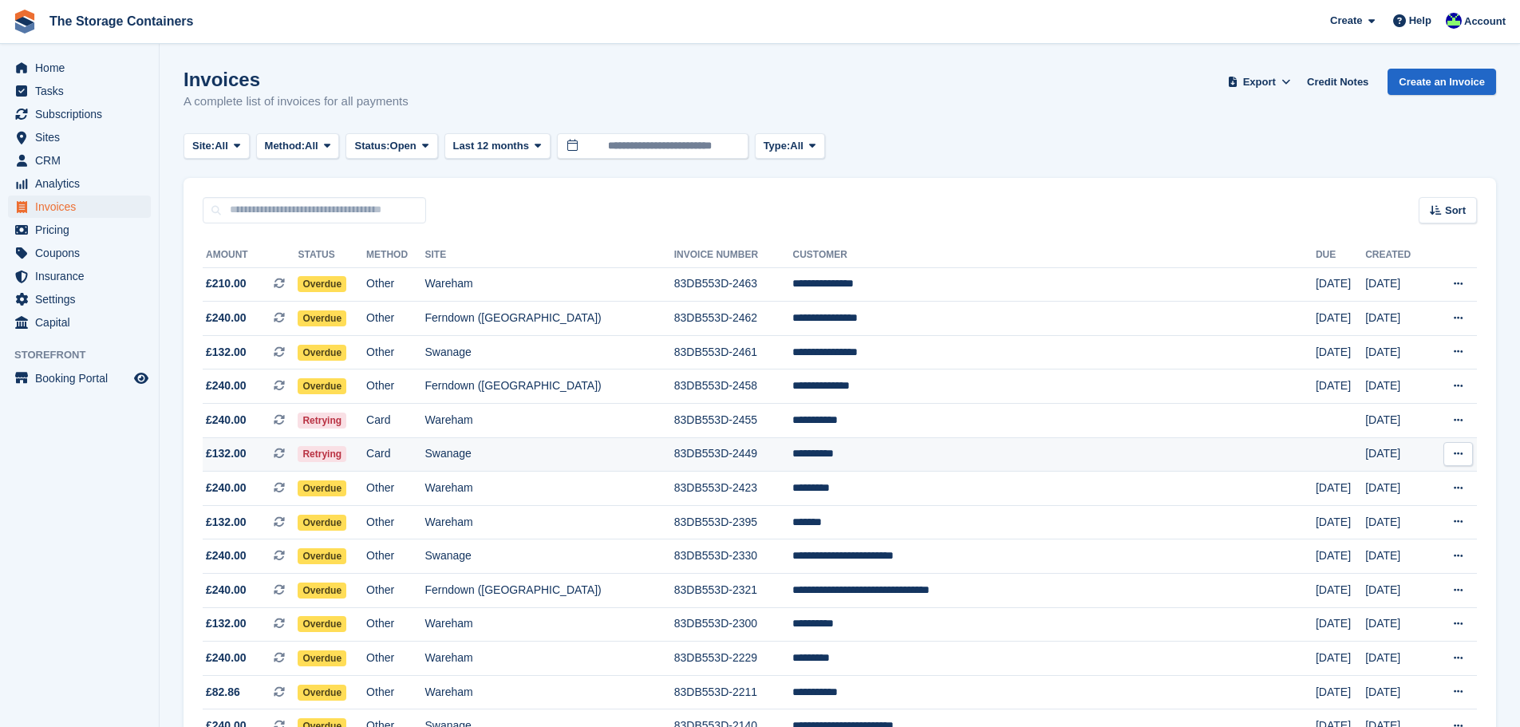
click at [674, 456] on td "Swanage" at bounding box center [549, 454] width 249 height 34
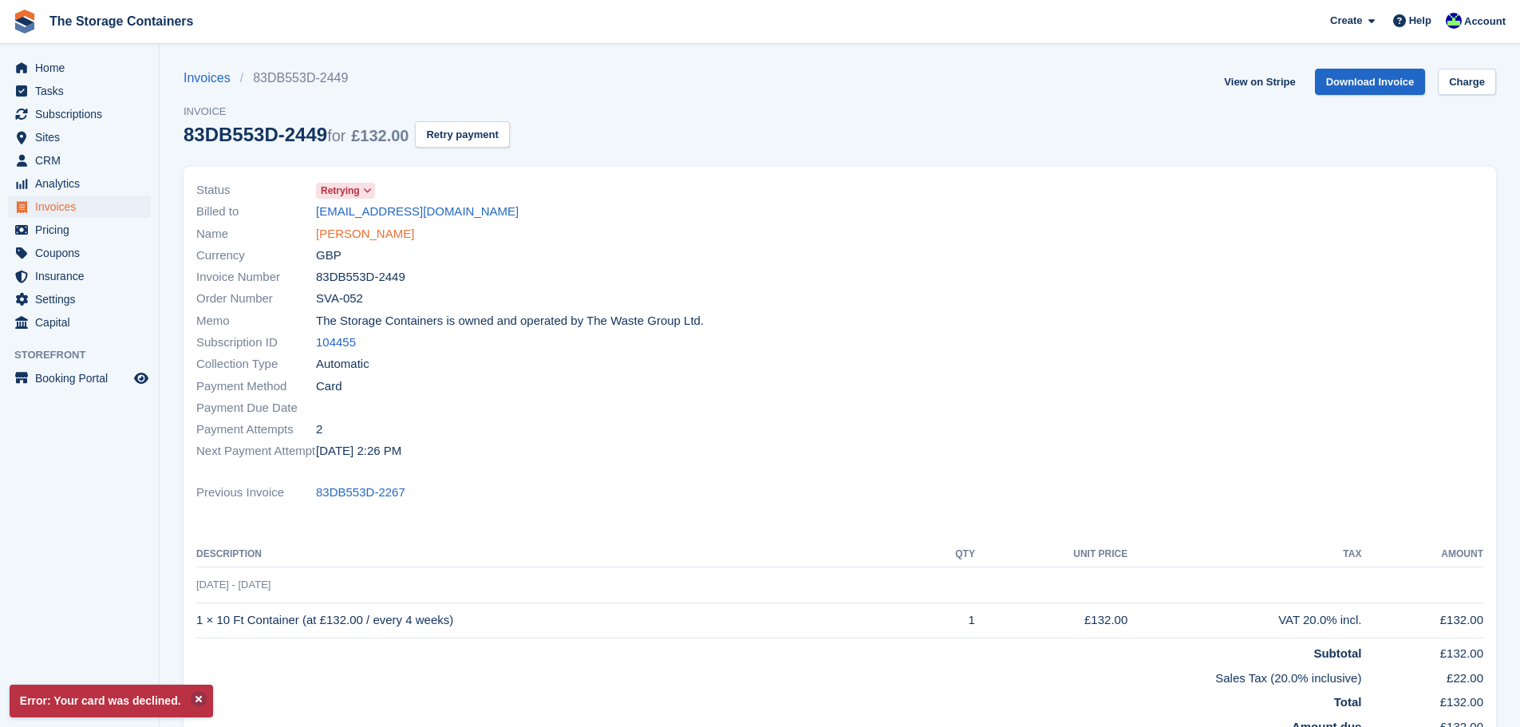
click at [345, 230] on link "[PERSON_NAME]" at bounding box center [365, 234] width 98 height 18
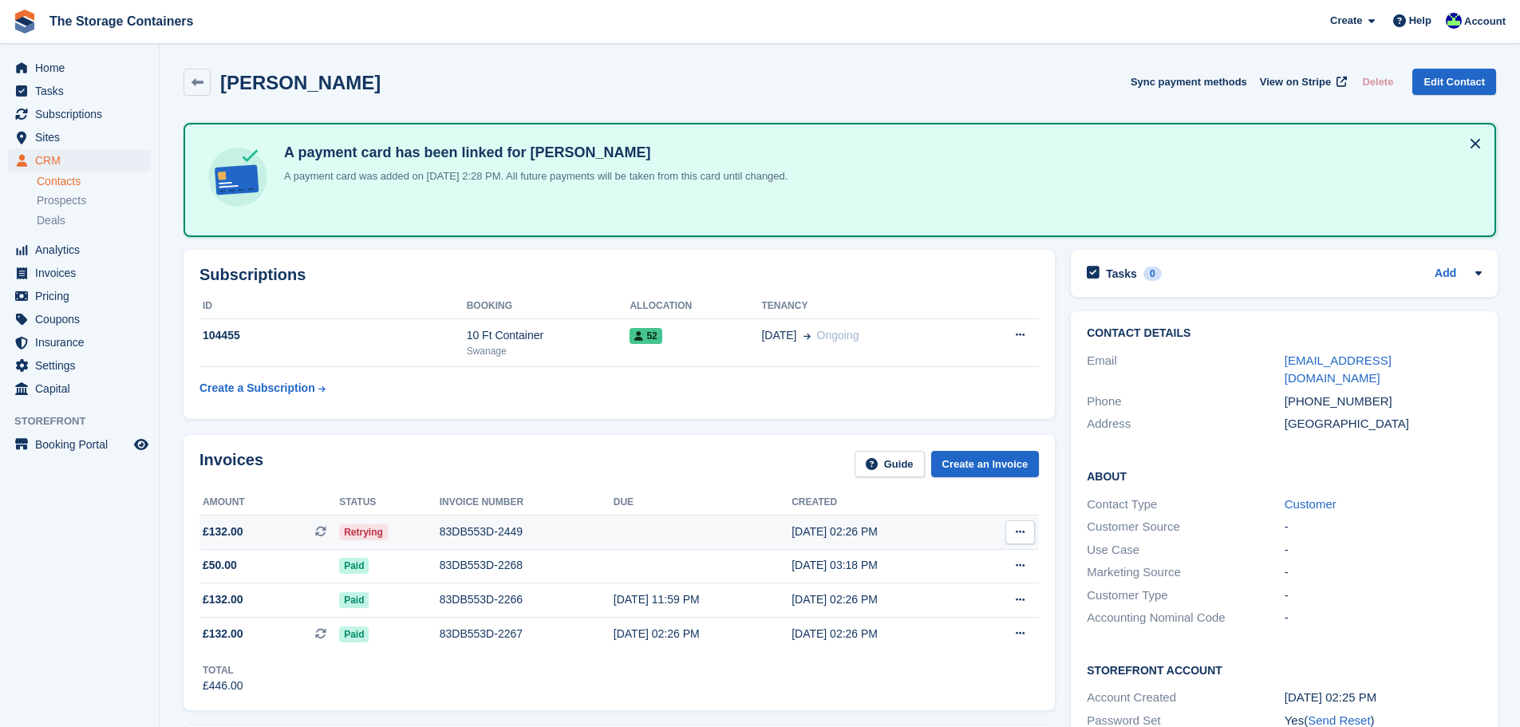
click at [486, 535] on div "83DB553D-2449" at bounding box center [527, 532] width 174 height 17
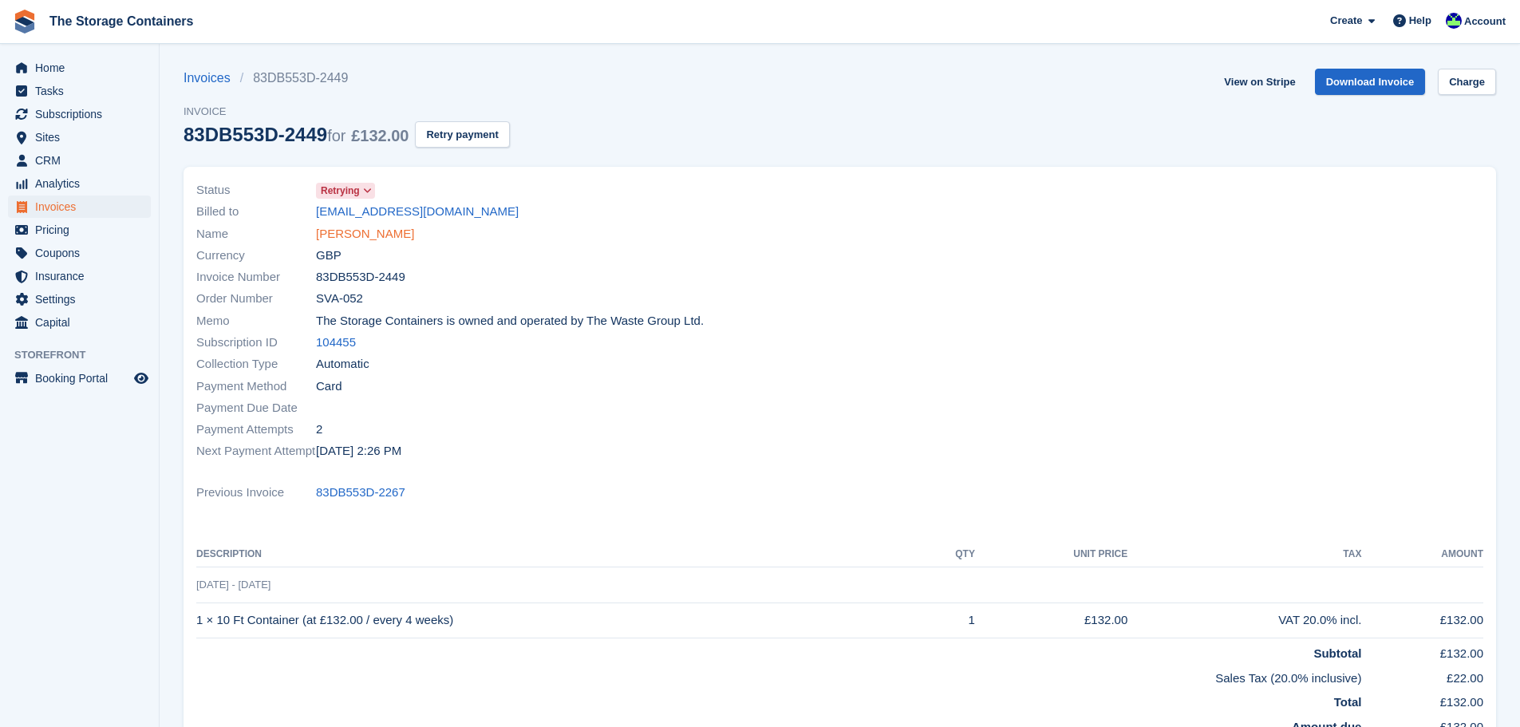
click at [358, 229] on link "[PERSON_NAME]" at bounding box center [365, 234] width 98 height 18
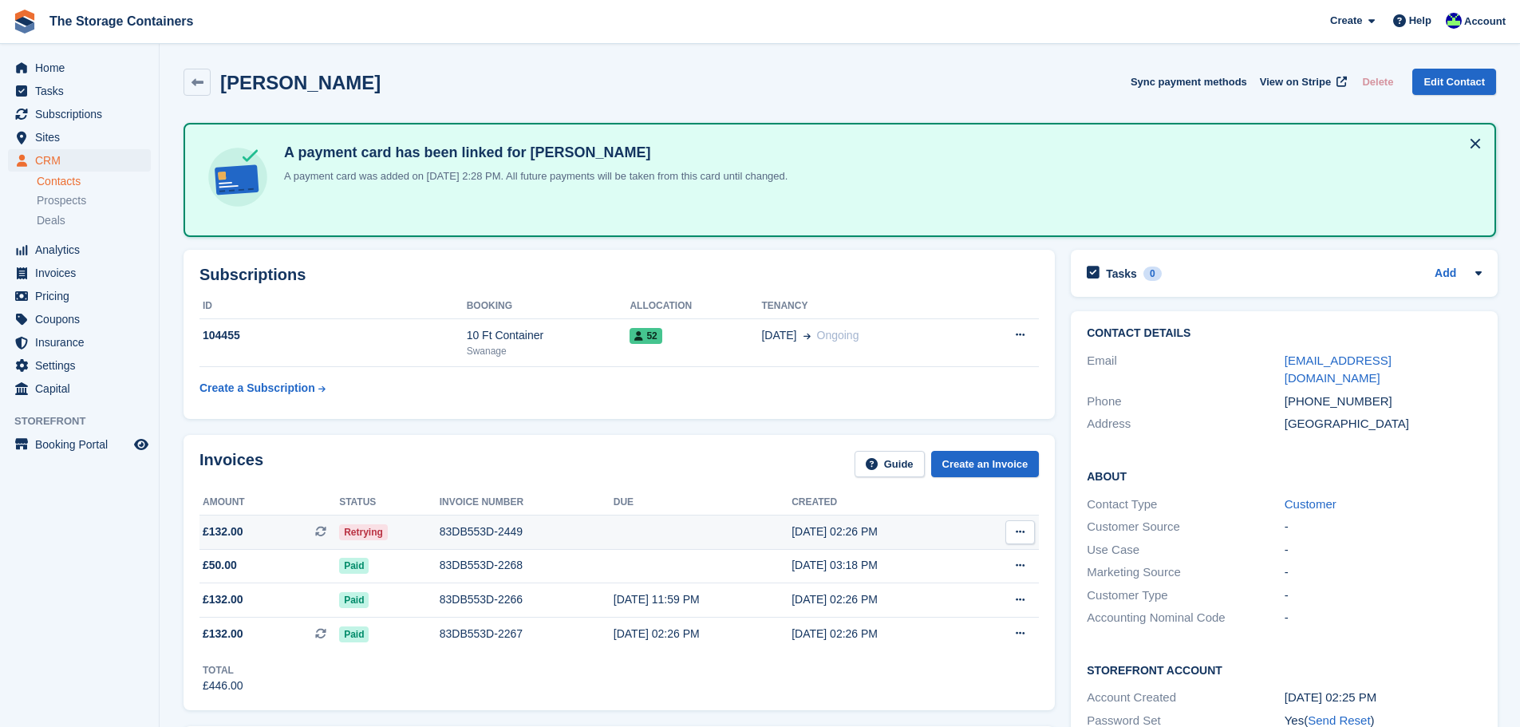
click at [1012, 538] on button at bounding box center [1021, 532] width 30 height 24
click at [600, 533] on div "83DB553D-2449" at bounding box center [527, 532] width 174 height 17
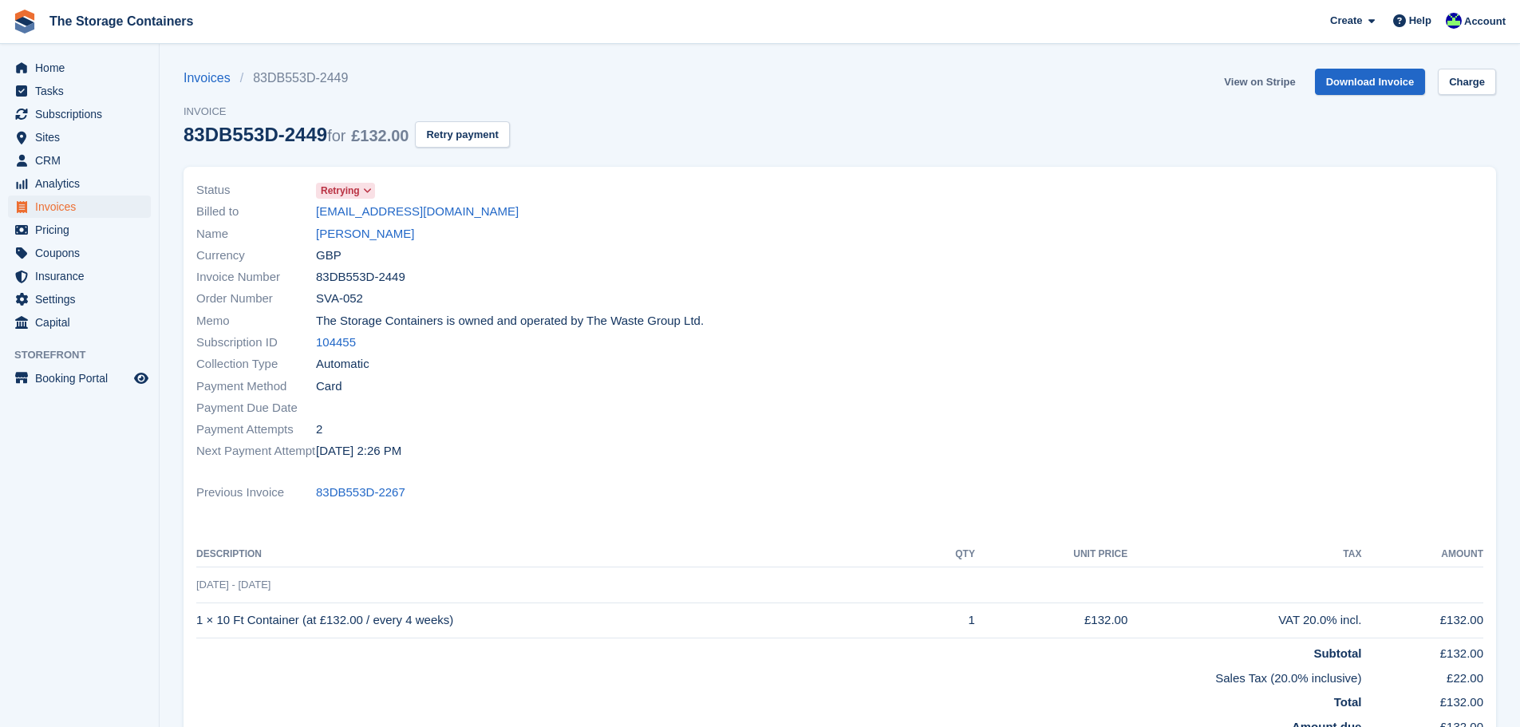
click at [1255, 82] on link "View on Stripe" at bounding box center [1260, 82] width 84 height 26
click at [1280, 84] on link "View on Stripe" at bounding box center [1260, 82] width 84 height 26
click at [1275, 82] on link "View on Stripe" at bounding box center [1260, 82] width 84 height 26
click at [369, 189] on icon at bounding box center [367, 191] width 9 height 10
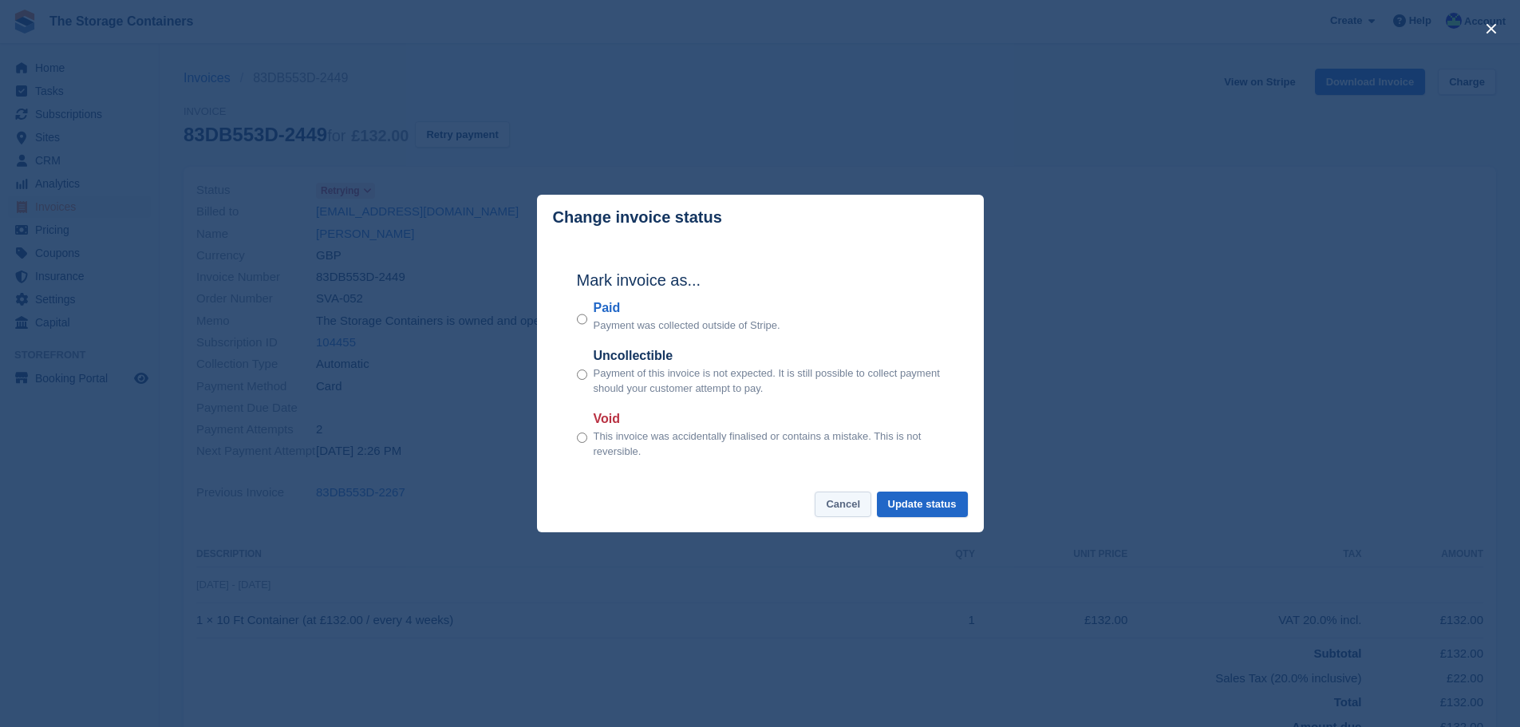
click at [845, 508] on button "Cancel" at bounding box center [843, 505] width 57 height 26
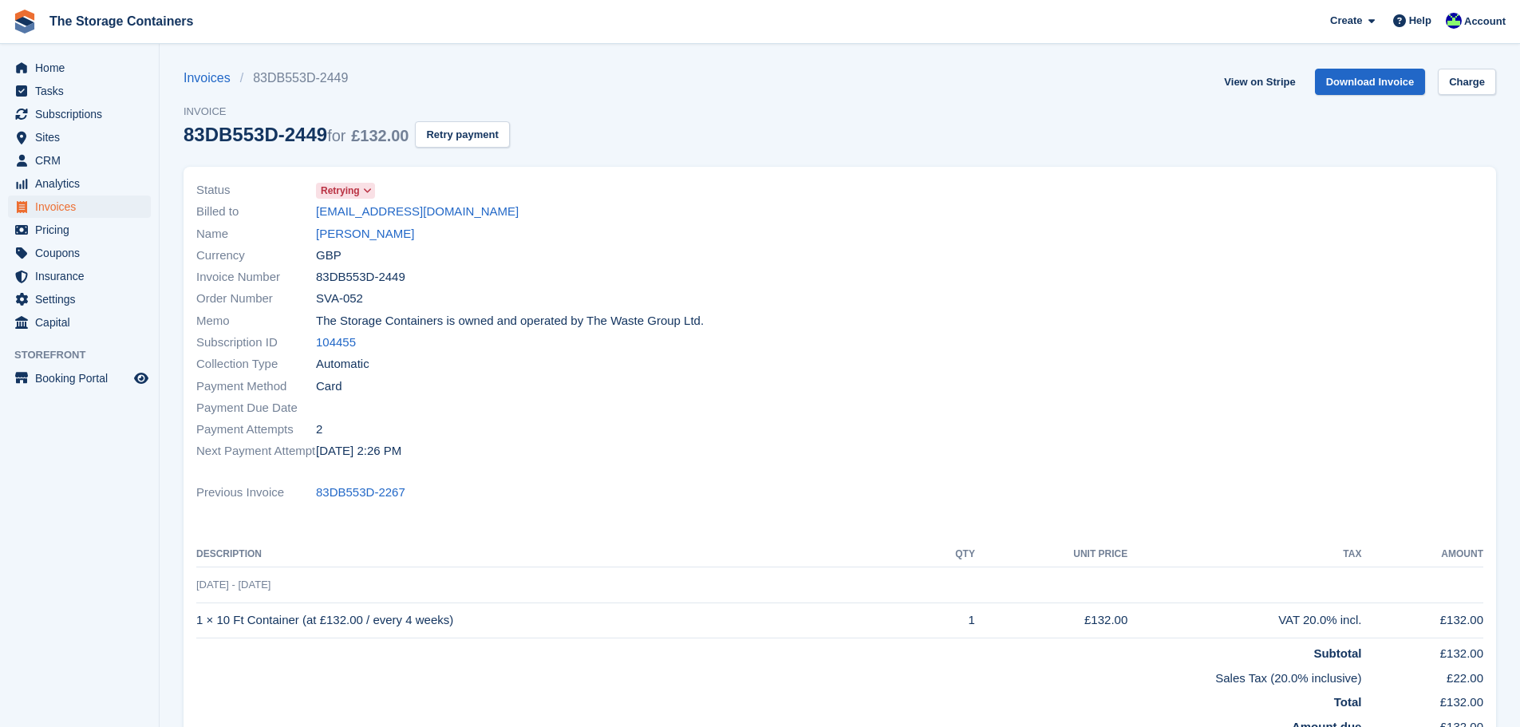
drag, startPoint x: 469, startPoint y: 213, endPoint x: 296, endPoint y: 214, distance: 173.2
click at [296, 214] on div "Billed to tj_smith1988@outlook.com" at bounding box center [513, 212] width 635 height 22
copy div "tj_smith1988@outlook.com"
drag, startPoint x: 355, startPoint y: 233, endPoint x: 499, endPoint y: 372, distance: 199.8
click at [354, 233] on link "Toby Smith" at bounding box center [365, 234] width 98 height 18
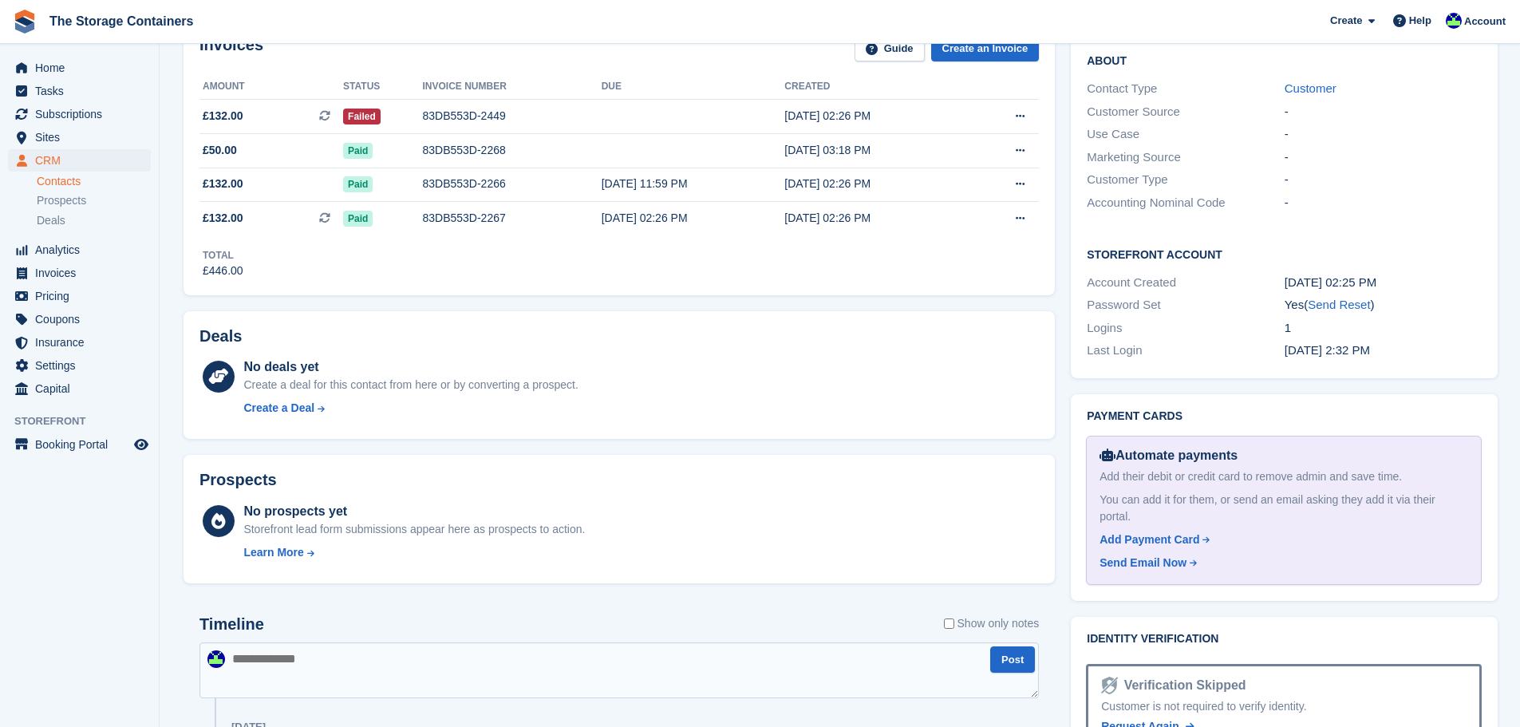
scroll to position [479, 0]
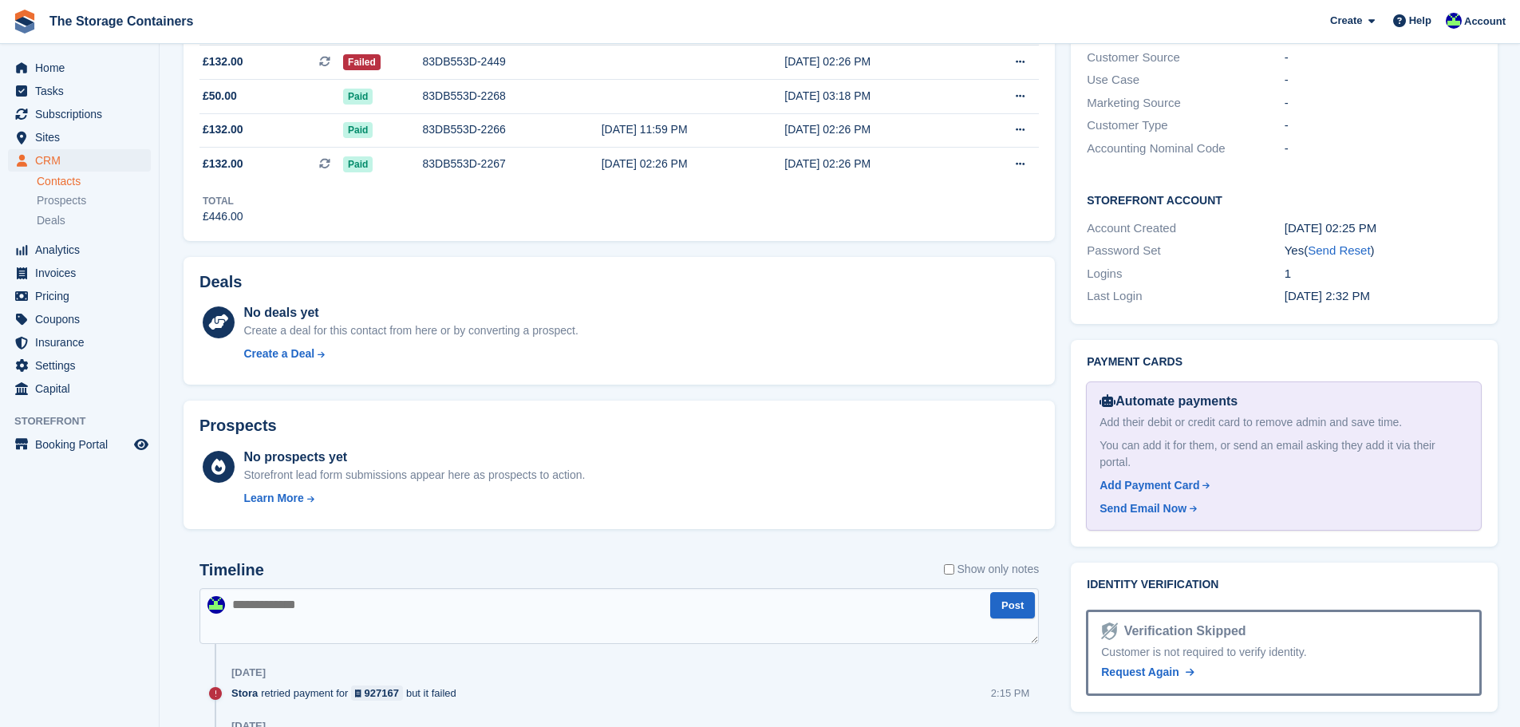
click at [377, 625] on textarea at bounding box center [620, 616] width 840 height 56
type textarea "**********"
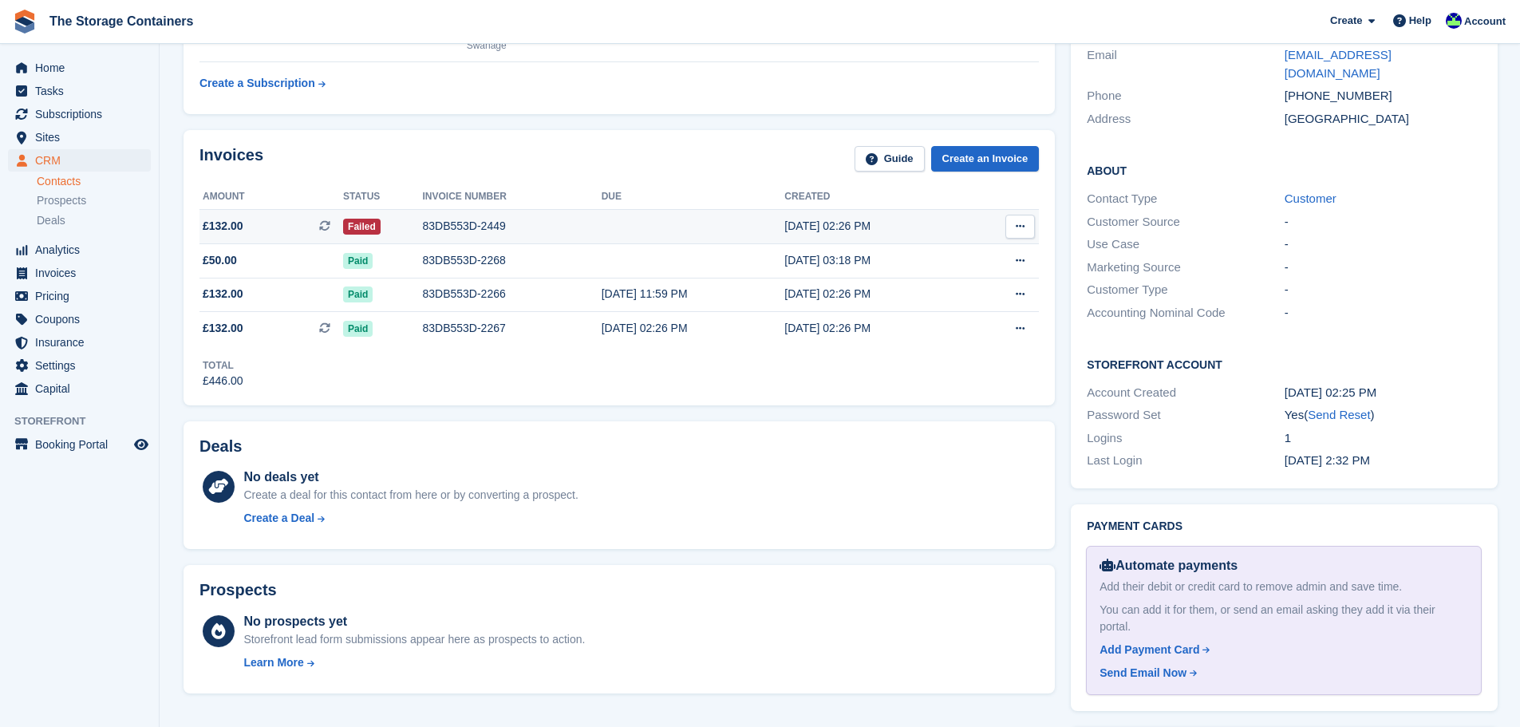
scroll to position [0, 0]
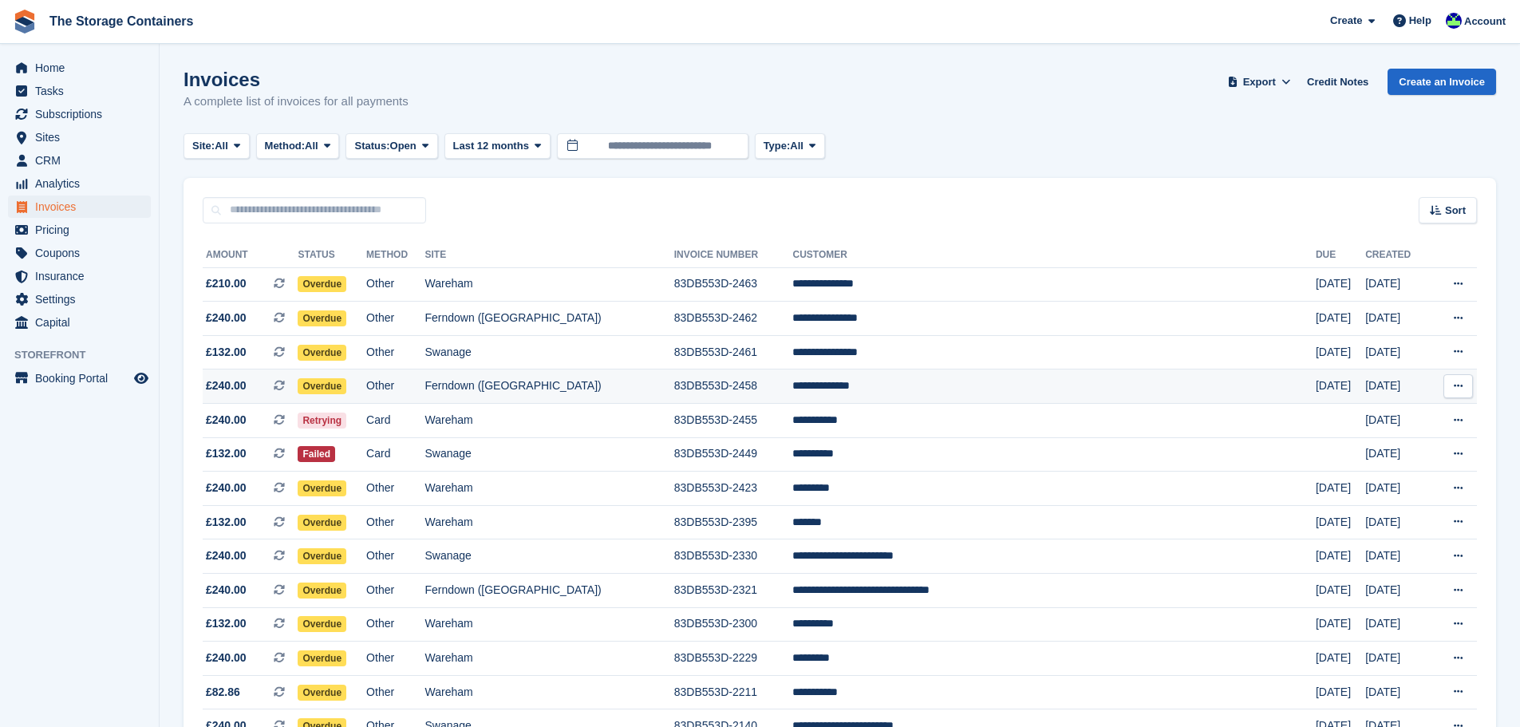
click at [671, 387] on td "Ferndown ([GEOGRAPHIC_DATA])" at bounding box center [549, 387] width 249 height 34
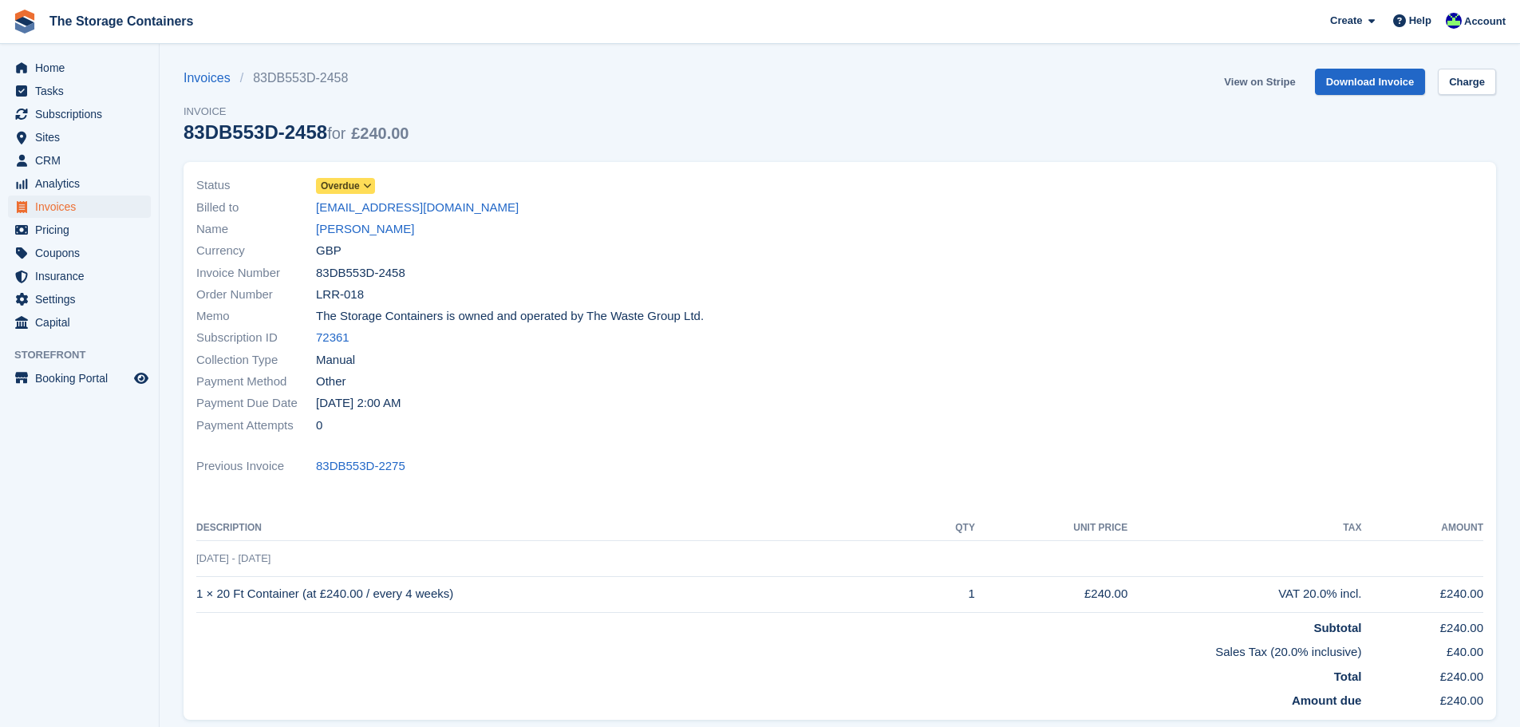
click at [1263, 86] on link "View on Stripe" at bounding box center [1260, 82] width 84 height 26
click at [355, 233] on link "Jeanette Evans" at bounding box center [365, 229] width 98 height 18
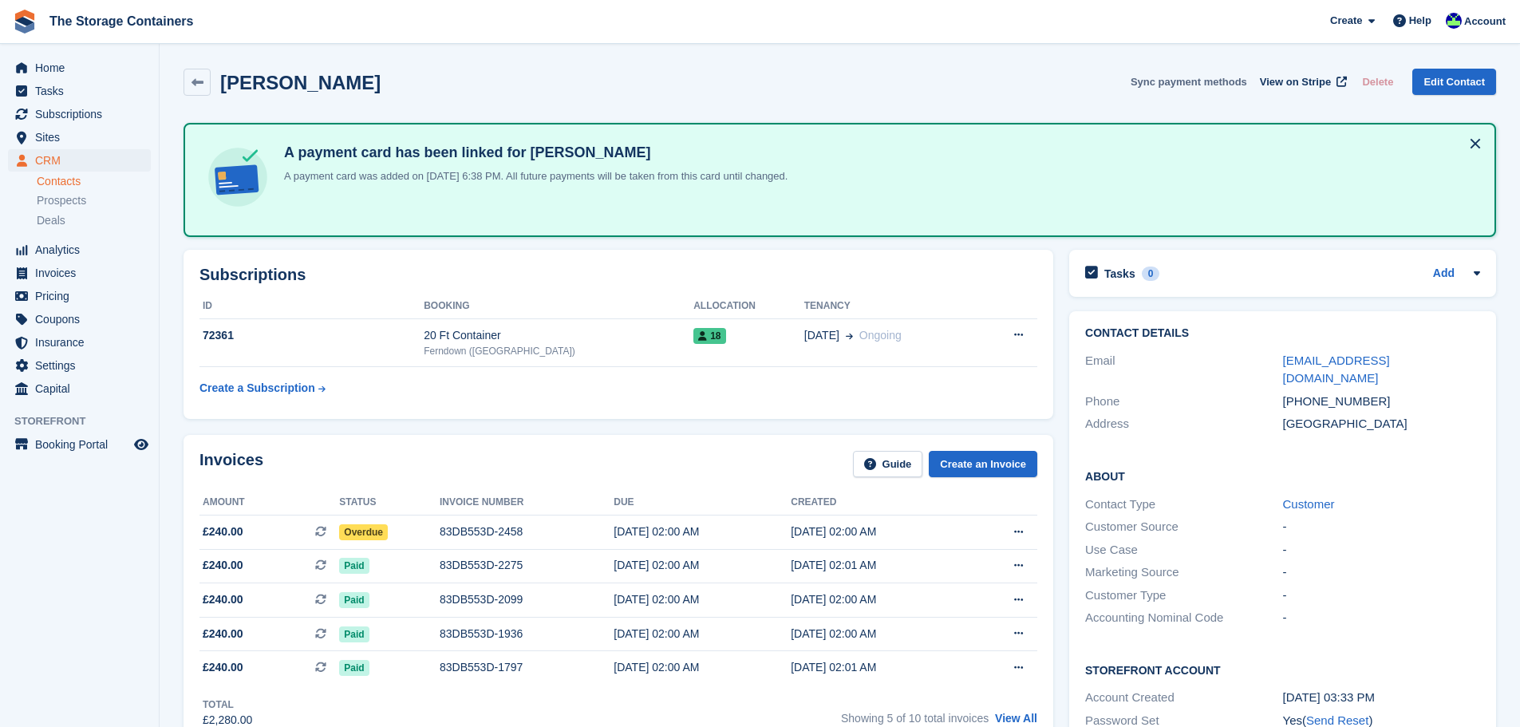
click at [1208, 81] on button "Sync payment methods" at bounding box center [1189, 82] width 117 height 26
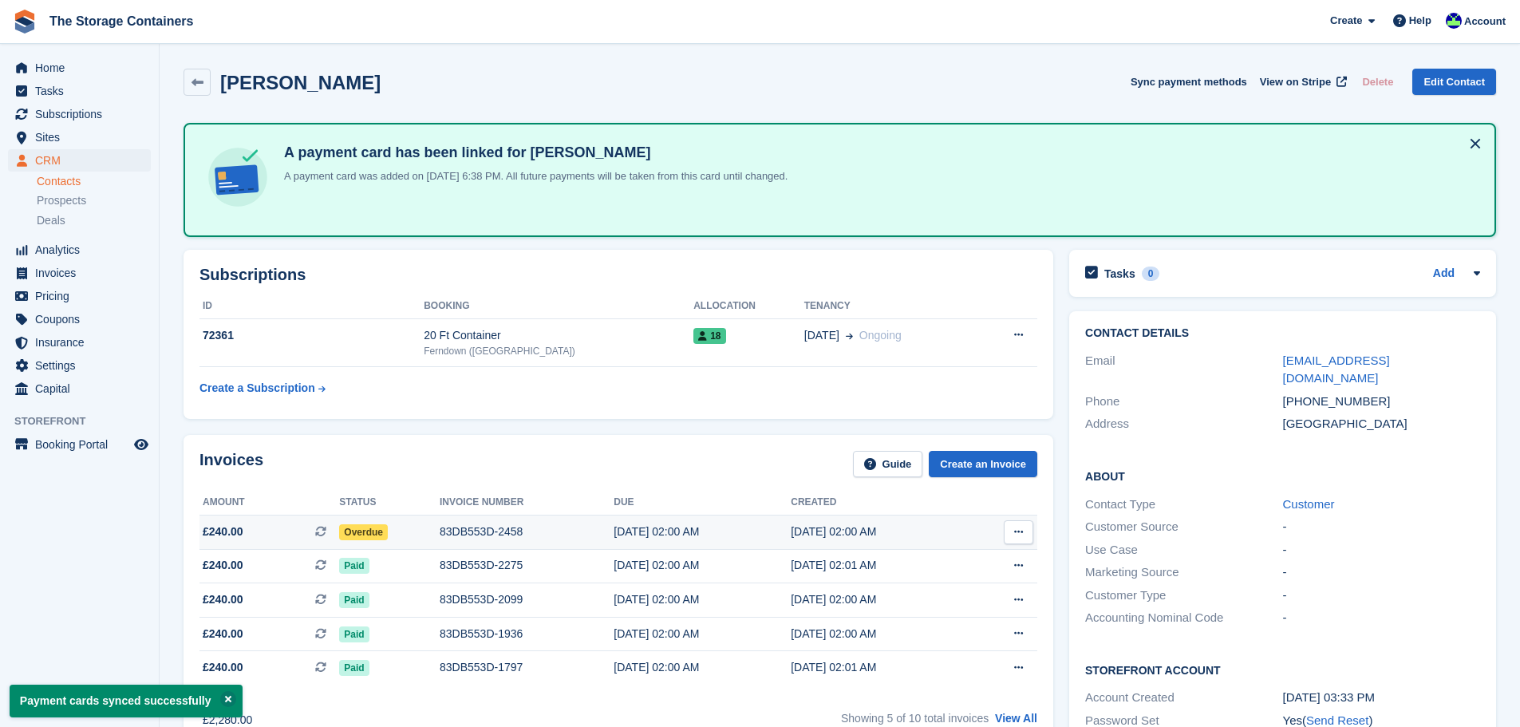
click at [559, 517] on td "83DB553D-2458" at bounding box center [527, 533] width 174 height 34
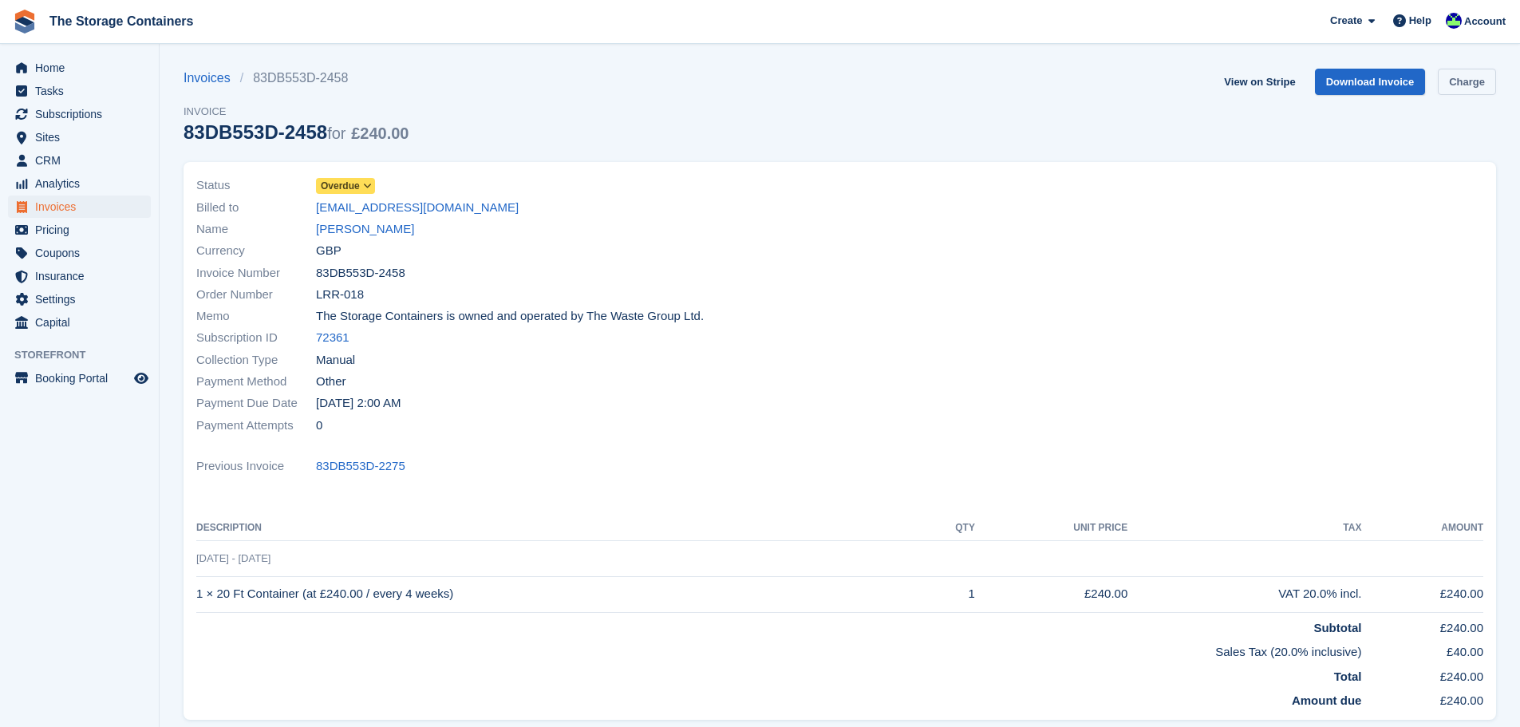
click at [1474, 88] on link "Charge" at bounding box center [1467, 82] width 58 height 26
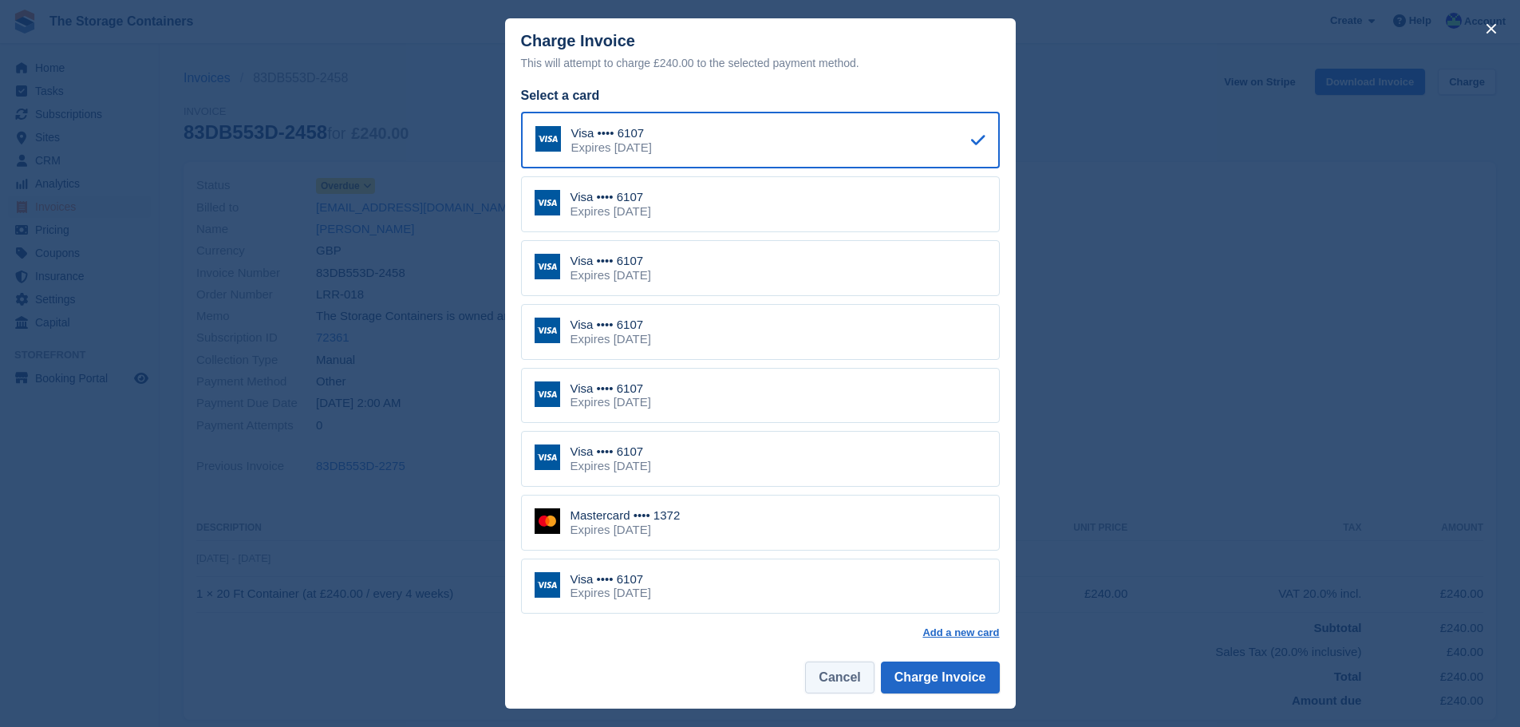
click at [856, 670] on button "Cancel" at bounding box center [839, 678] width 69 height 32
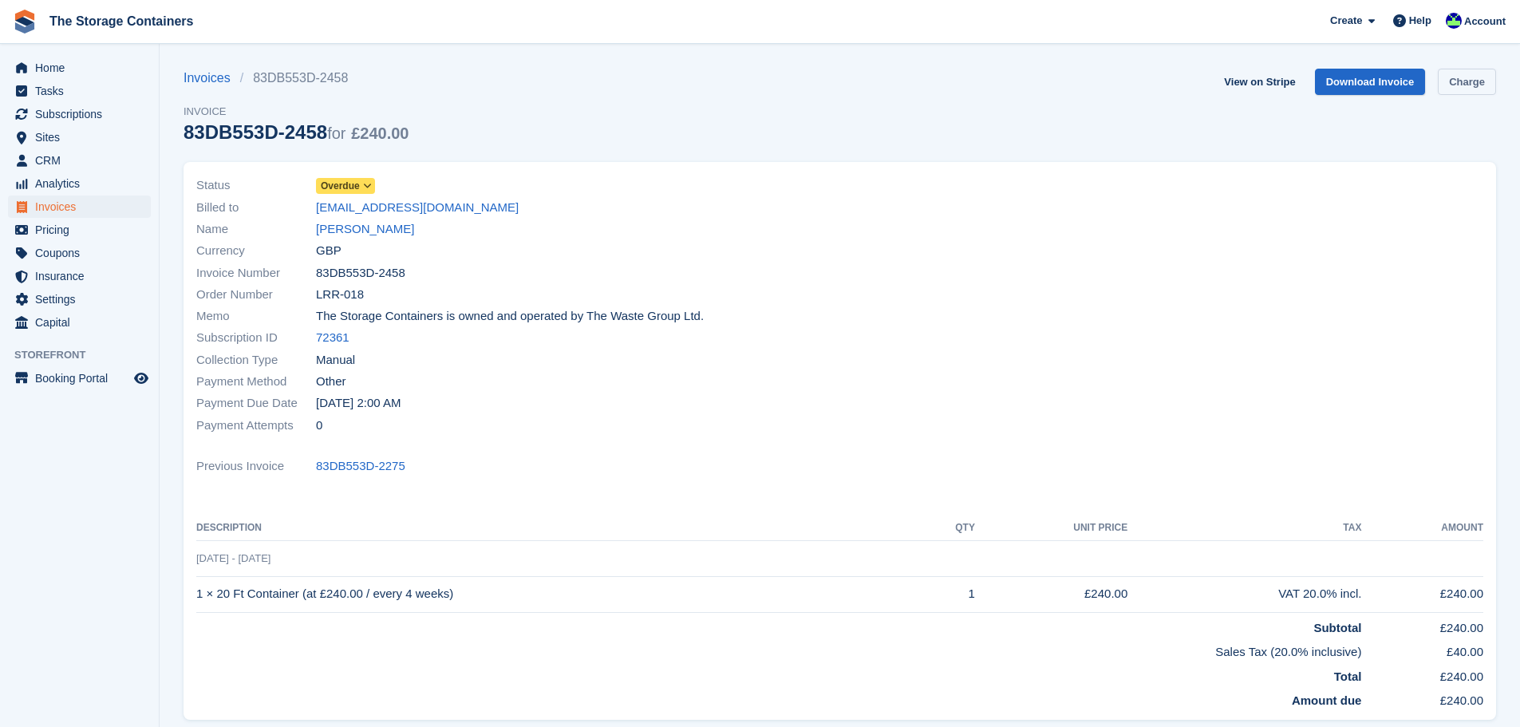
click at [1472, 80] on link "Charge" at bounding box center [1467, 82] width 58 height 26
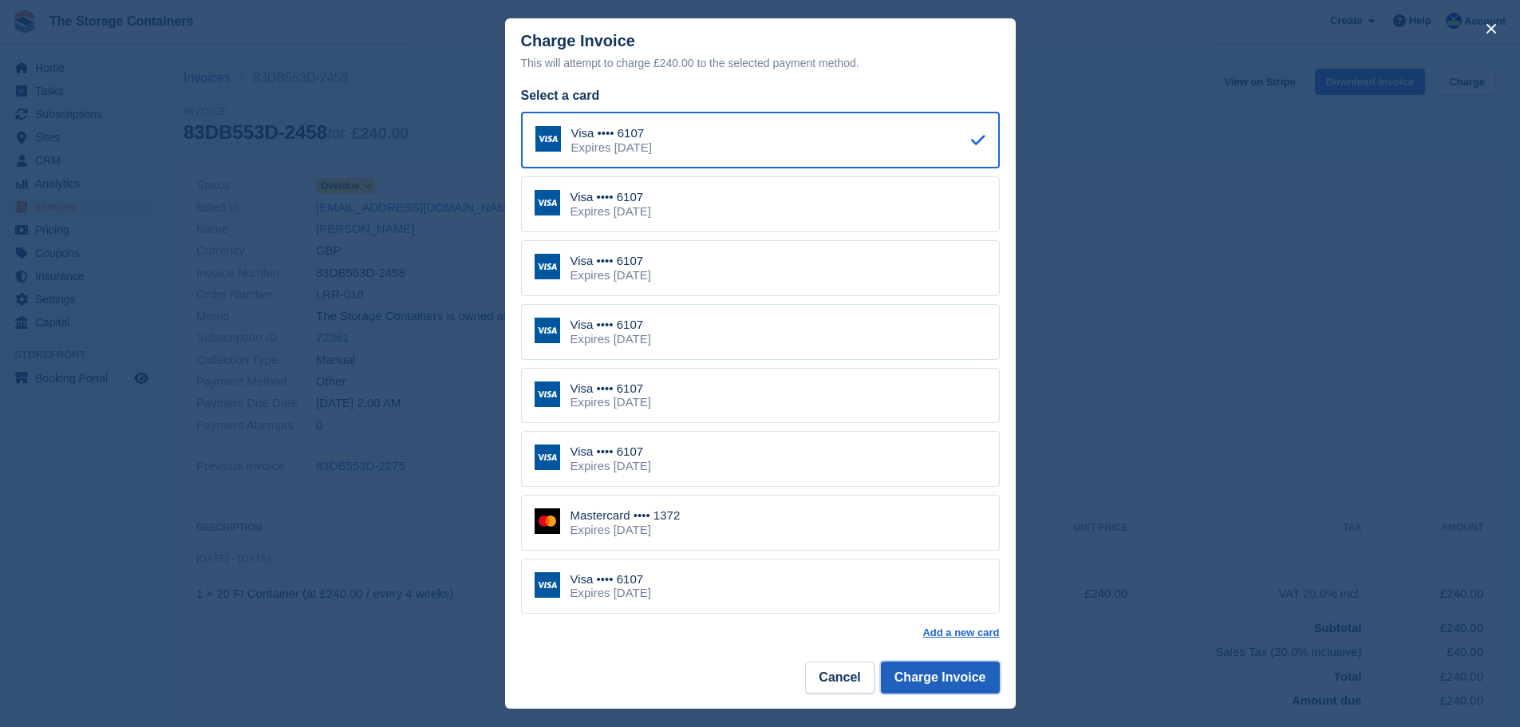
click at [935, 675] on button "Charge Invoice" at bounding box center [940, 678] width 119 height 32
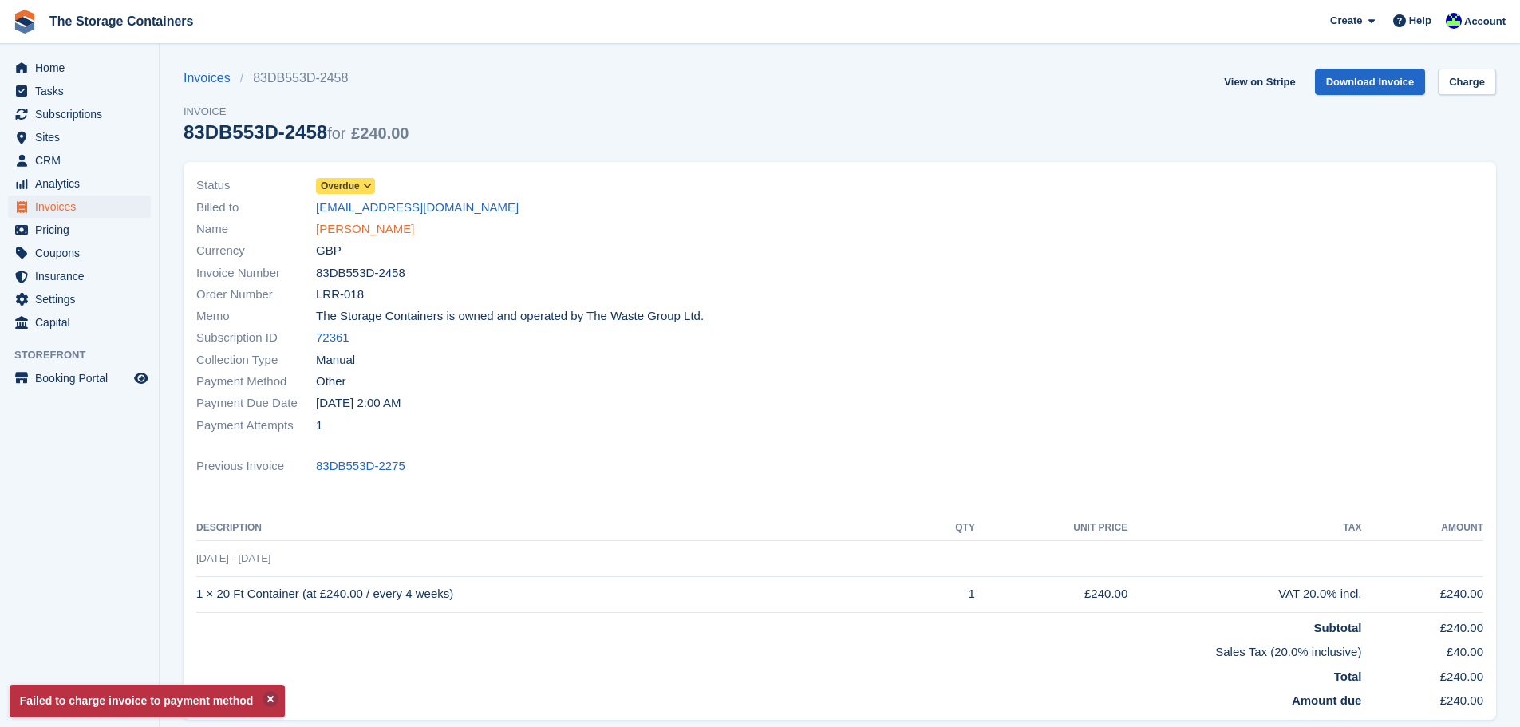
click at [371, 224] on link "[PERSON_NAME]" at bounding box center [365, 229] width 98 height 18
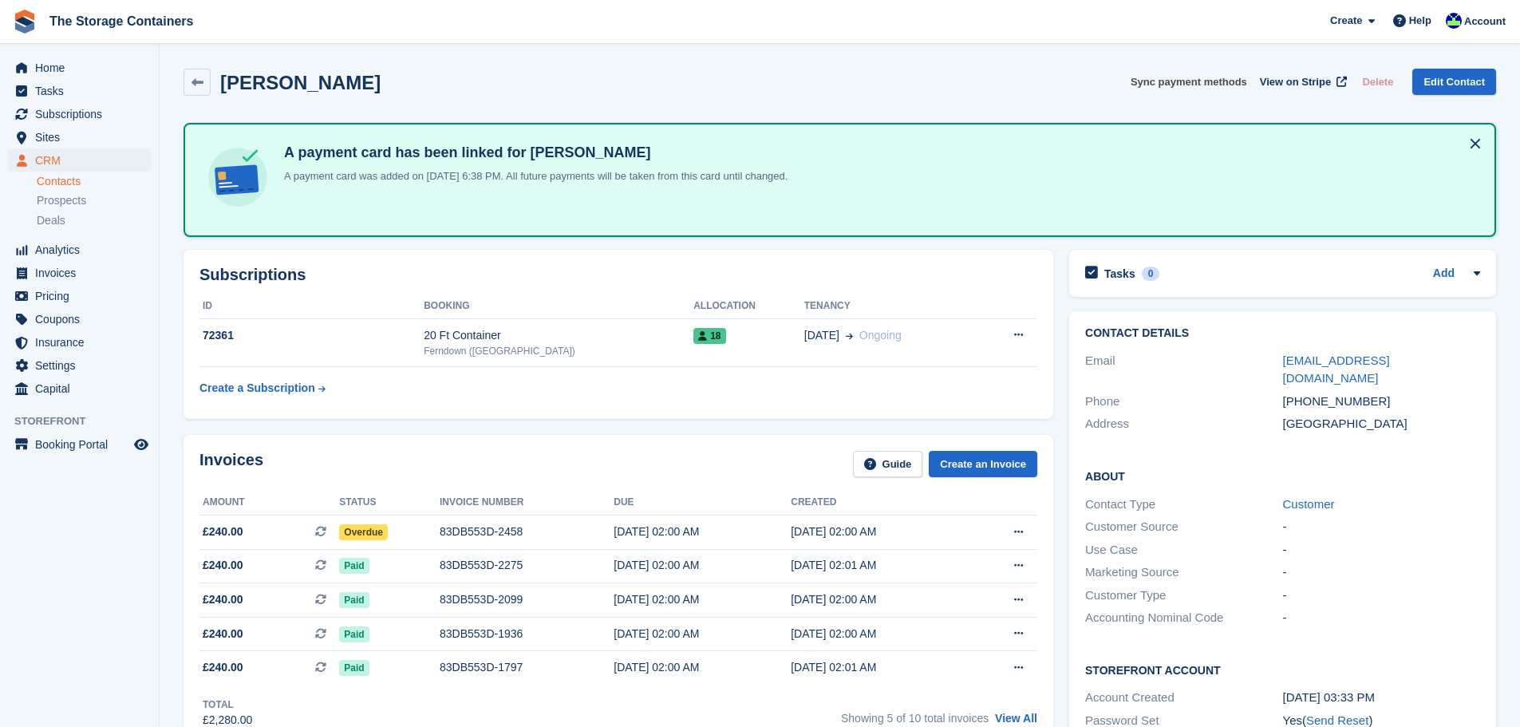
drag, startPoint x: 1193, startPoint y: 79, endPoint x: 846, endPoint y: 59, distance: 347.8
click at [1193, 79] on button "Sync payment methods" at bounding box center [1189, 82] width 117 height 26
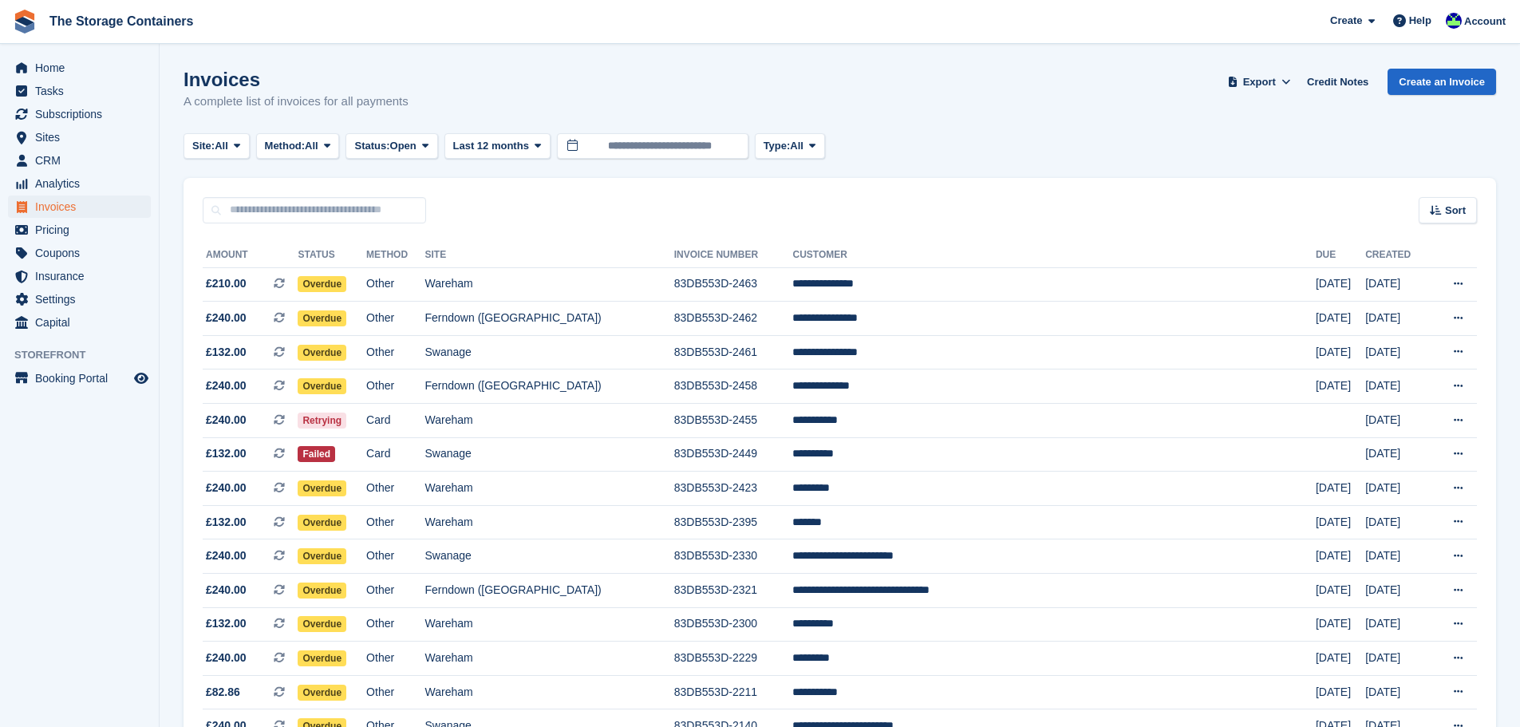
click at [787, 384] on td "83DB553D-2458" at bounding box center [733, 387] width 119 height 34
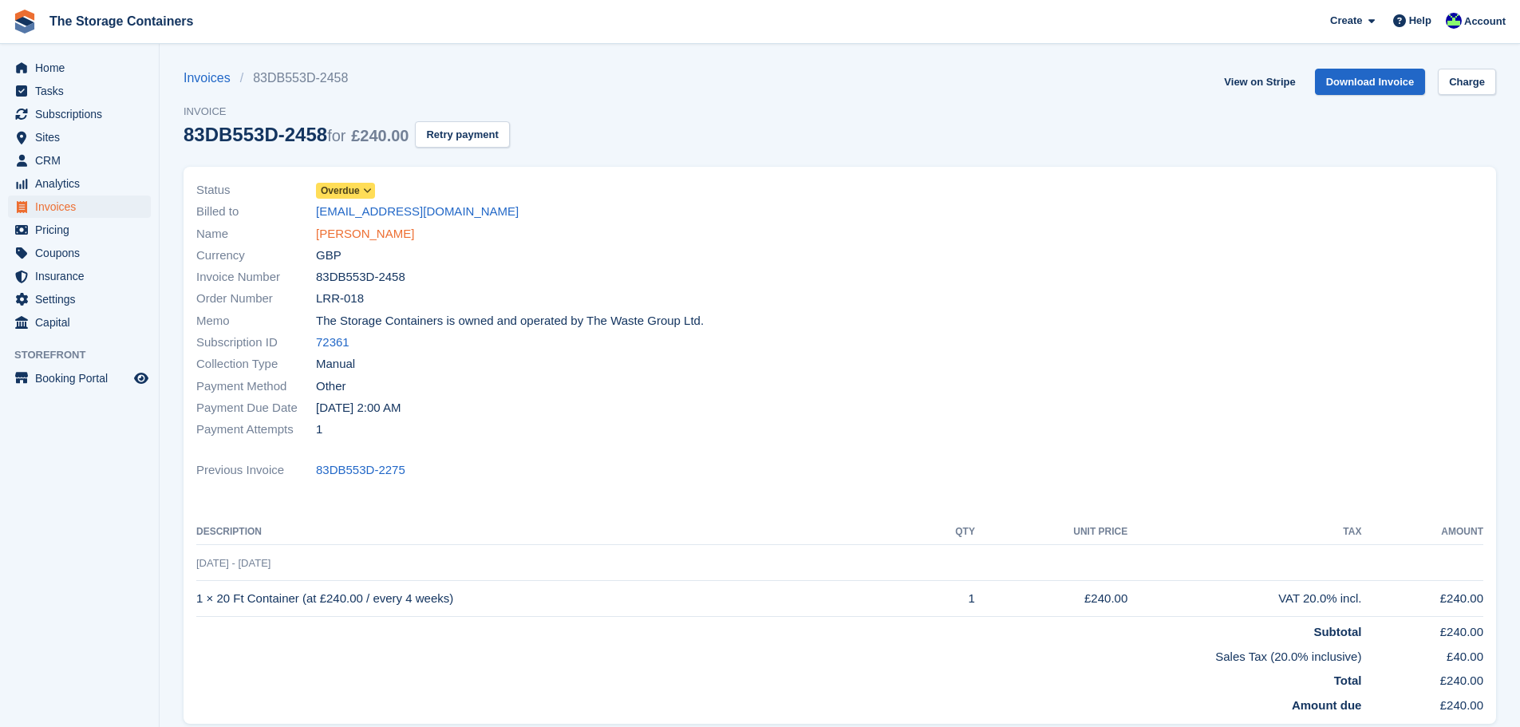
click at [365, 234] on link "[PERSON_NAME]" at bounding box center [365, 234] width 98 height 18
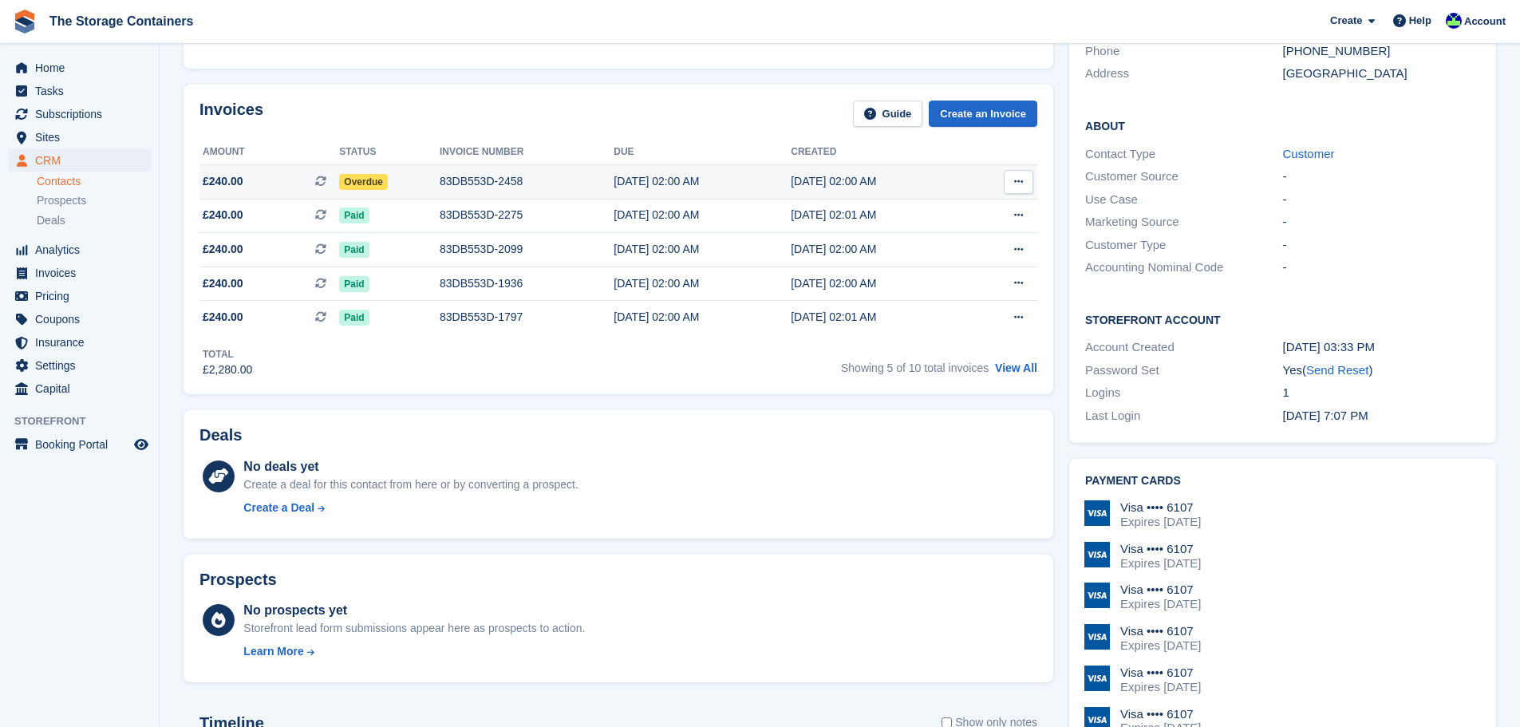
scroll to position [559, 0]
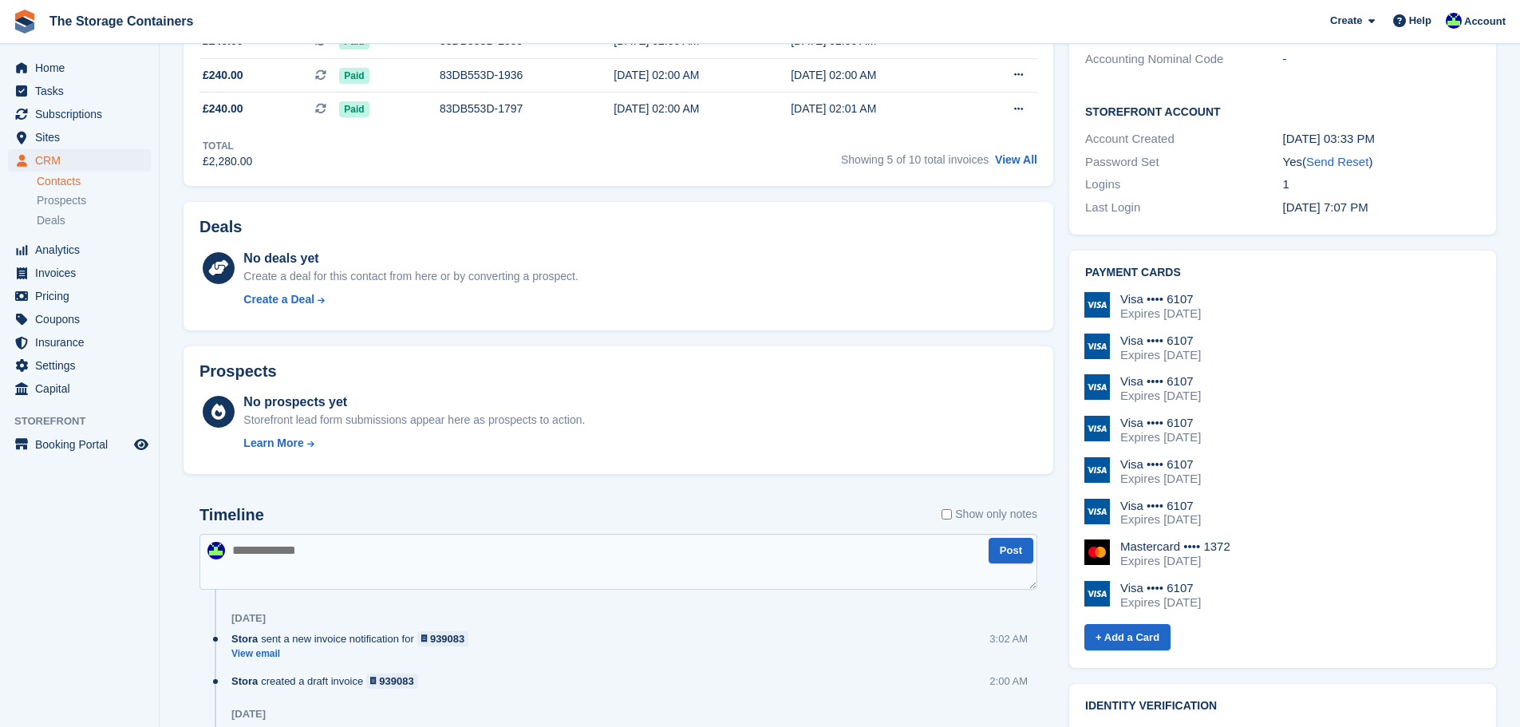
click at [496, 552] on textarea at bounding box center [619, 562] width 838 height 56
type textarea "**********"
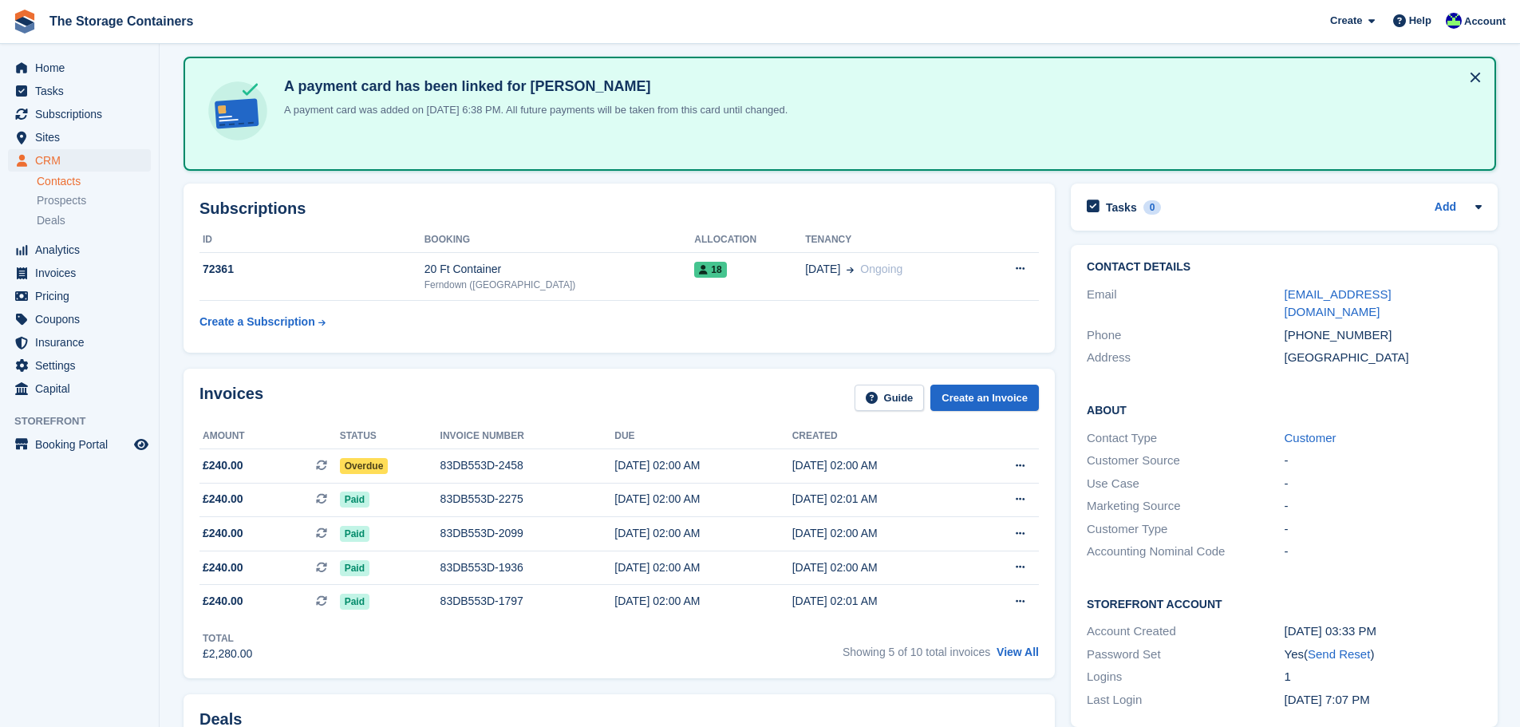
scroll to position [0, 0]
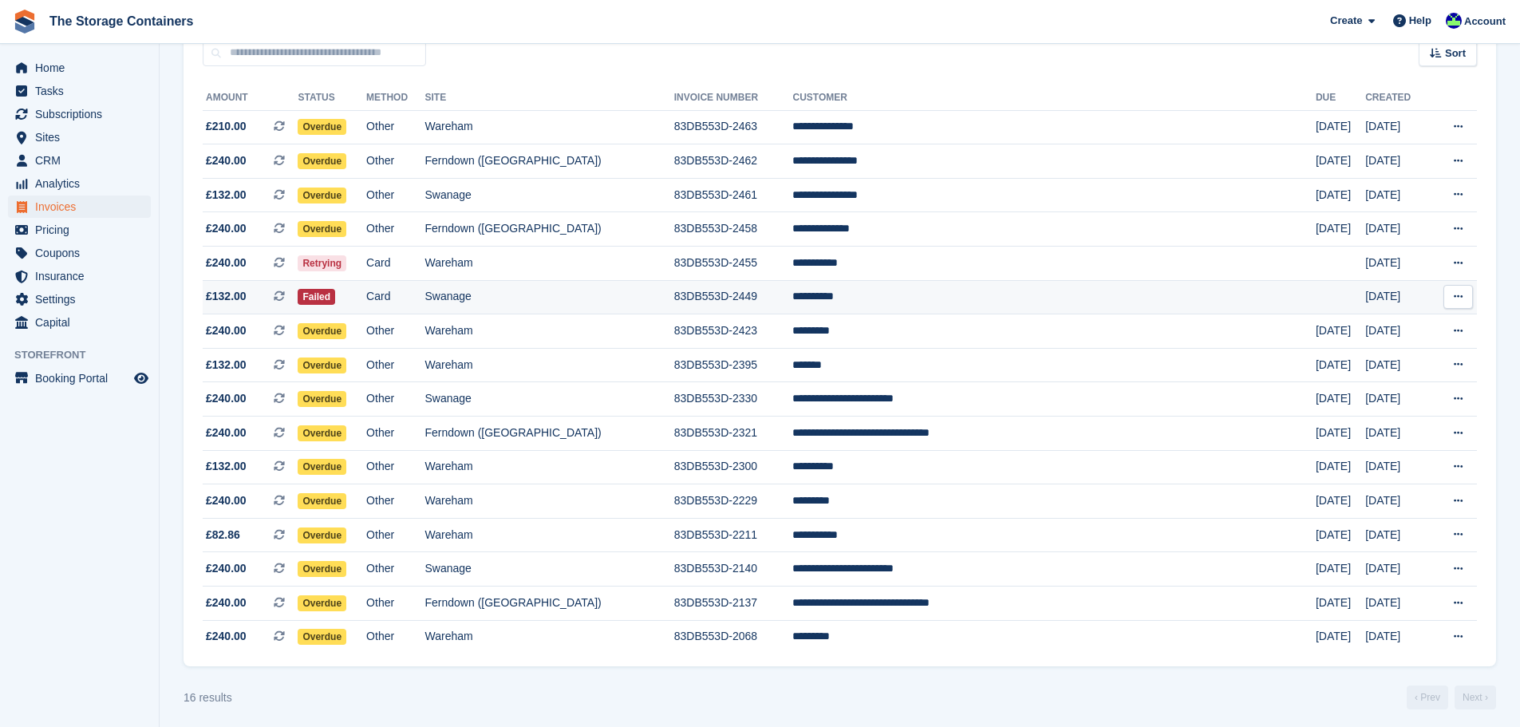
scroll to position [164, 0]
